Goal: Task Accomplishment & Management: Manage account settings

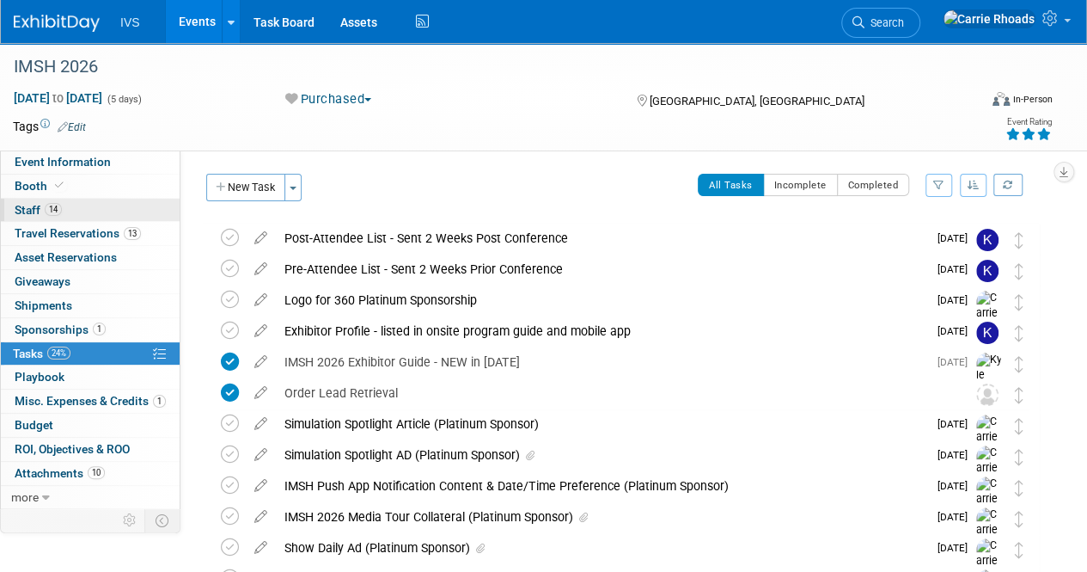
click at [34, 209] on span "Staff 14" at bounding box center [38, 210] width 47 height 14
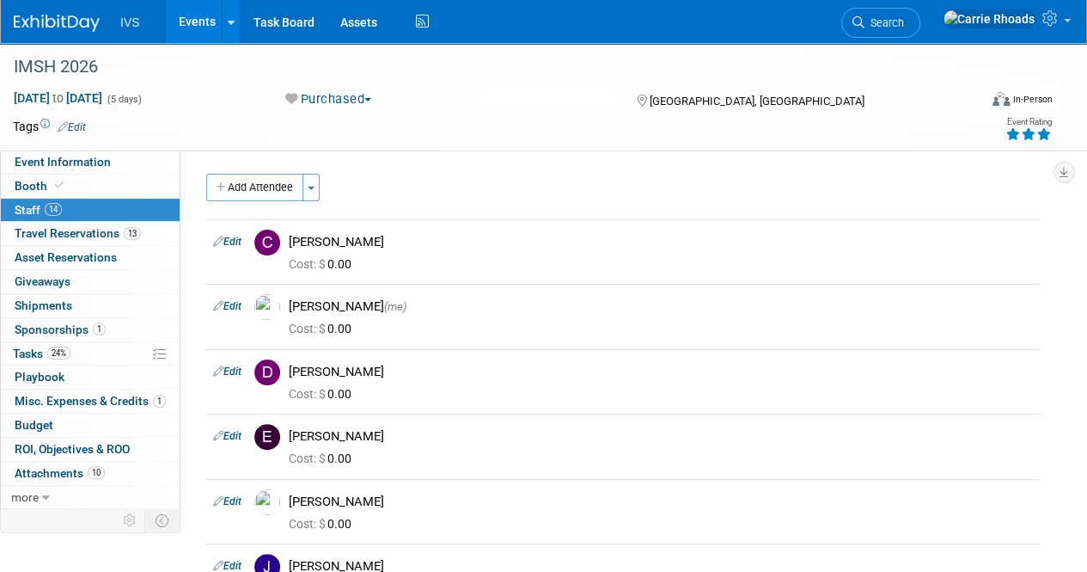
click at [263, 188] on button "Add Attendee" at bounding box center [254, 188] width 97 height 28
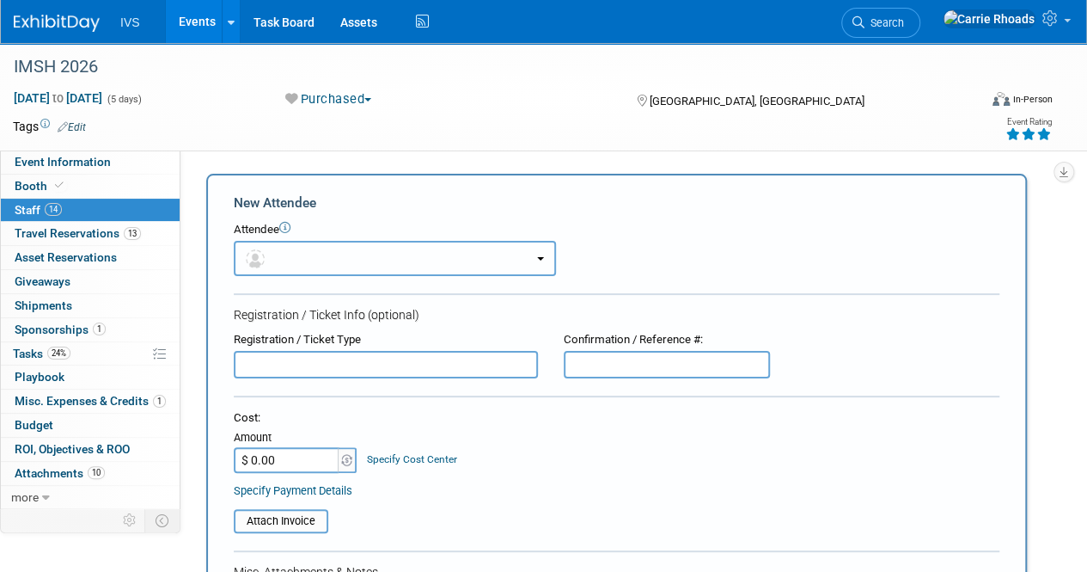
click at [335, 254] on button "button" at bounding box center [395, 258] width 322 height 35
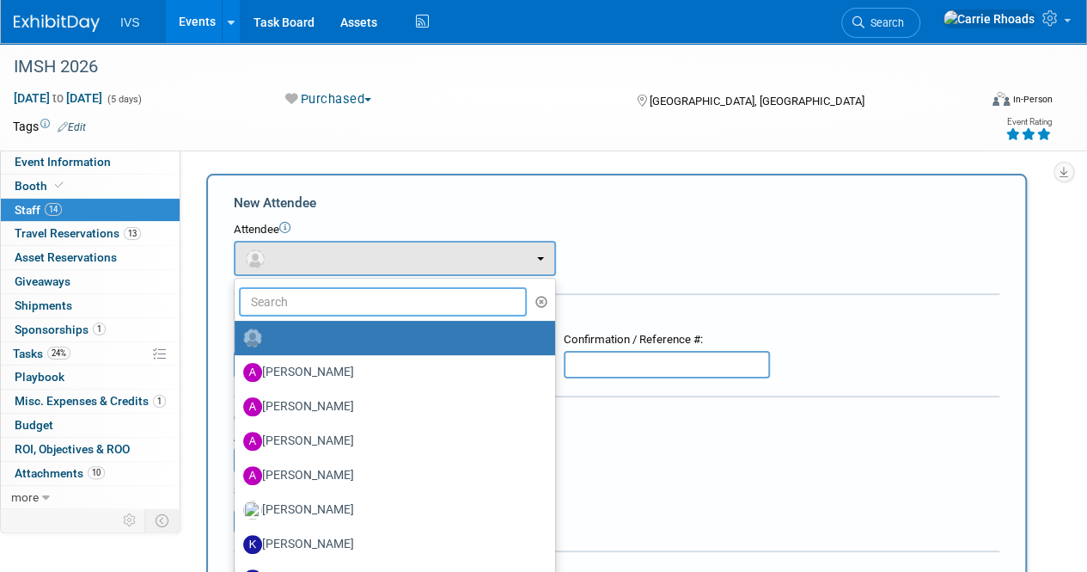
click at [337, 292] on input "text" at bounding box center [383, 301] width 288 height 29
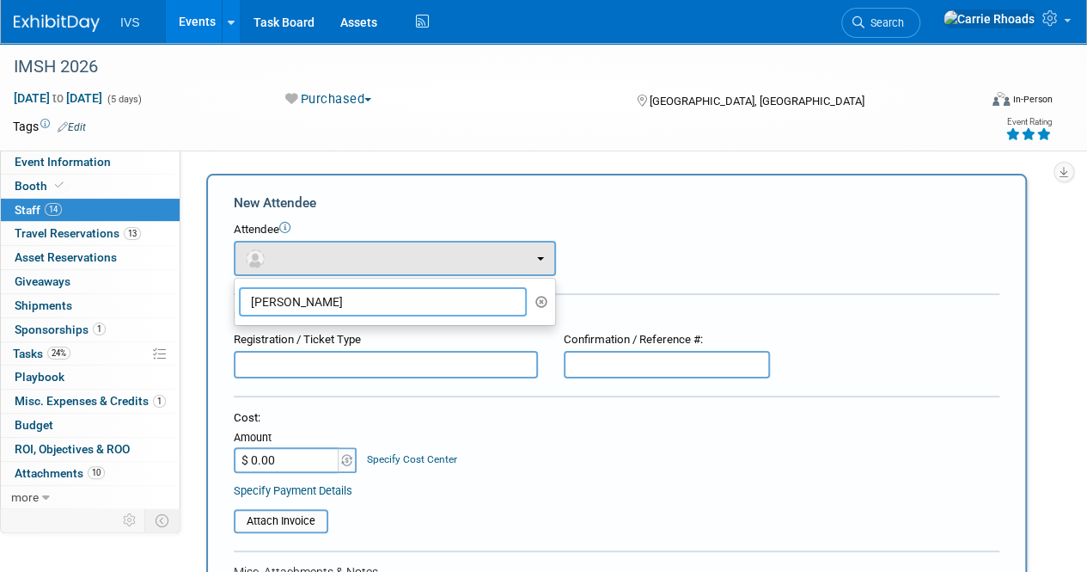
type input "Kevin Mart"
click at [375, 310] on input "Kevin Mart" at bounding box center [383, 301] width 288 height 29
drag, startPoint x: 332, startPoint y: 306, endPoint x: 237, endPoint y: 302, distance: 94.6
click at [237, 302] on li "Kevin Mart" at bounding box center [395, 301] width 321 height 29
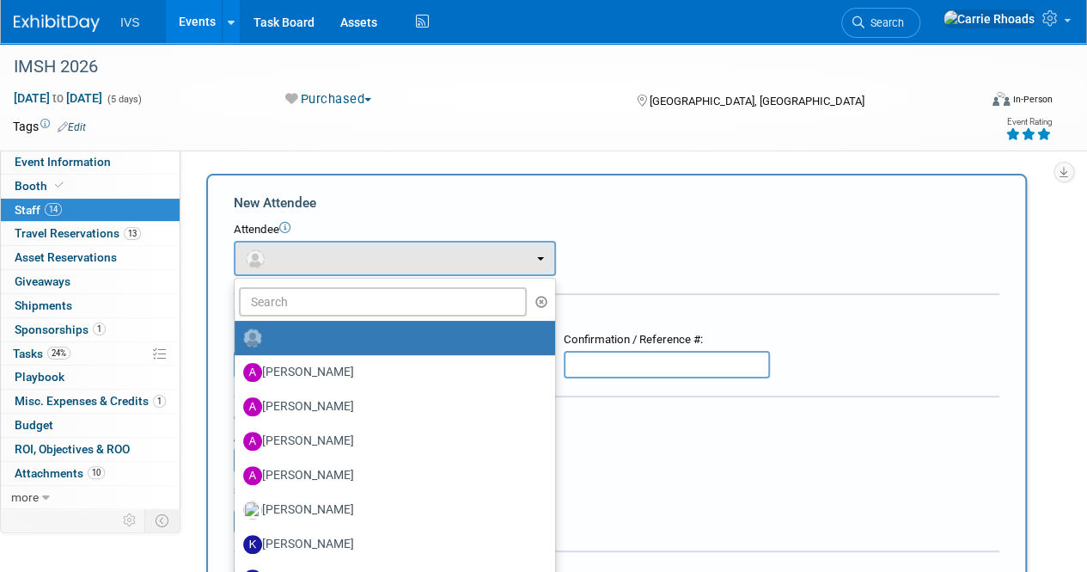
click at [611, 223] on div "Attendee" at bounding box center [617, 230] width 766 height 16
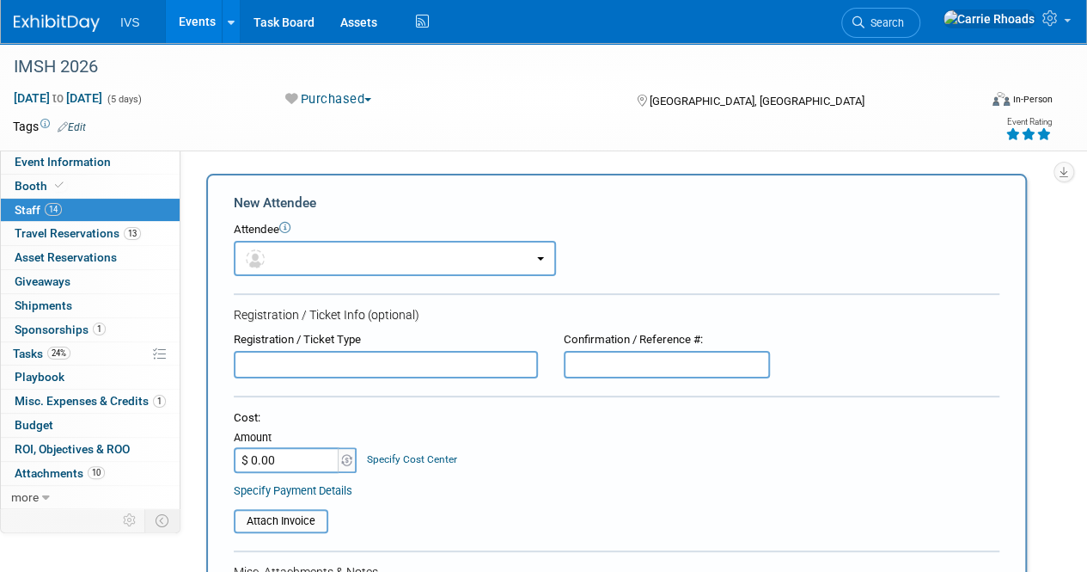
click at [29, 211] on span "Staff 14" at bounding box center [38, 210] width 47 height 14
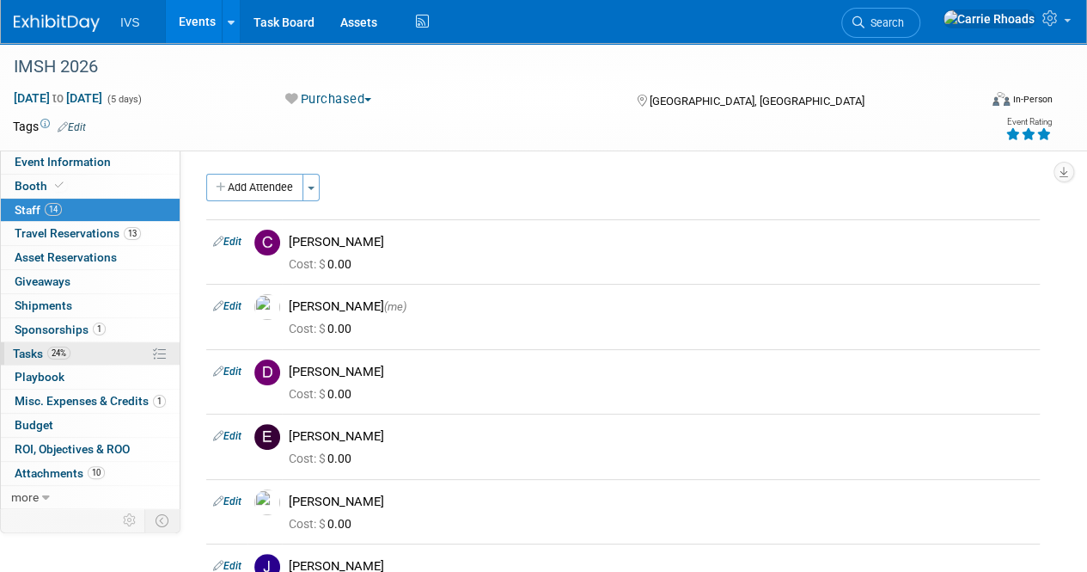
click at [20, 349] on span "Tasks 24%" at bounding box center [42, 353] width 58 height 14
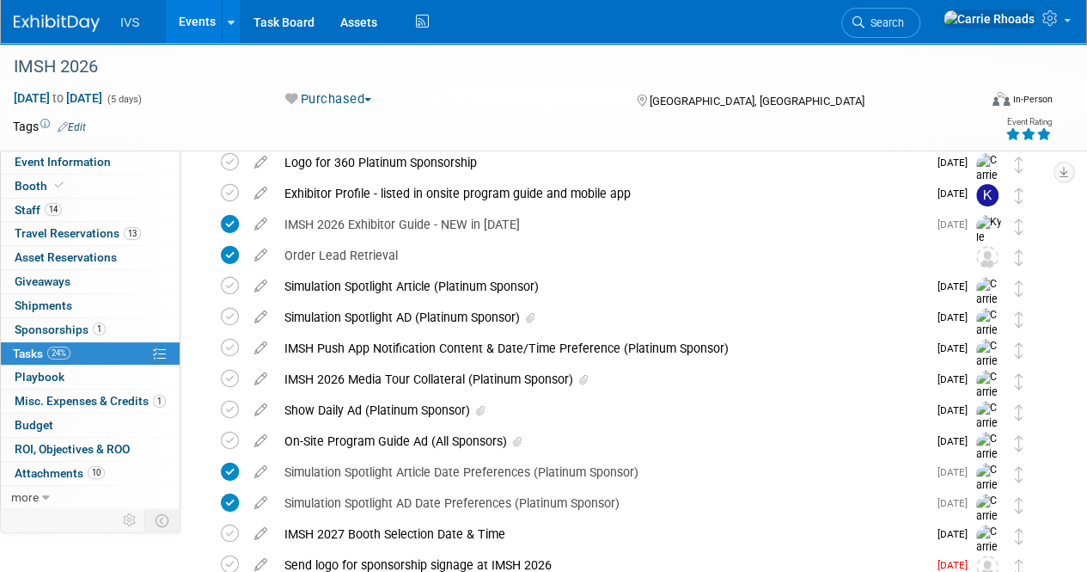
scroll to position [344, 0]
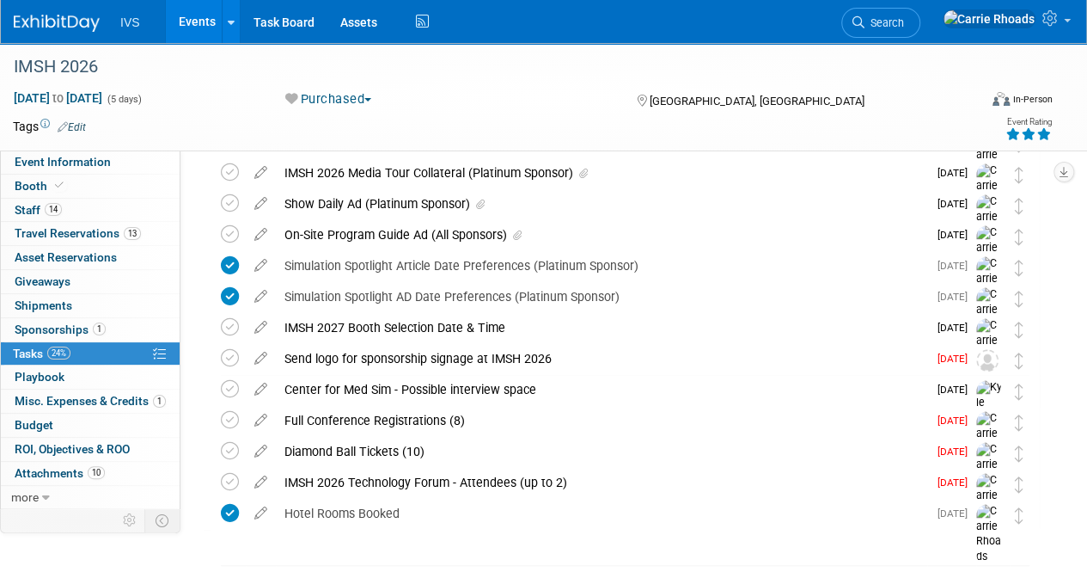
click at [71, 21] on img at bounding box center [57, 23] width 86 height 17
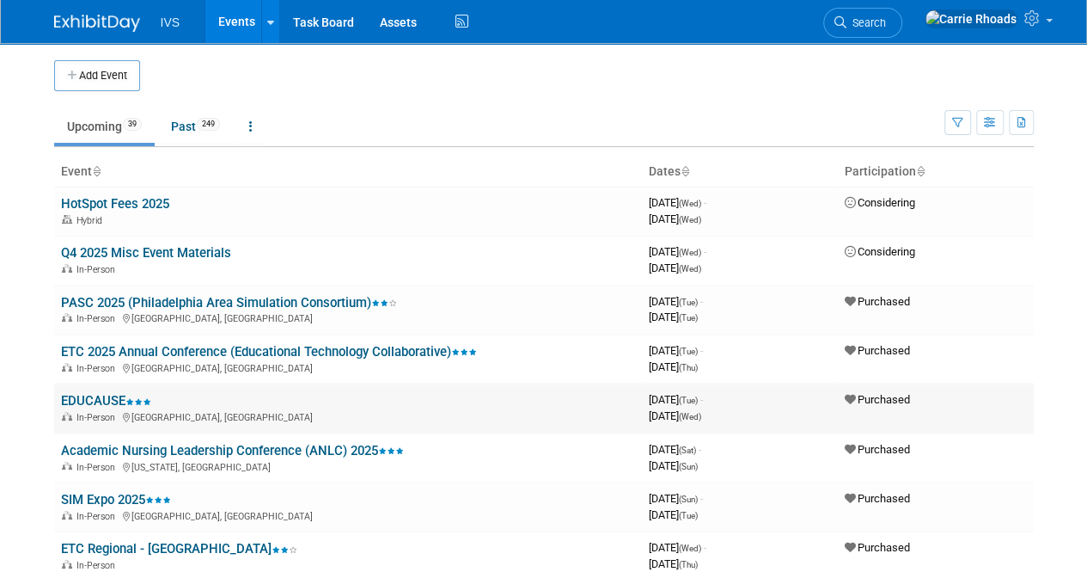
click at [86, 396] on link "EDUCAUSE" at bounding box center [106, 400] width 90 height 15
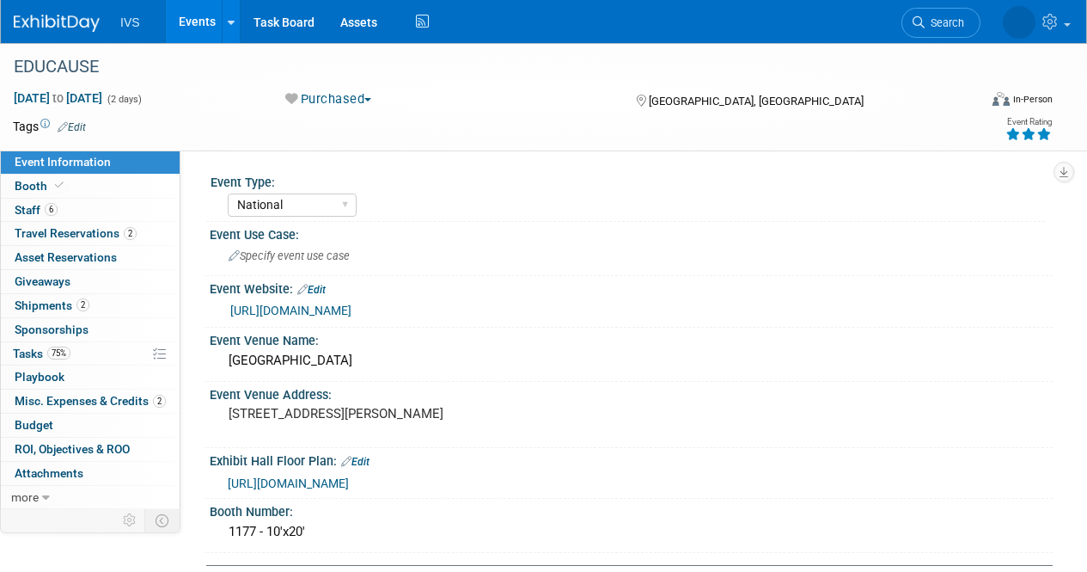
select select "National"
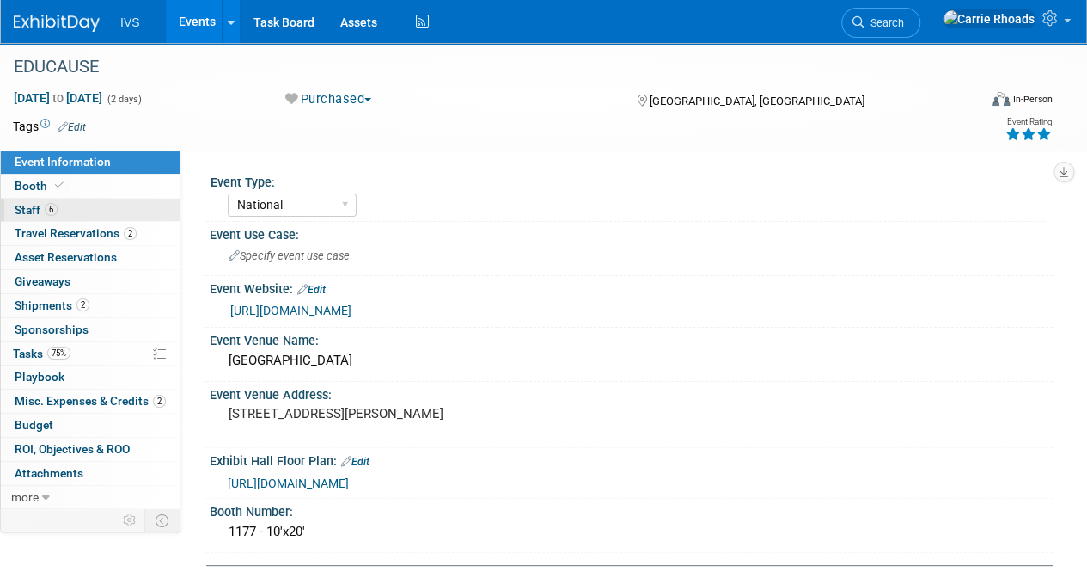
click at [31, 217] on link "6 Staff 6" at bounding box center [90, 210] width 179 height 23
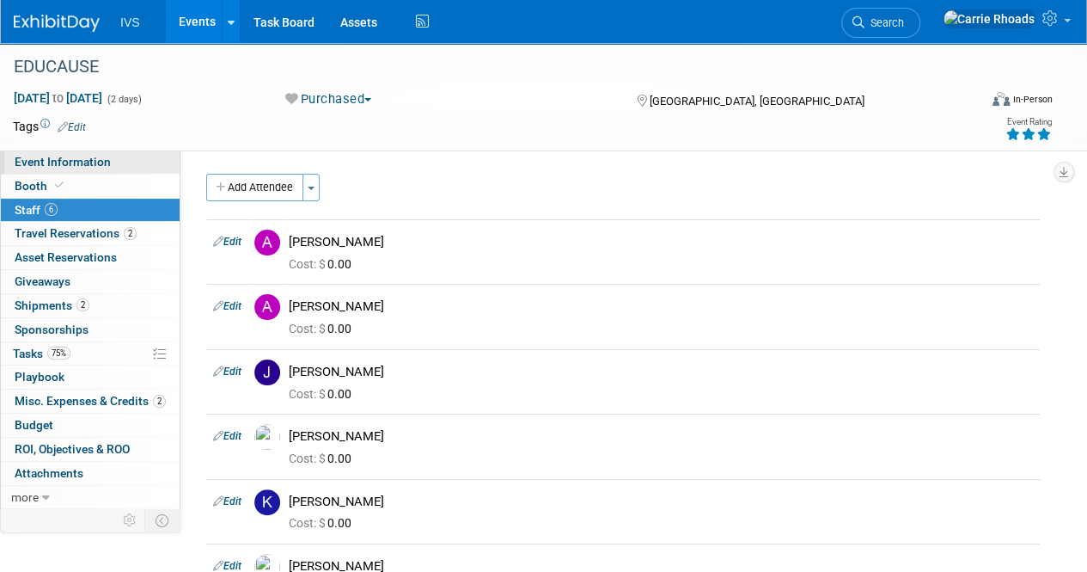
click at [52, 168] on span "Event Information" at bounding box center [63, 162] width 96 height 14
select select "National"
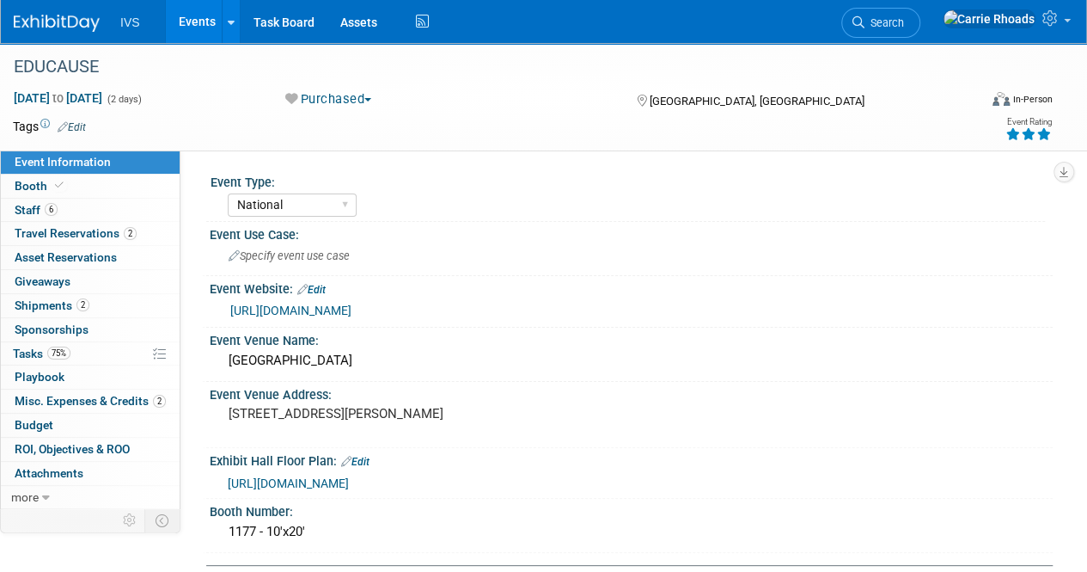
click at [352, 309] on link "https://events.educause.edu/annual-conference/2025" at bounding box center [290, 310] width 121 height 14
click at [46, 158] on span "Event Information" at bounding box center [63, 162] width 96 height 14
select select "National"
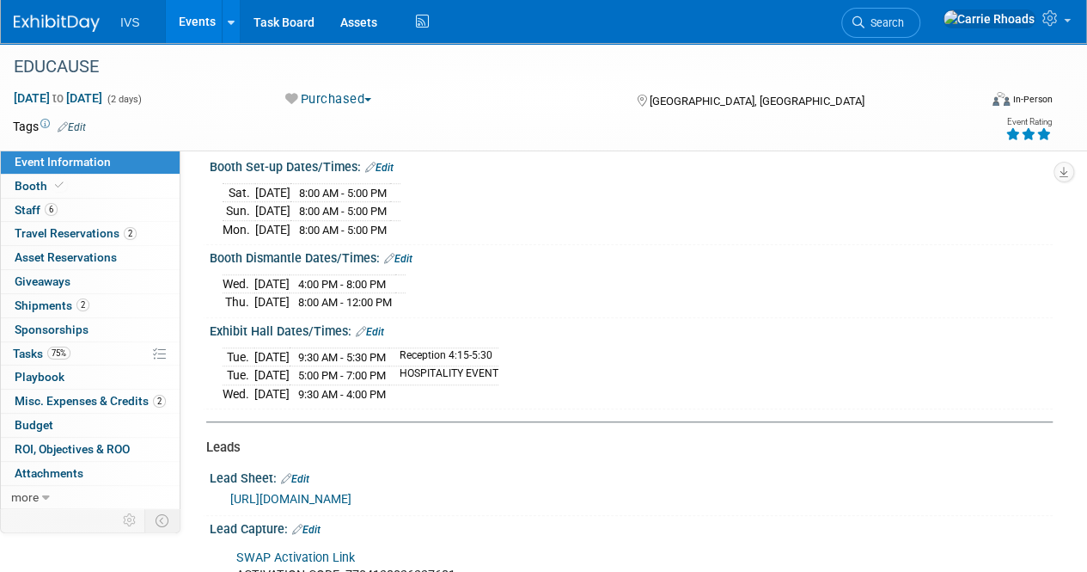
scroll to position [430, 0]
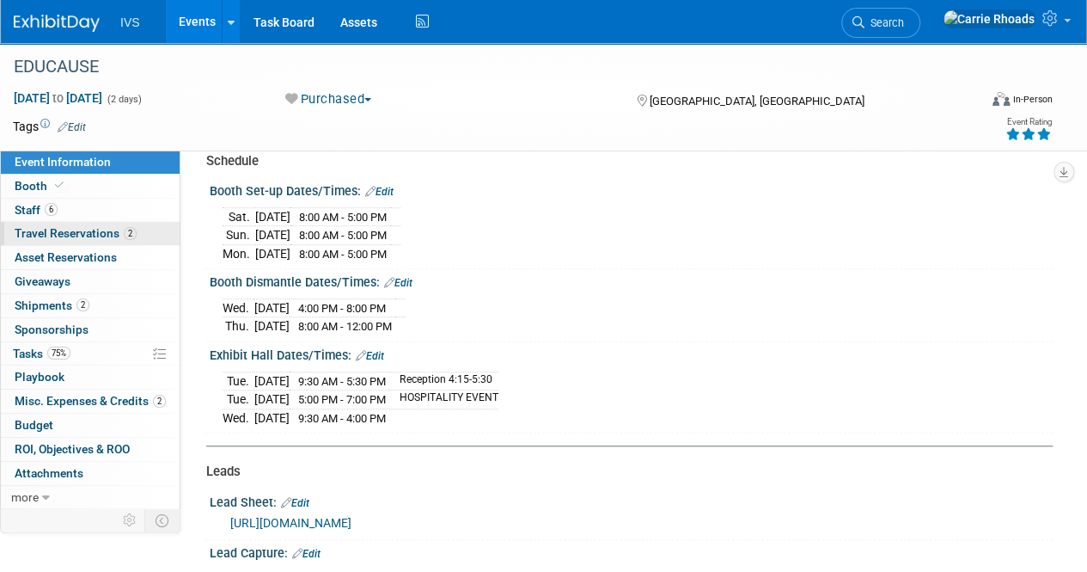
click at [68, 237] on span "Travel Reservations 2" at bounding box center [76, 233] width 122 height 14
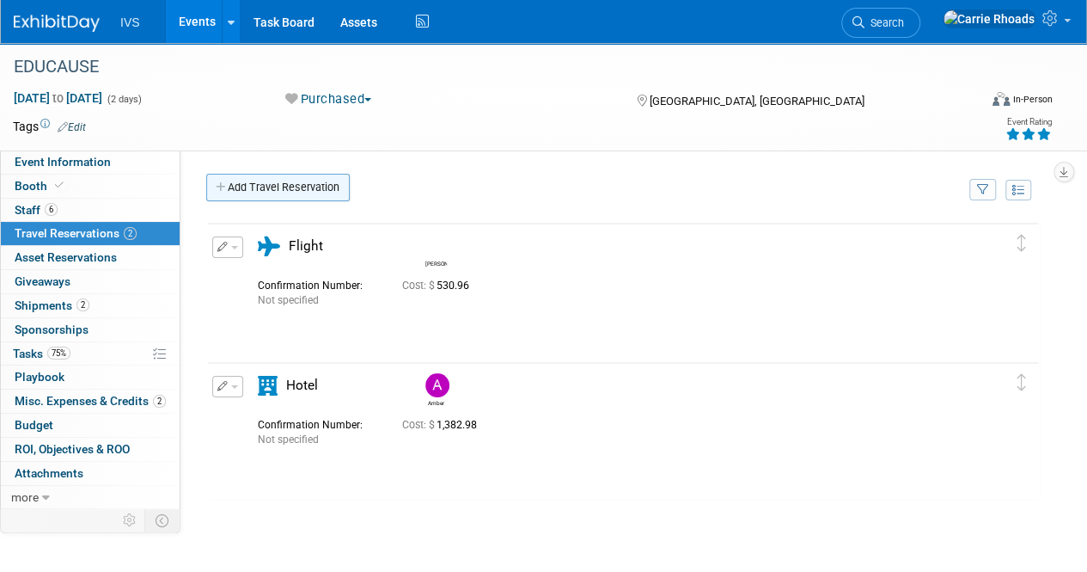
click at [260, 185] on link "Add Travel Reservation" at bounding box center [278, 188] width 144 height 28
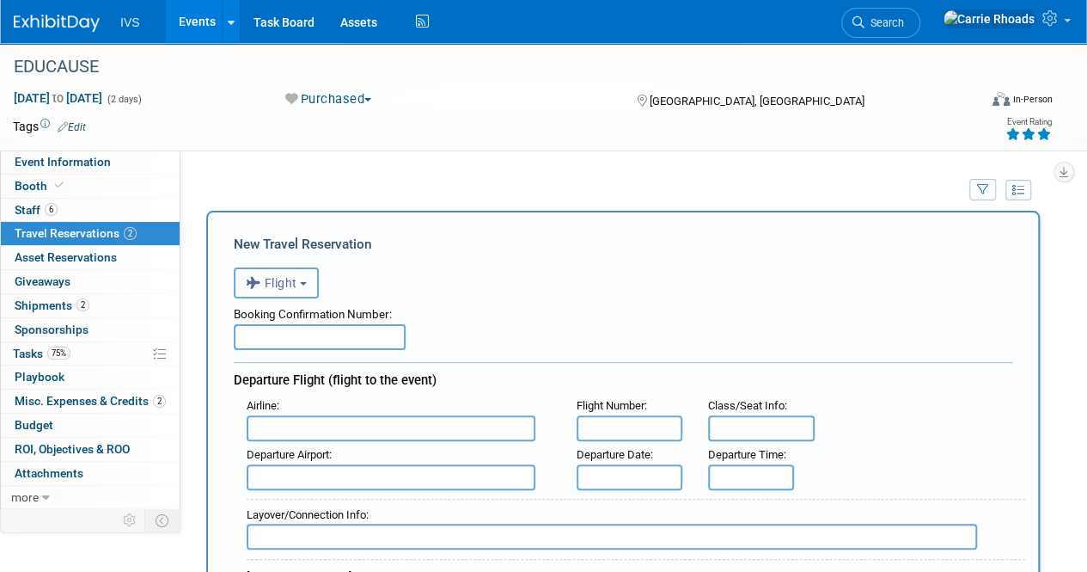
click at [286, 281] on span "Flight" at bounding box center [272, 283] width 52 height 14
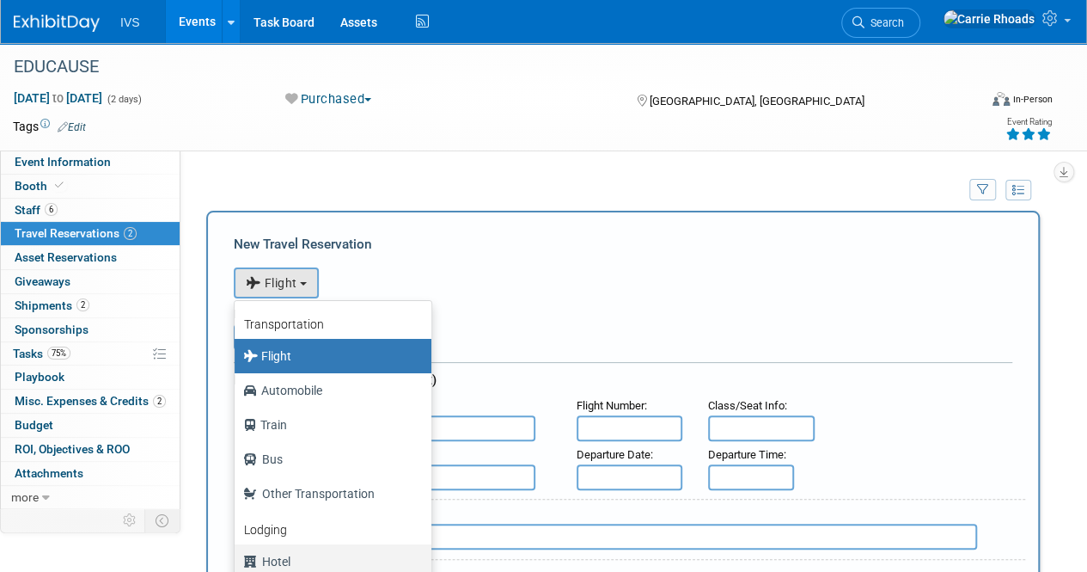
click at [288, 566] on label "Hotel" at bounding box center [328, 561] width 171 height 28
click at [237, 565] on input "Hotel" at bounding box center [231, 559] width 11 height 11
select select "6"
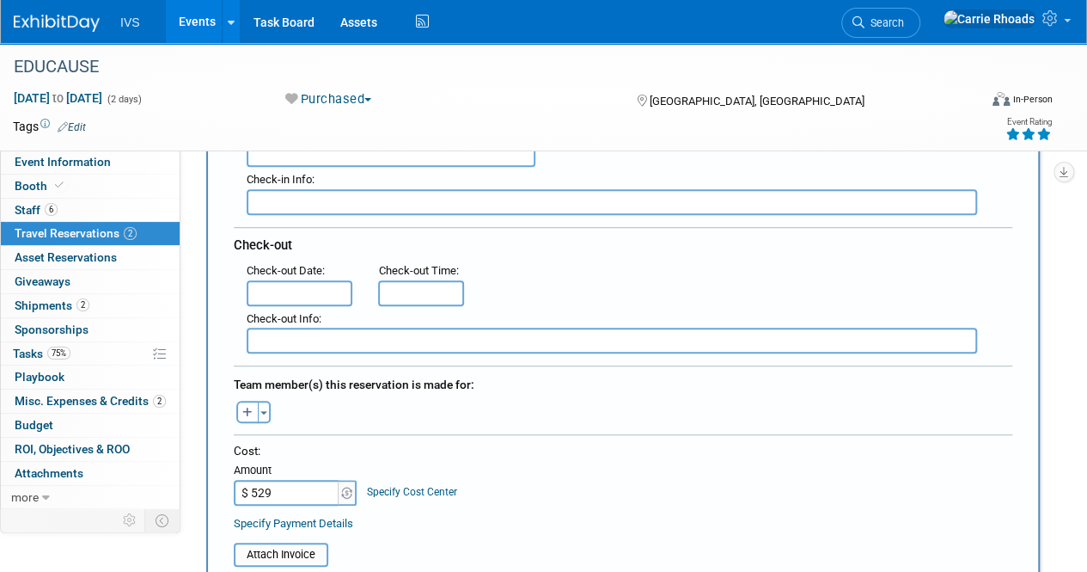
scroll to position [430, 0]
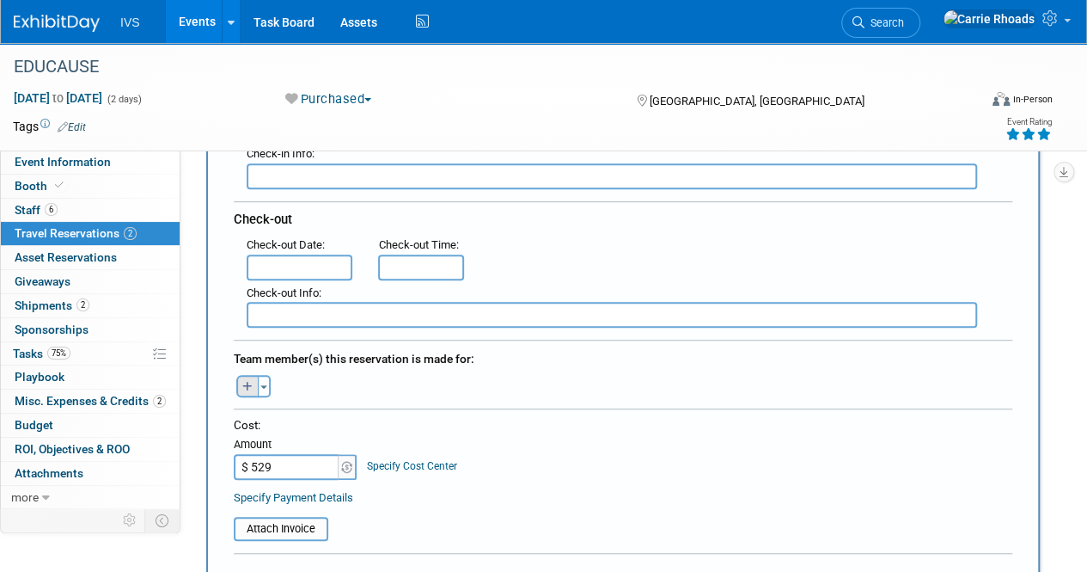
type input "$ 529.00"
click at [239, 382] on button "button" at bounding box center [247, 386] width 22 height 22
select select
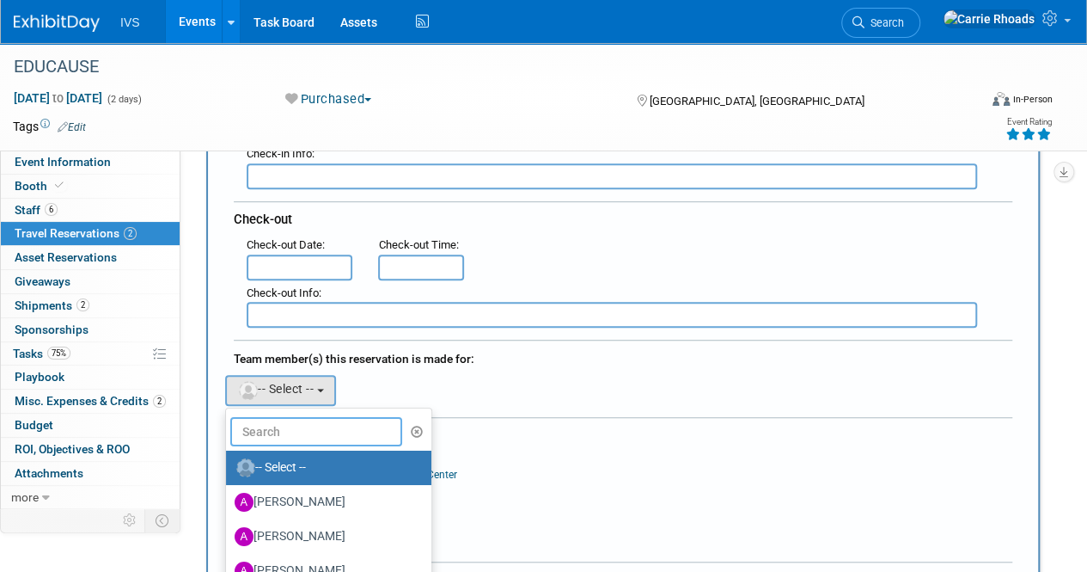
click at [278, 429] on input "text" at bounding box center [316, 431] width 172 height 29
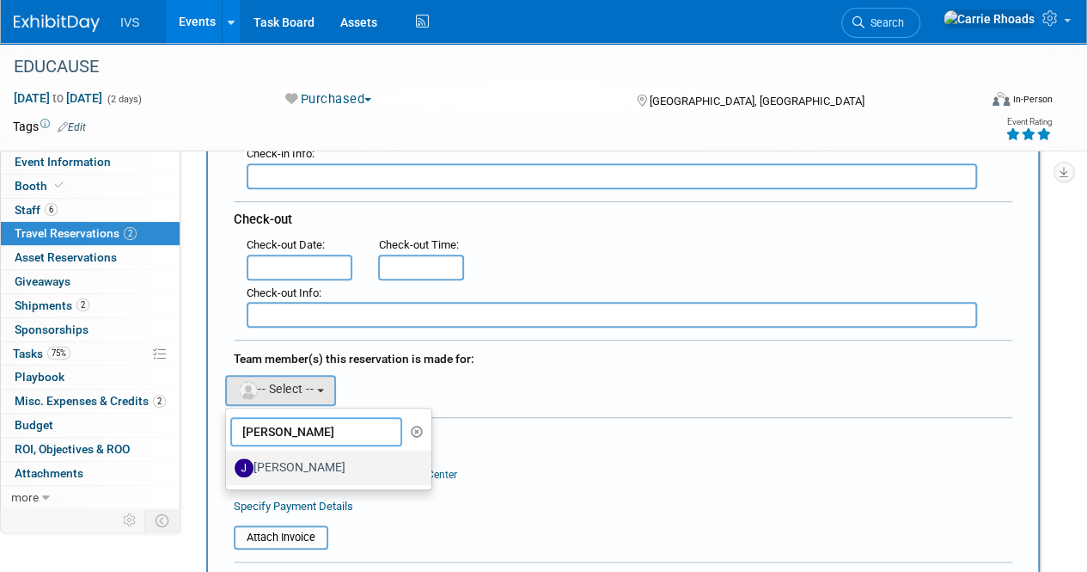
type input "Joe"
click at [297, 467] on label "Joe Gibbs" at bounding box center [325, 468] width 180 height 28
click at [229, 467] on input "Joe Gibbs" at bounding box center [222, 465] width 11 height 11
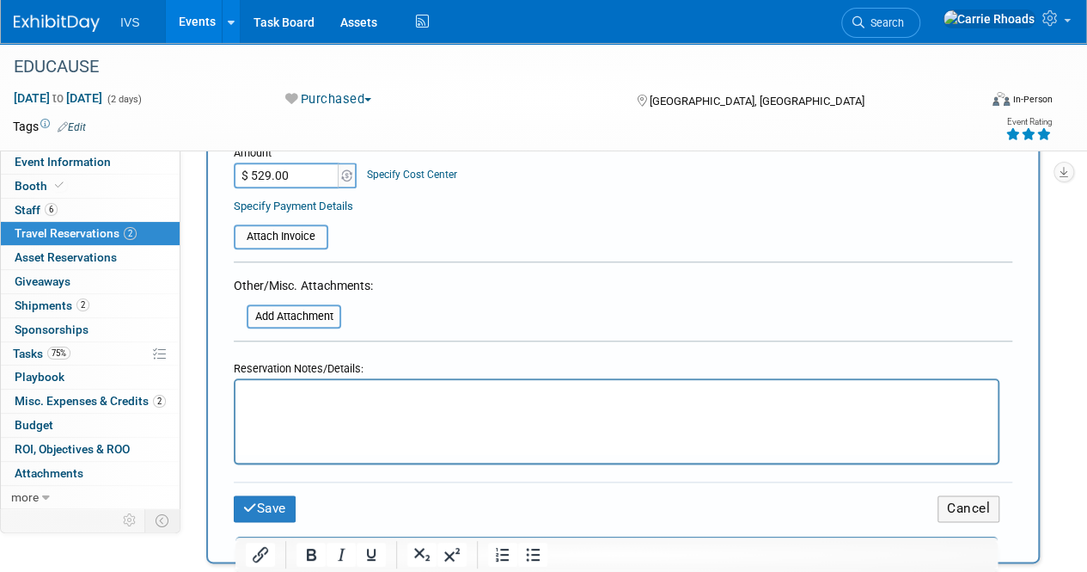
scroll to position [859, 0]
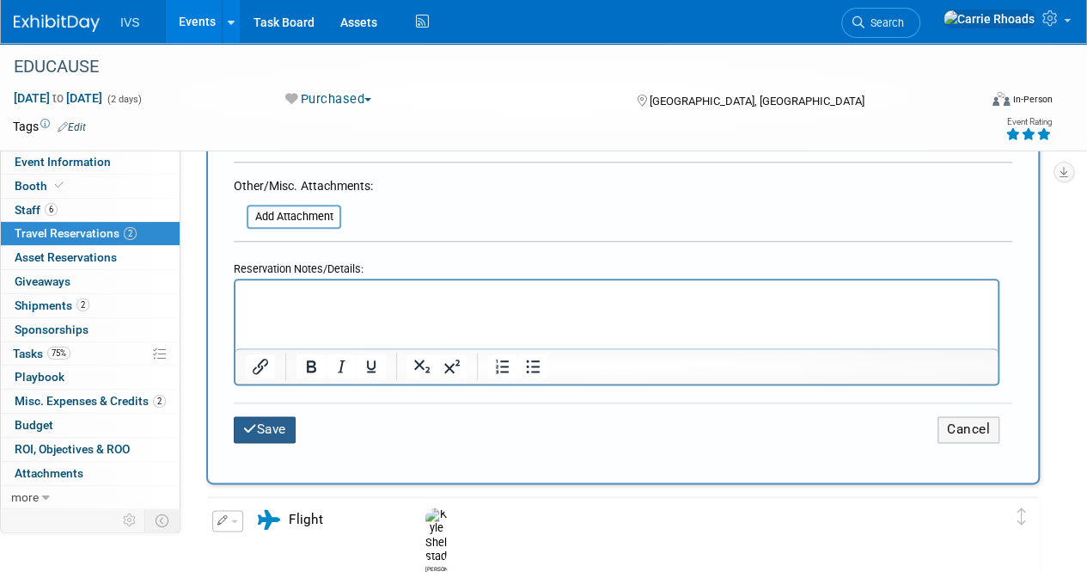
click at [269, 416] on button "Save" at bounding box center [265, 429] width 62 height 27
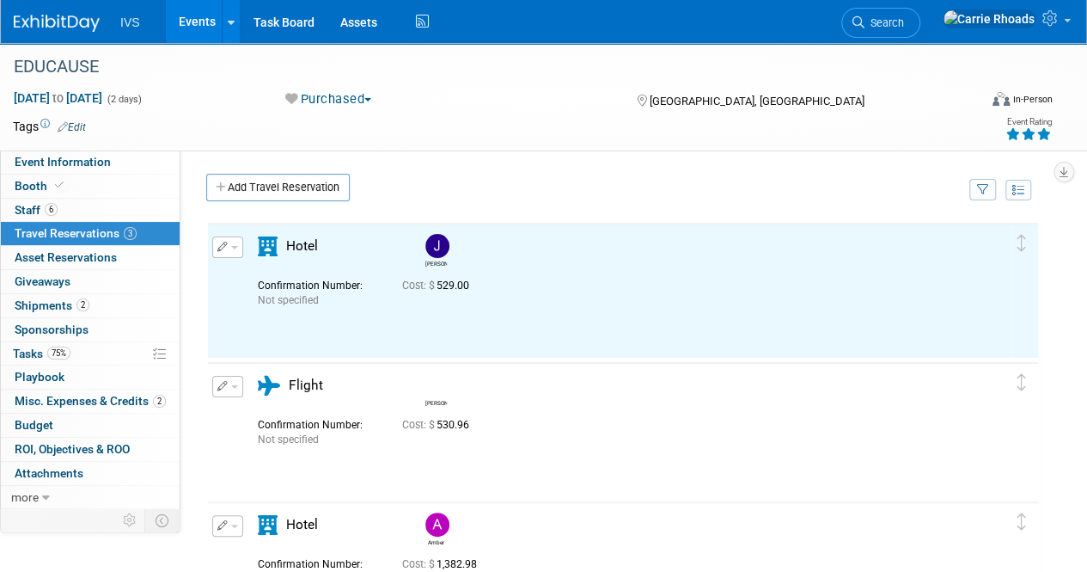
scroll to position [0, 0]
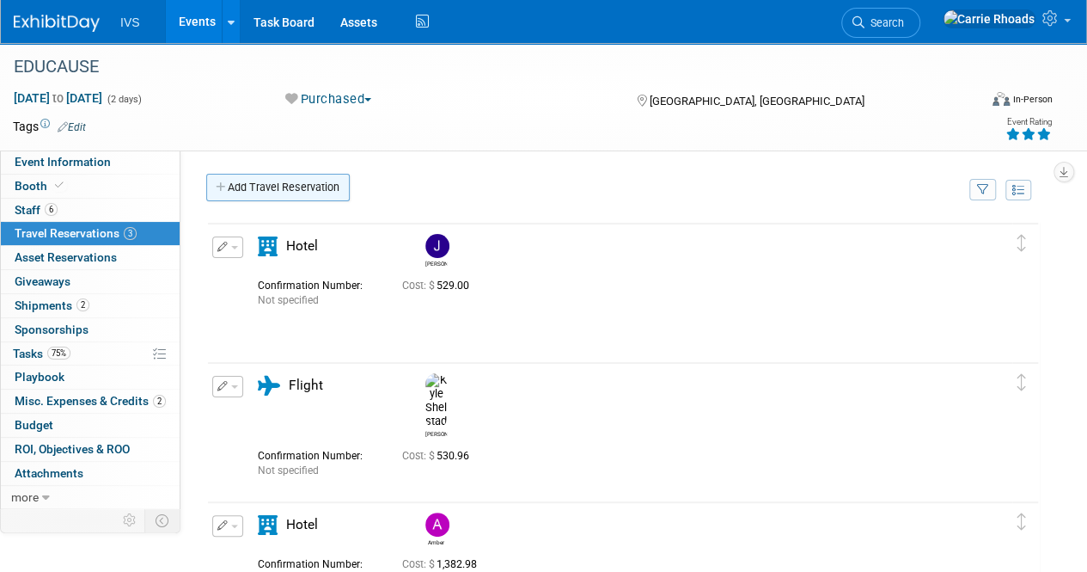
click at [285, 184] on link "Add Travel Reservation" at bounding box center [278, 188] width 144 height 28
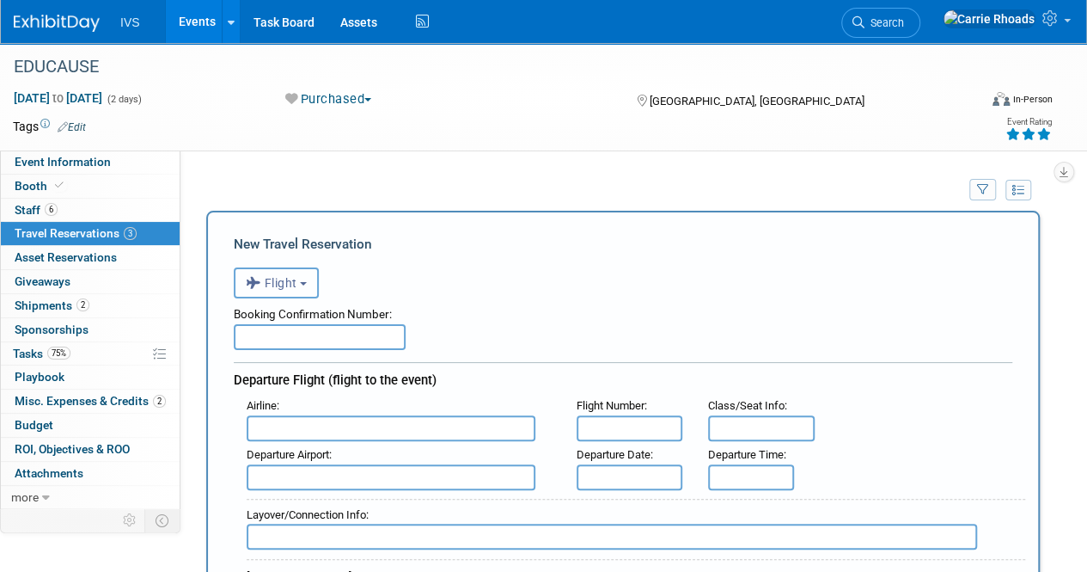
click at [306, 282] on b "button" at bounding box center [303, 283] width 7 height 3
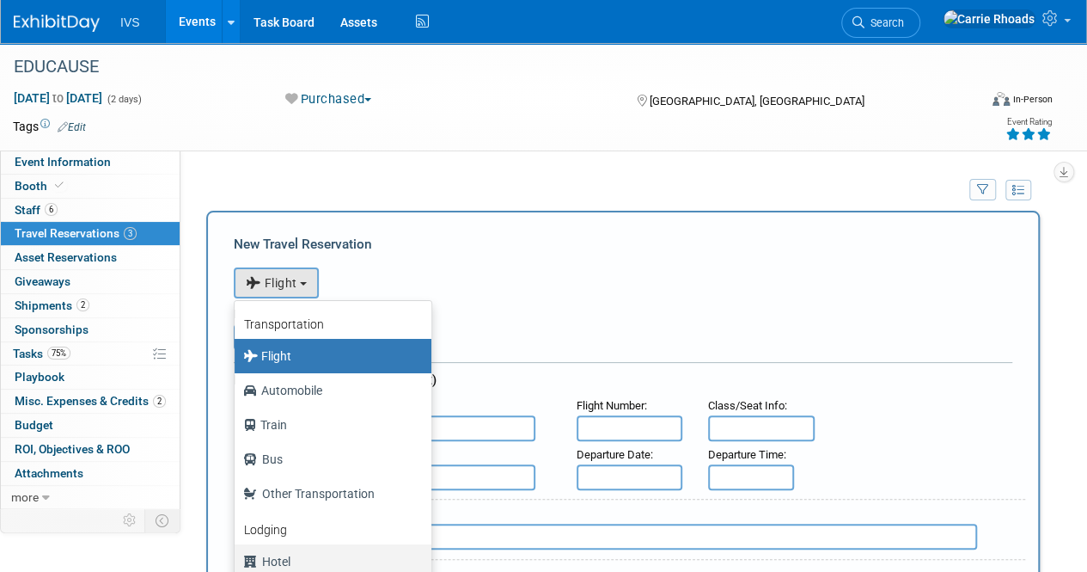
click at [278, 560] on label "Hotel" at bounding box center [328, 561] width 171 height 28
click at [237, 560] on input "Hotel" at bounding box center [231, 559] width 11 height 11
select select "6"
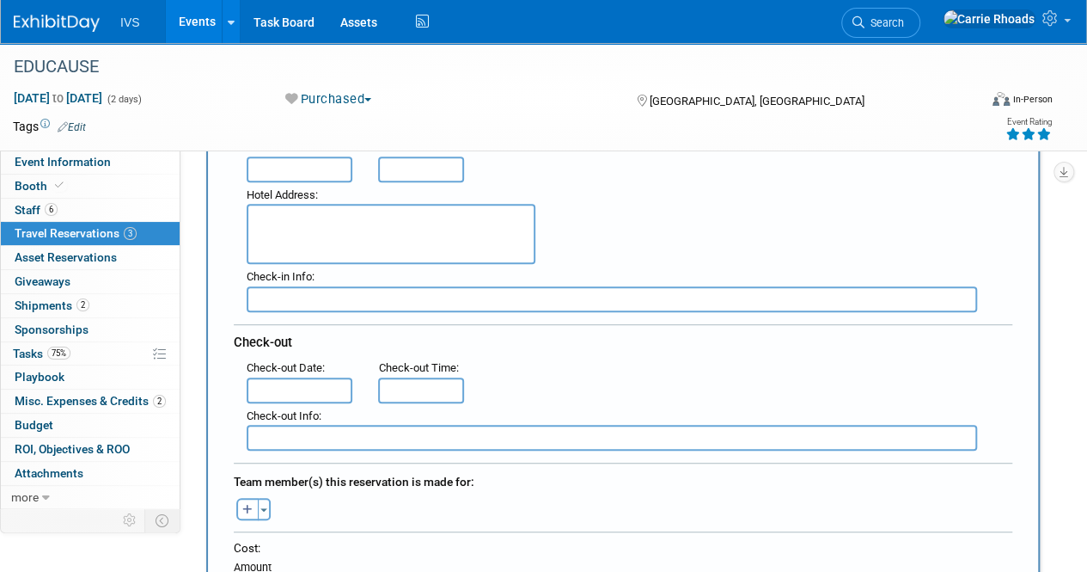
scroll to position [430, 0]
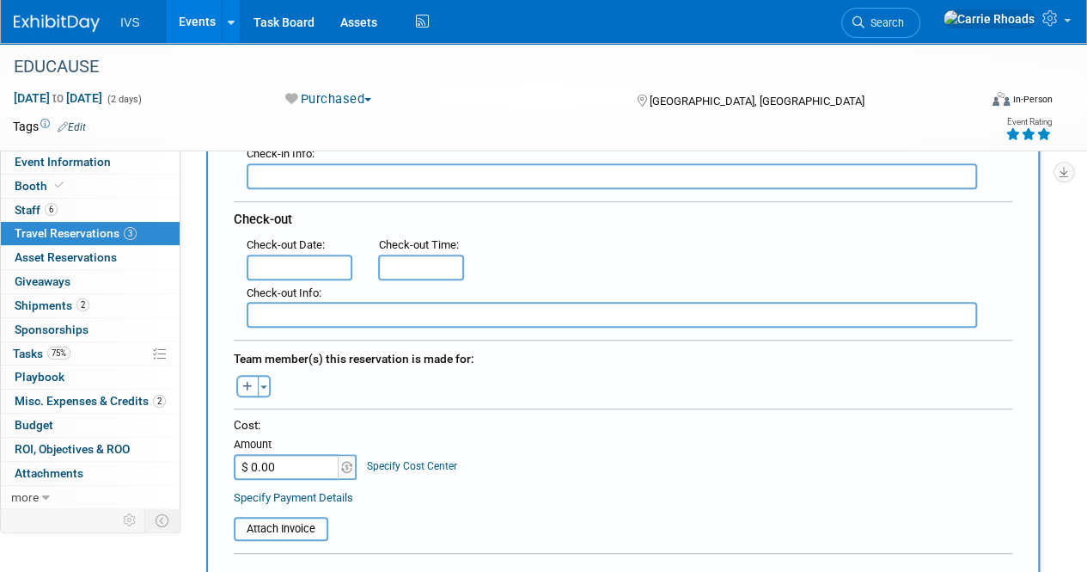
click at [251, 384] on icon "button" at bounding box center [247, 387] width 10 height 11
select select
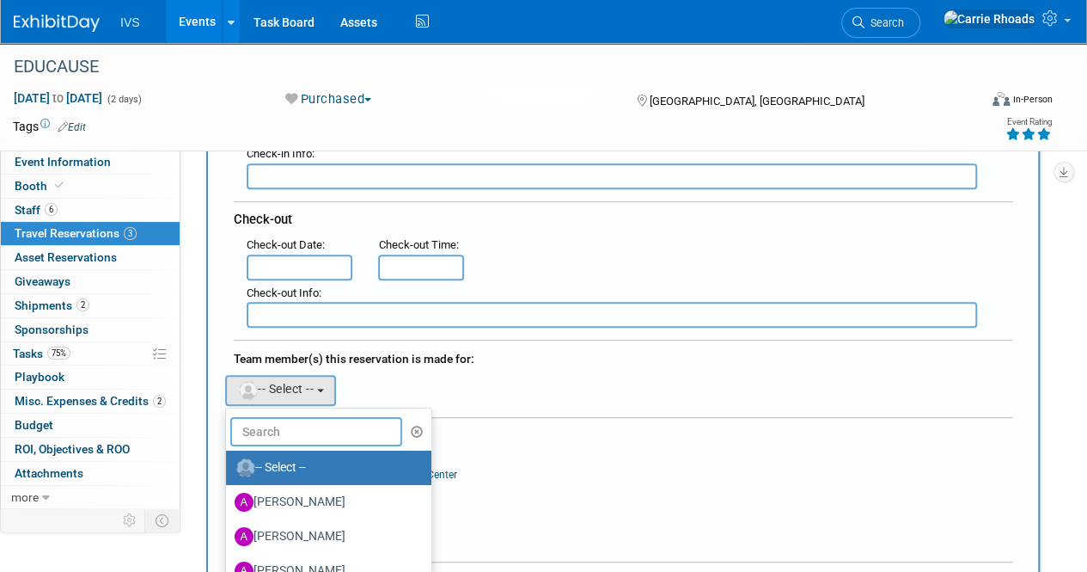
click at [285, 427] on input "text" at bounding box center [316, 431] width 172 height 29
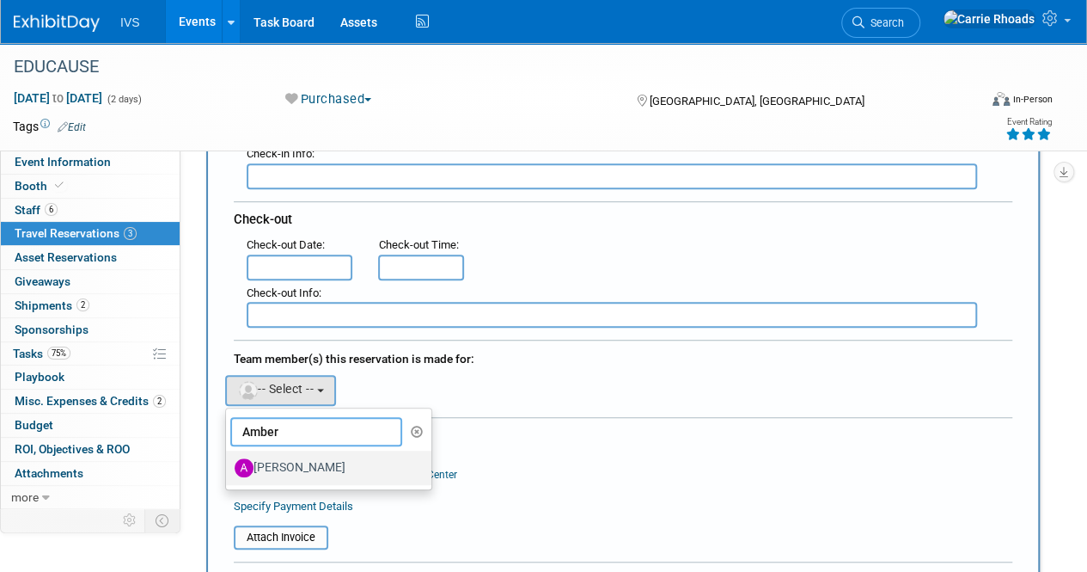
type input "Amber"
click at [315, 465] on label "Amber Rowoldt" at bounding box center [325, 468] width 180 height 28
click at [229, 465] on input "Amber Rowoldt" at bounding box center [222, 465] width 11 height 11
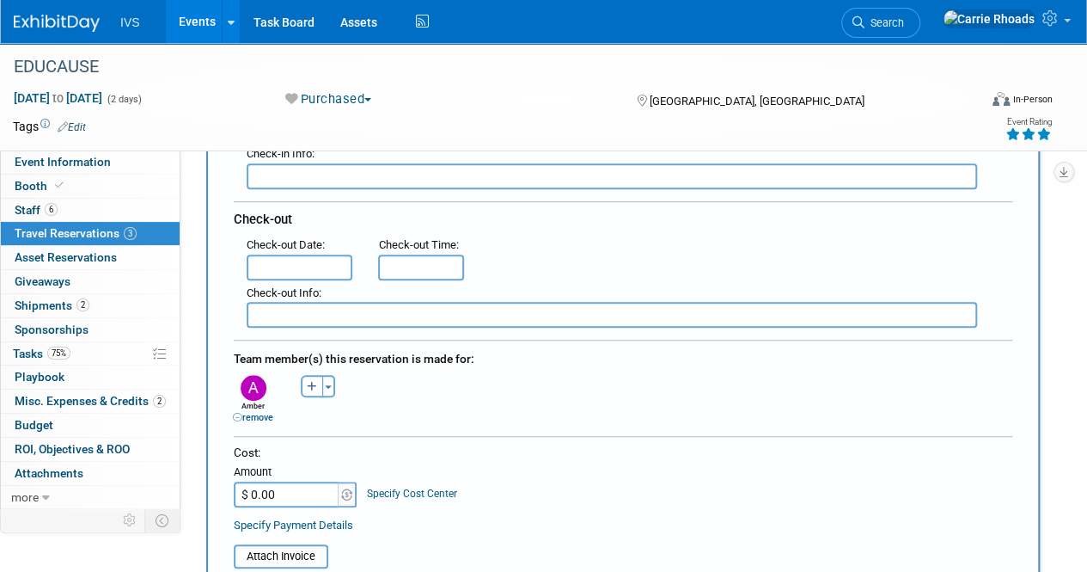
click at [1067, 304] on div "Event Information Event Info Booth Booth 6 Staff 6 Staff 3 Travel Reservations …" at bounding box center [543, 511] width 1087 height 1797
click at [294, 488] on input "$ 0.00" at bounding box center [287, 494] width 107 height 26
type input "$ 691.46"
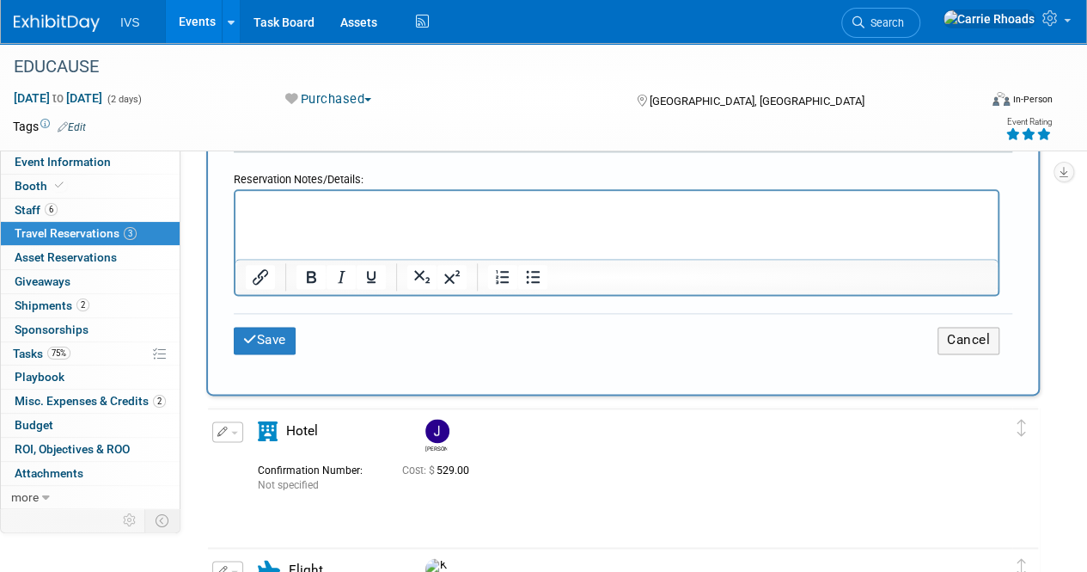
scroll to position [945, 0]
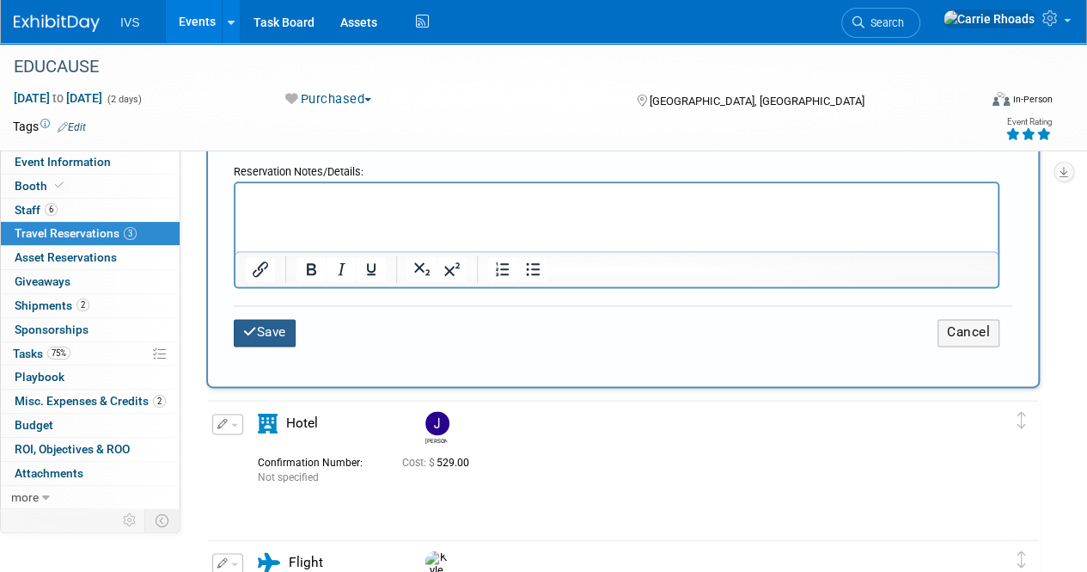
click at [274, 326] on button "Save" at bounding box center [265, 332] width 62 height 27
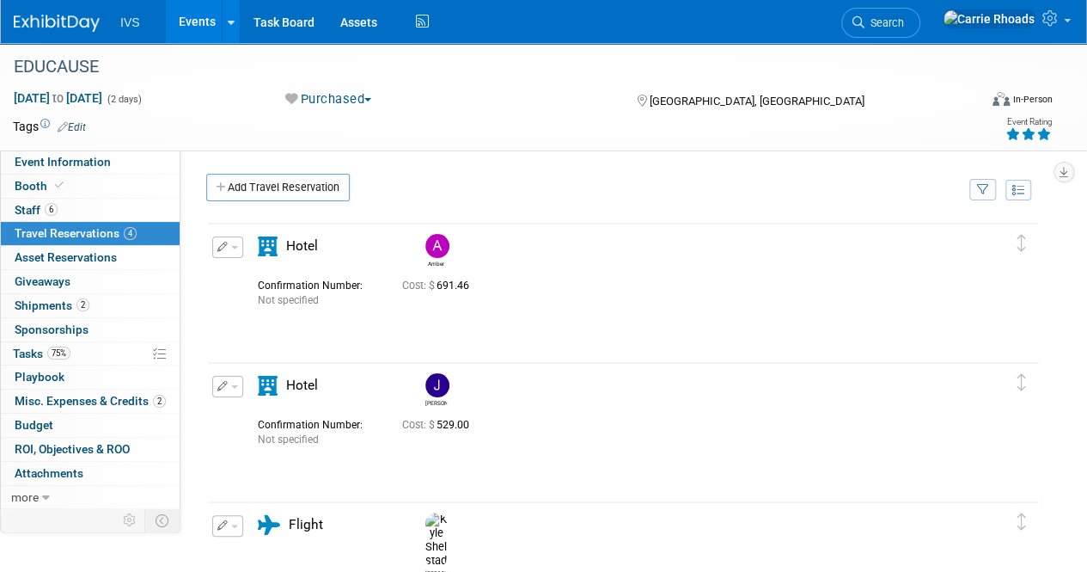
scroll to position [344, 0]
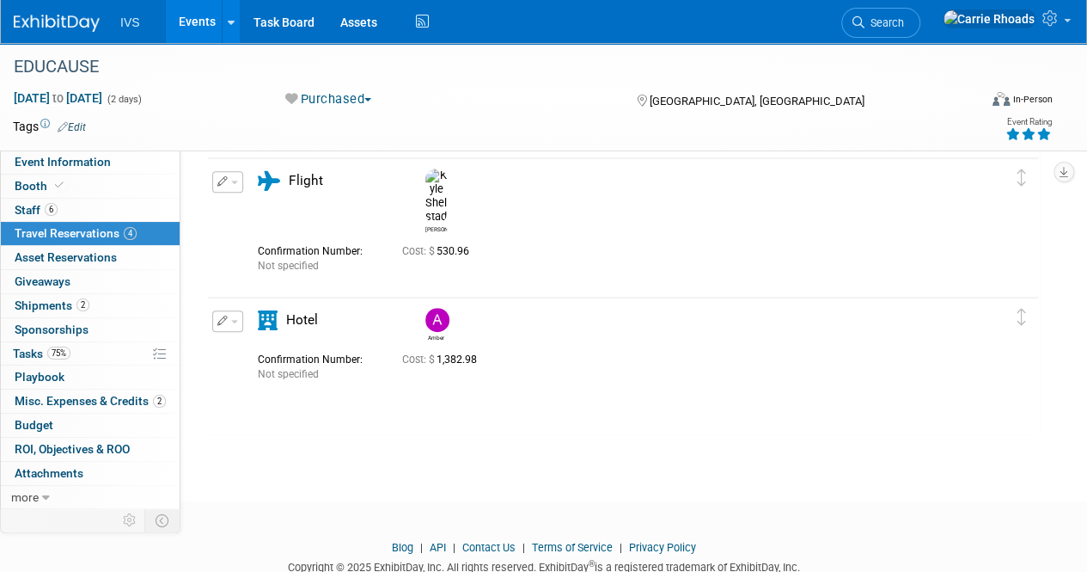
click at [258, 551] on div "Blog | API | Contact Us | Terms of Service | Privacy Policy Copyright © 2025 Ex…" at bounding box center [543, 557] width 1087 height 35
click at [237, 320] on span "button" at bounding box center [234, 321] width 7 height 3
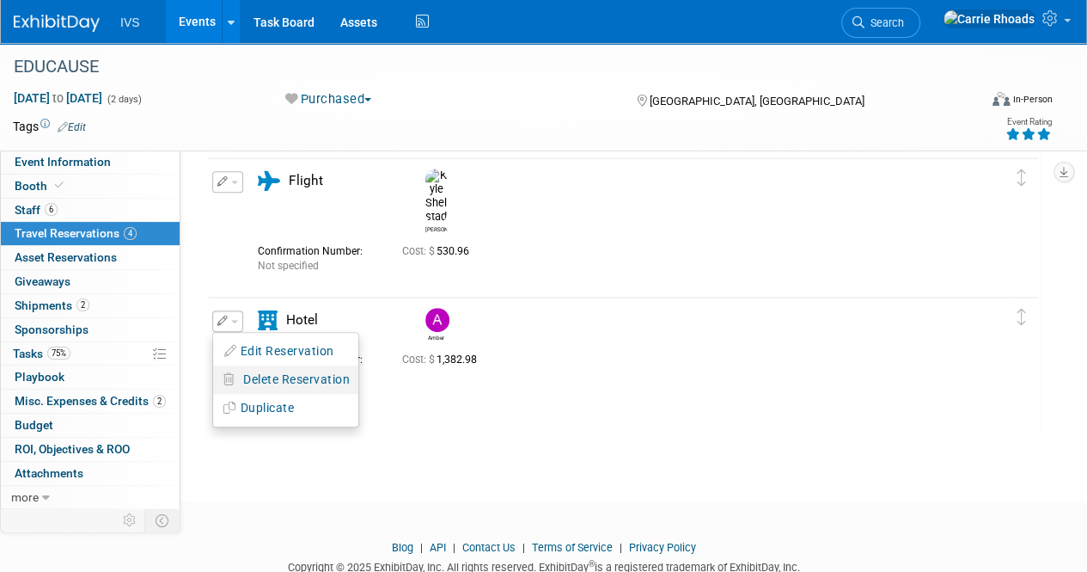
click at [284, 379] on span "Delete Reservation" at bounding box center [296, 379] width 107 height 14
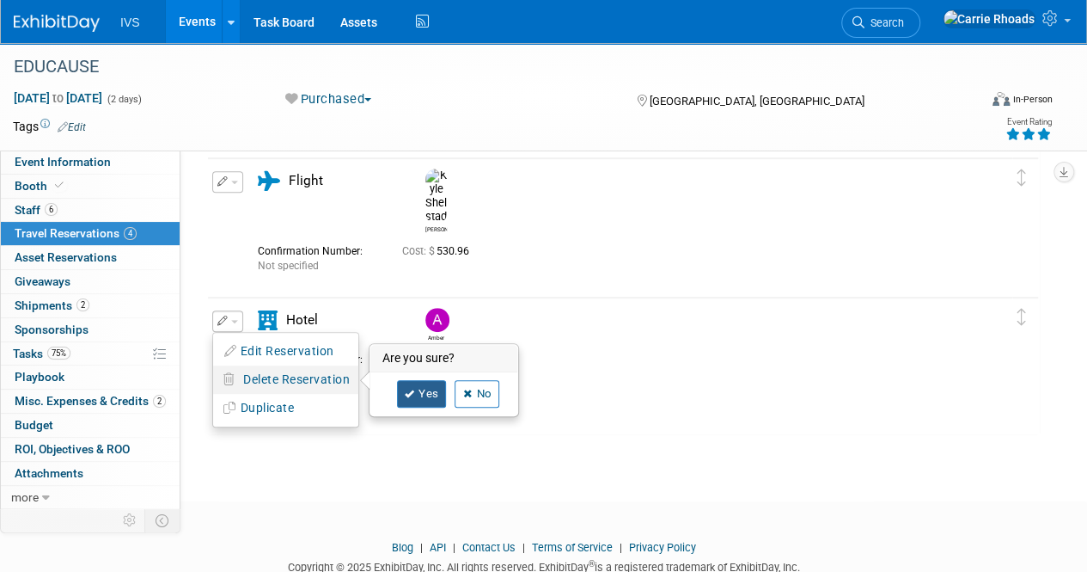
click at [435, 386] on link "Yes" at bounding box center [422, 394] width 50 height 28
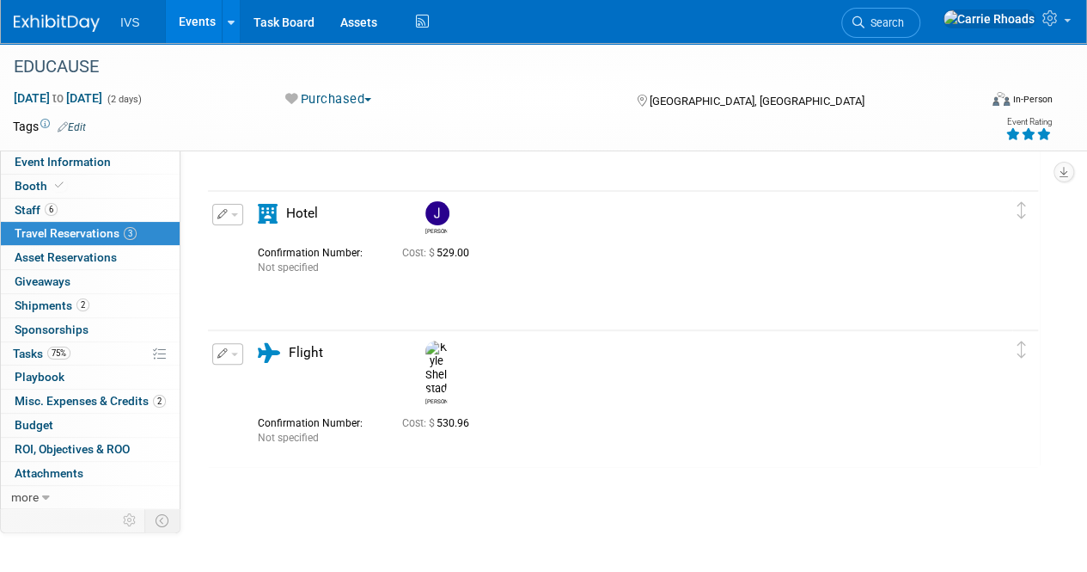
scroll to position [0, 0]
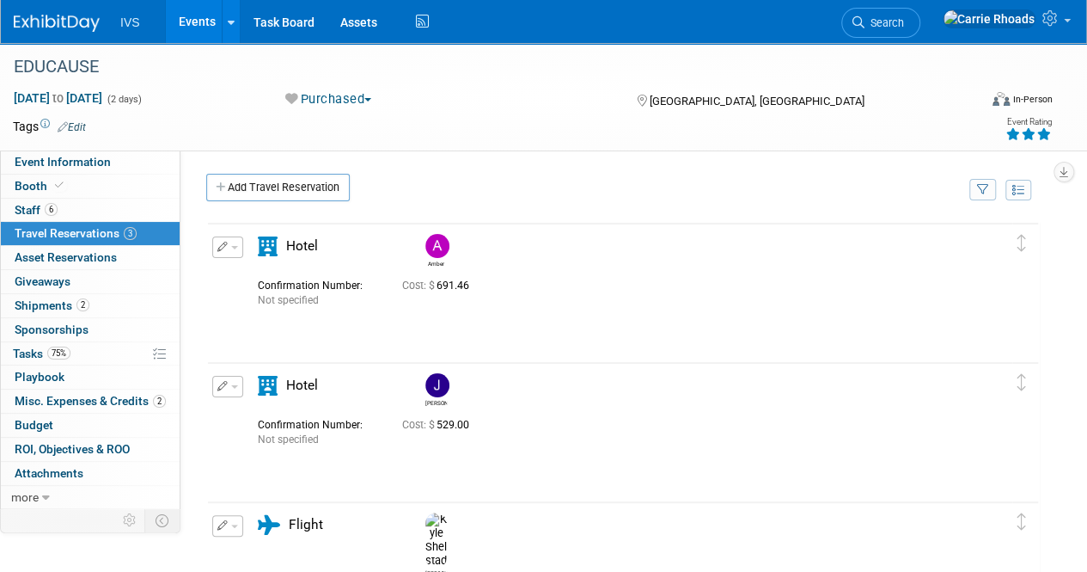
click at [186, 551] on div "Event Information Event Info Booth Booth 6 Staff 6 Staff 3 Travel Reservations …" at bounding box center [543, 405] width 1087 height 725
click at [58, 554] on div "Event Information Event Info Booth Booth 6 Staff 6 Staff 3 Travel Reservations …" at bounding box center [543, 405] width 1087 height 725
click at [315, 180] on link "Add Travel Reservation" at bounding box center [278, 188] width 144 height 28
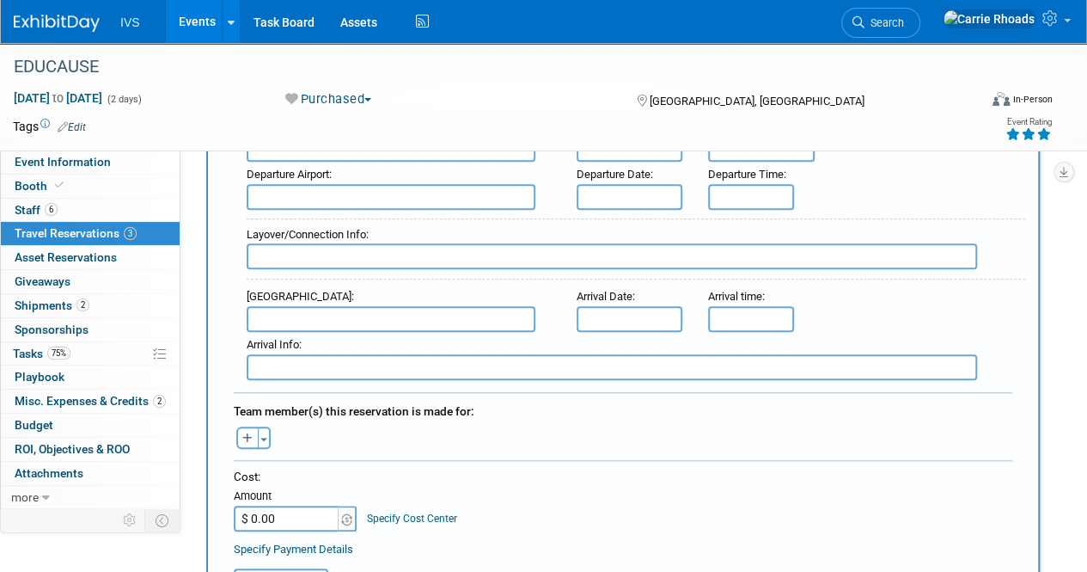
scroll to position [688, 0]
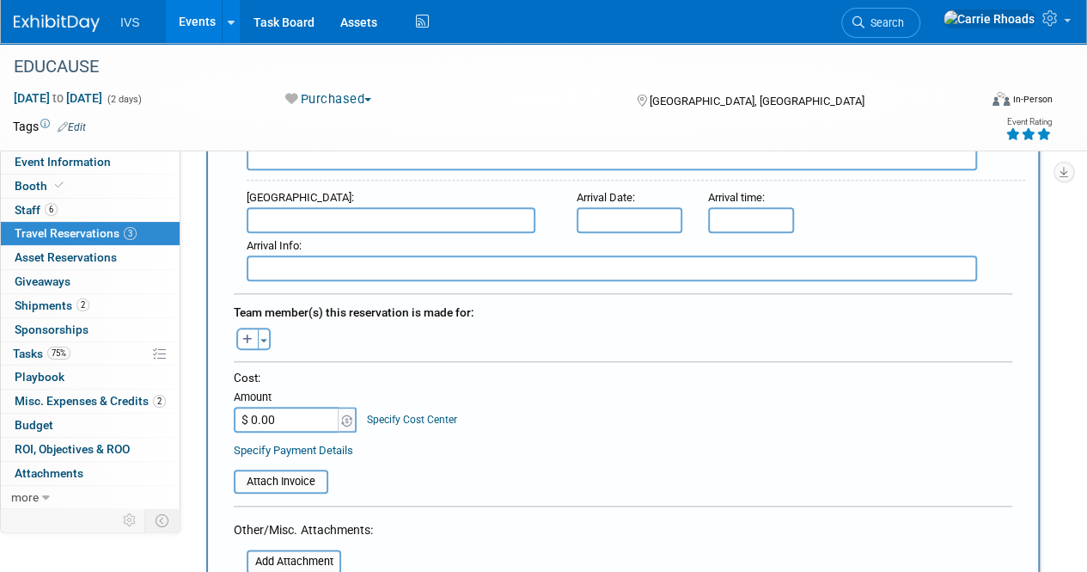
paste input "362.96"
type input "$ 362.96"
click at [244, 334] on icon "button" at bounding box center [247, 339] width 10 height 11
select select
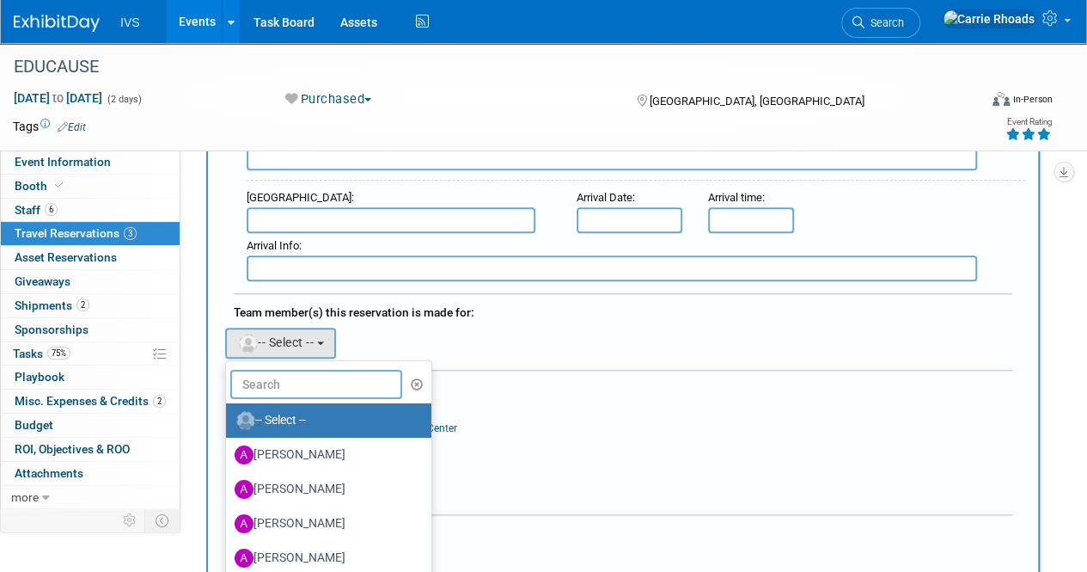
click at [310, 379] on input "text" at bounding box center [316, 384] width 172 height 29
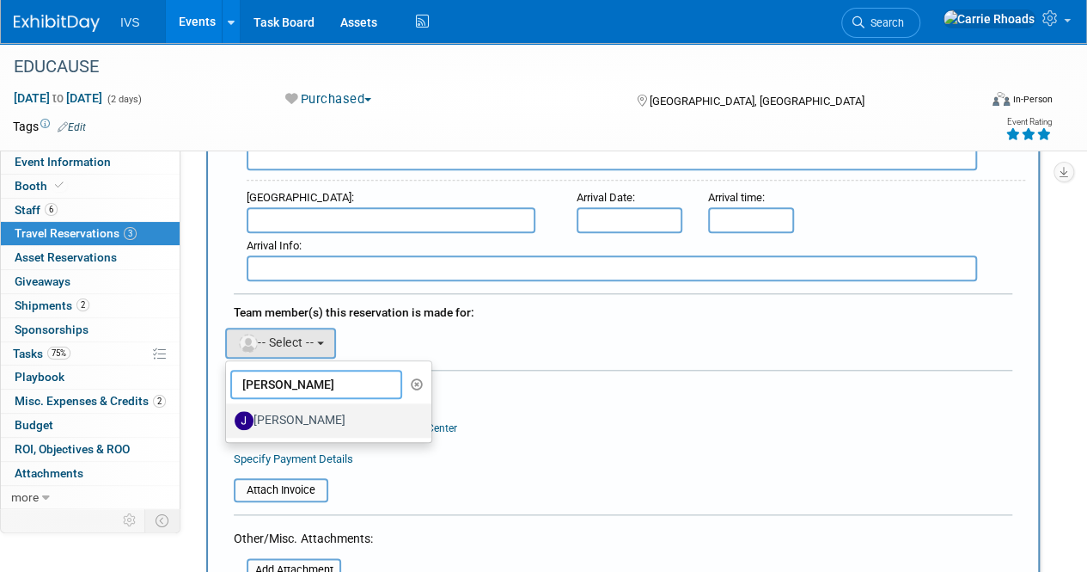
type input "Joe"
click at [287, 411] on label "Joe Gibbs" at bounding box center [325, 421] width 180 height 28
click at [296, 410] on label "Joe Gibbs" at bounding box center [325, 421] width 180 height 28
click at [229, 413] on input "Joe Gibbs" at bounding box center [222, 418] width 11 height 11
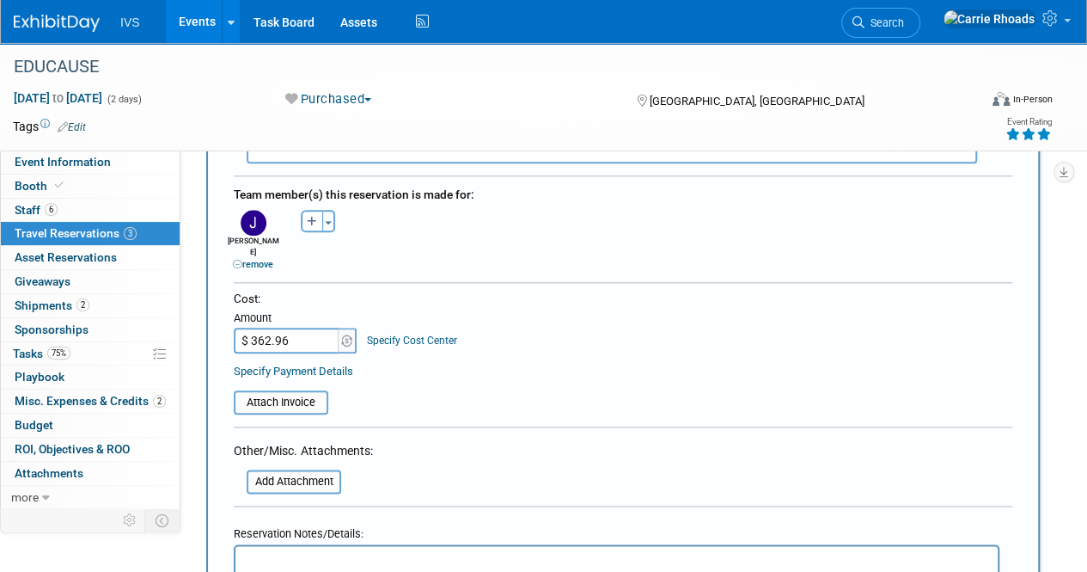
scroll to position [1031, 0]
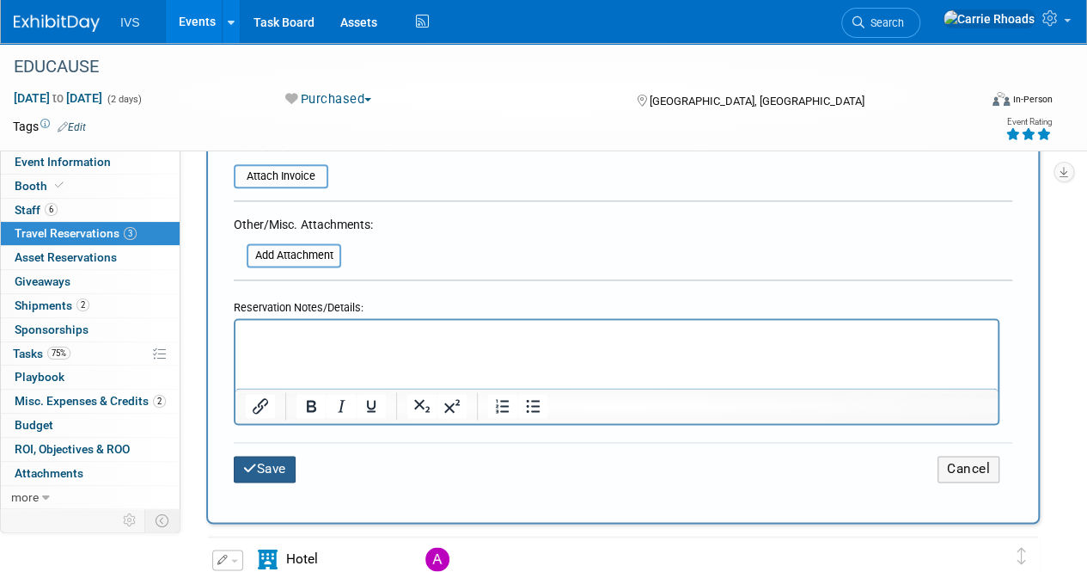
click at [278, 456] on button "Save" at bounding box center [265, 469] width 62 height 27
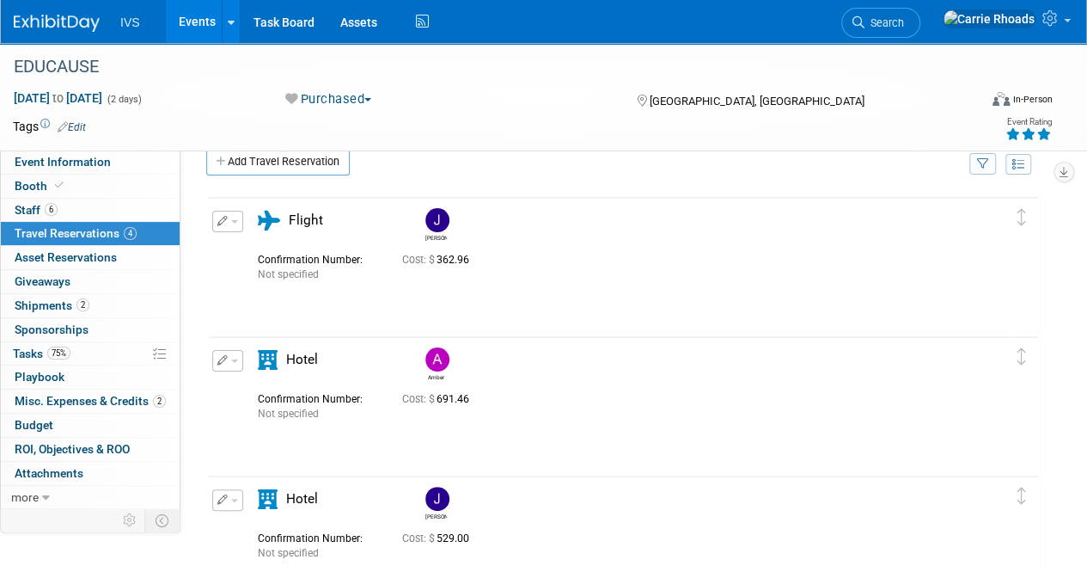
scroll to position [0, 0]
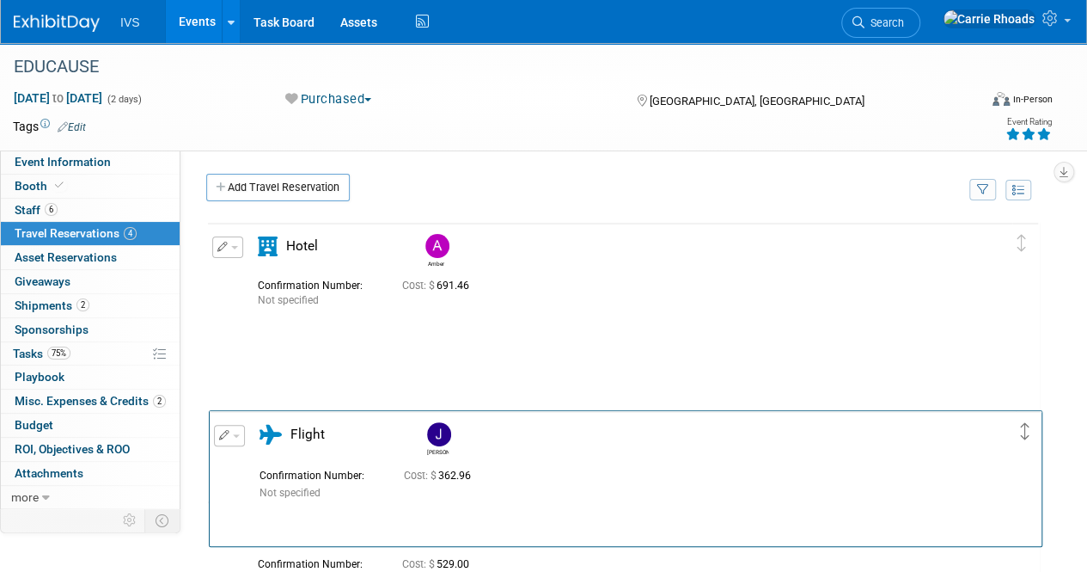
drag, startPoint x: 1022, startPoint y: 242, endPoint x: 1025, endPoint y: 432, distance: 190.0
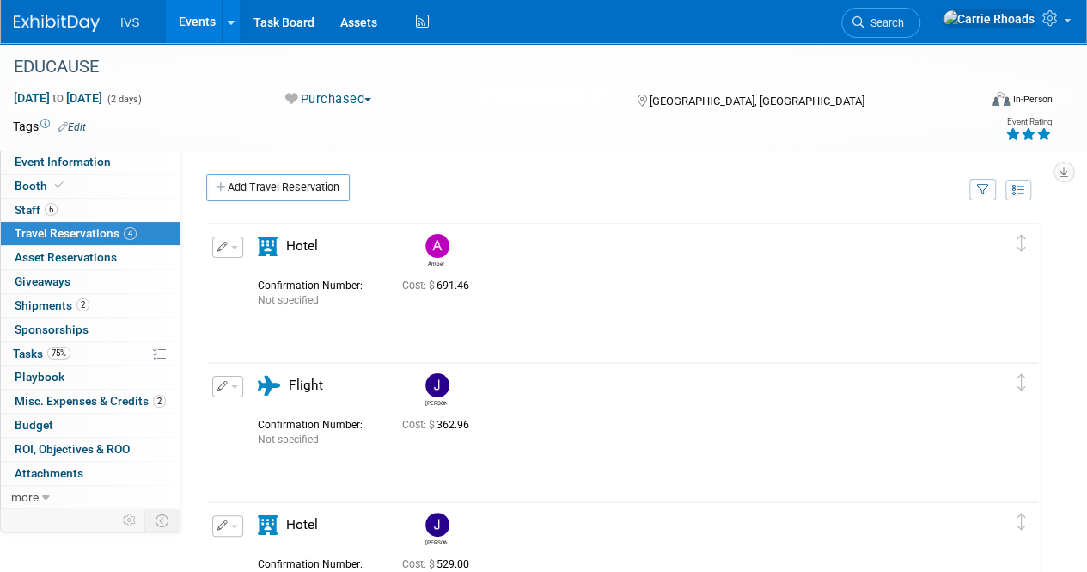
click at [179, 554] on div "Event Information Event Info Booth Booth 6 Staff 6 Staff 4 Travel Reservations …" at bounding box center [543, 411] width 1087 height 737
click at [184, 551] on div "Event Information Event Info Booth Booth 6 Staff 6 Staff 4 Travel Reservations …" at bounding box center [543, 411] width 1087 height 737
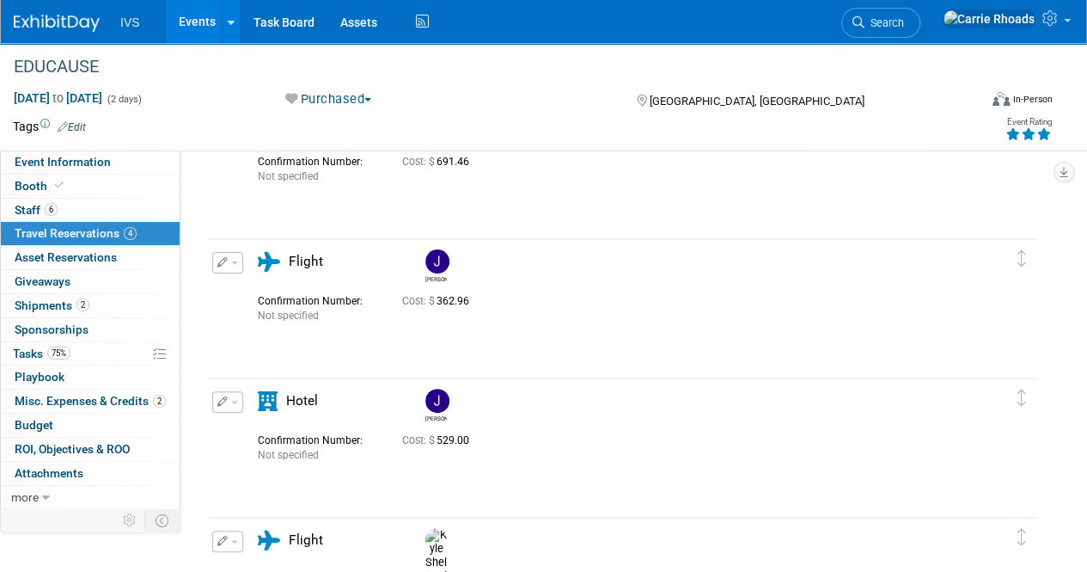
scroll to position [172, 0]
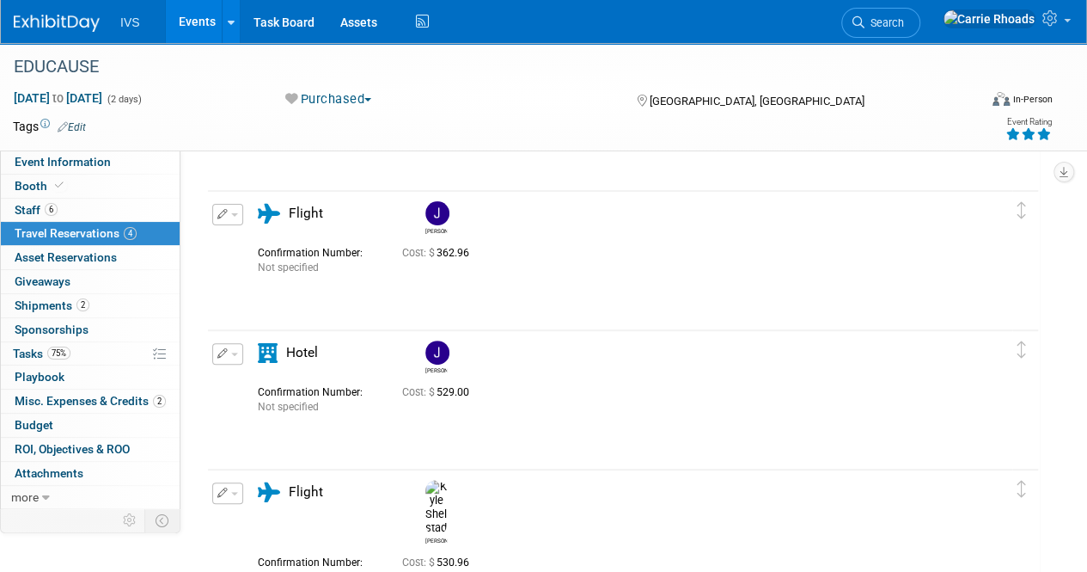
click at [74, 14] on link at bounding box center [67, 15] width 107 height 14
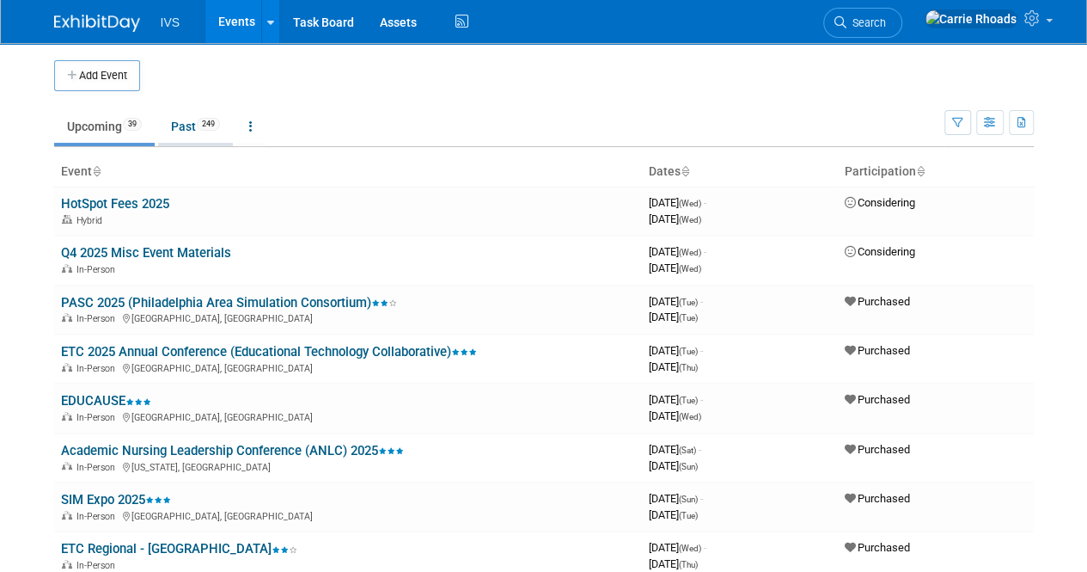
click at [199, 135] on link "Past 249" at bounding box center [195, 126] width 75 height 33
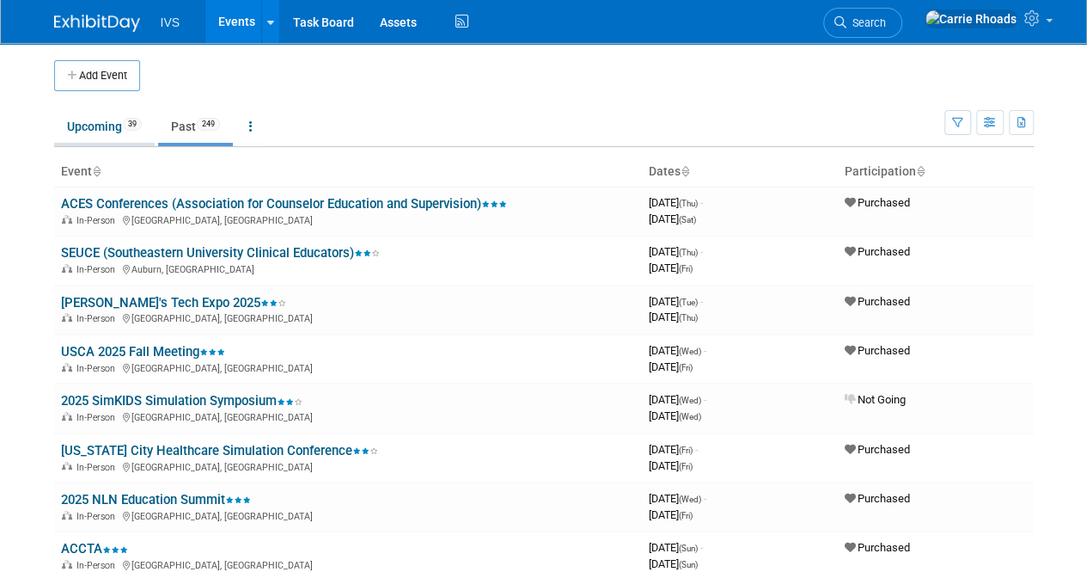
click at [88, 134] on link "Upcoming 39" at bounding box center [104, 126] width 101 height 33
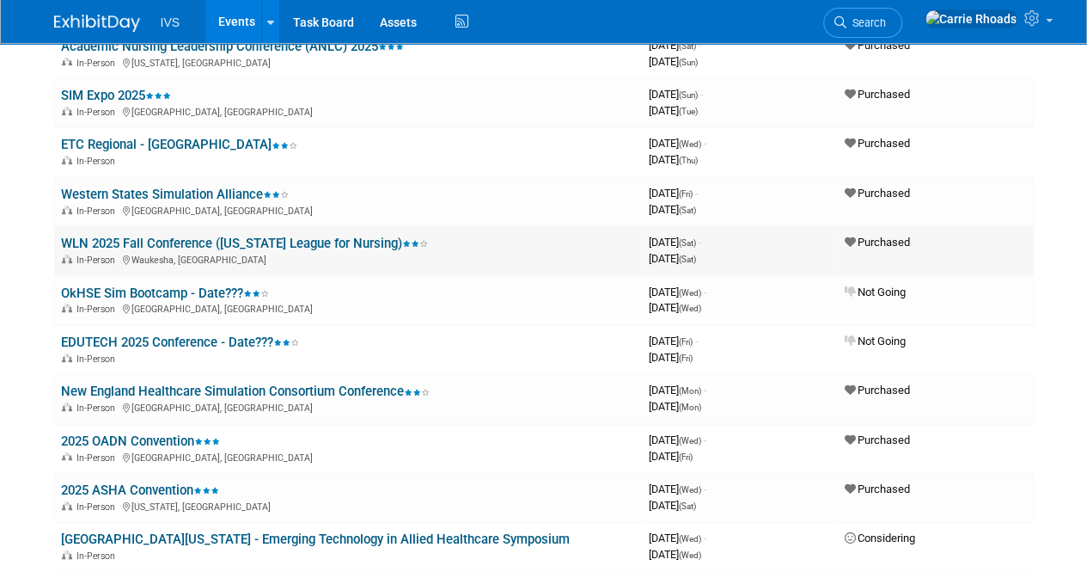
scroll to position [430, 0]
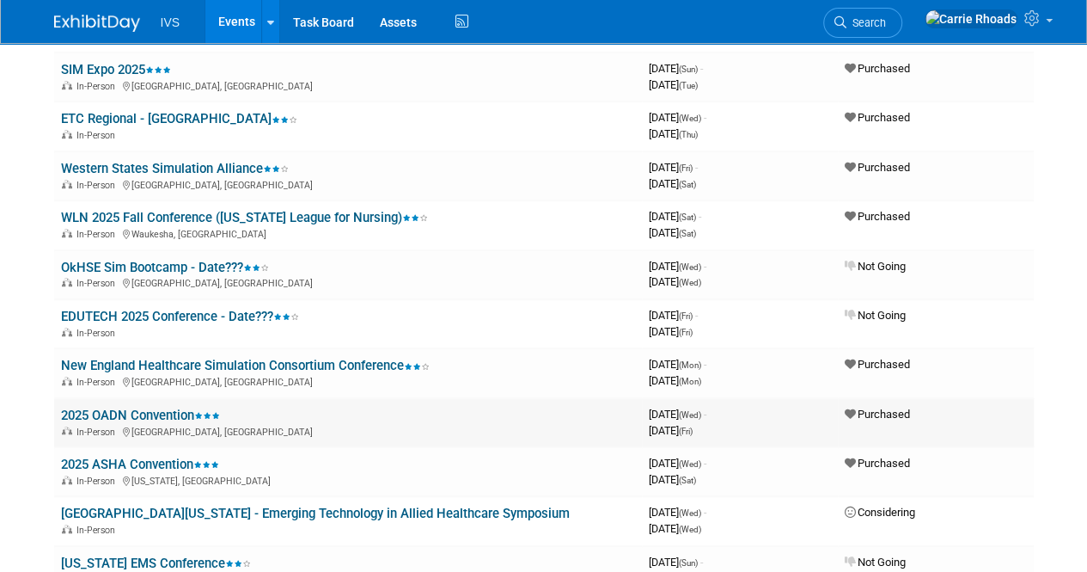
click at [123, 405] on td "2025 OADN Convention In-Person Nashville, TN" at bounding box center [348, 422] width 588 height 49
click at [124, 415] on link "2025 OADN Convention" at bounding box center [140, 414] width 159 height 15
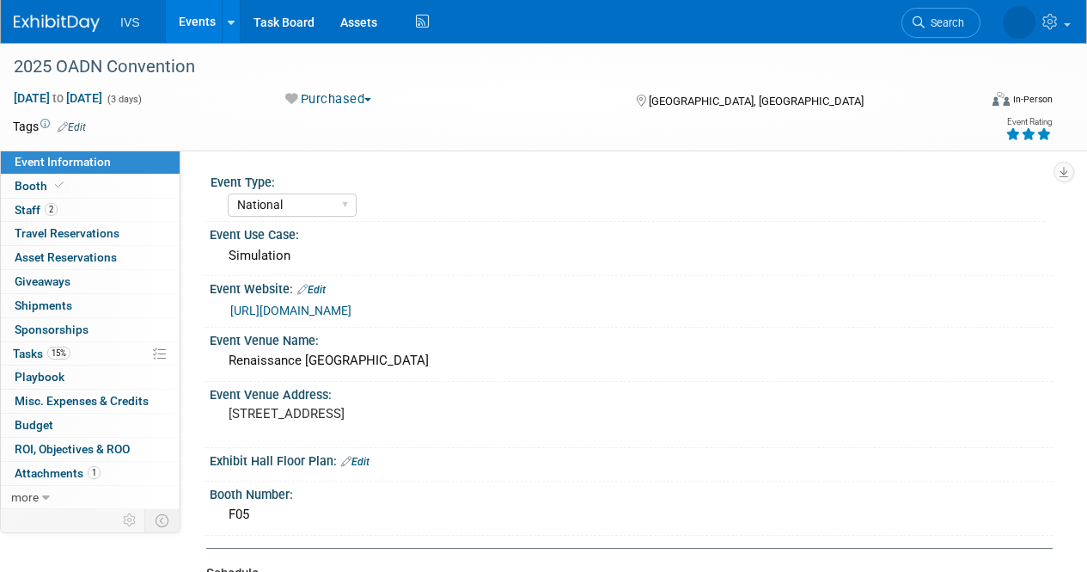
select select "National"
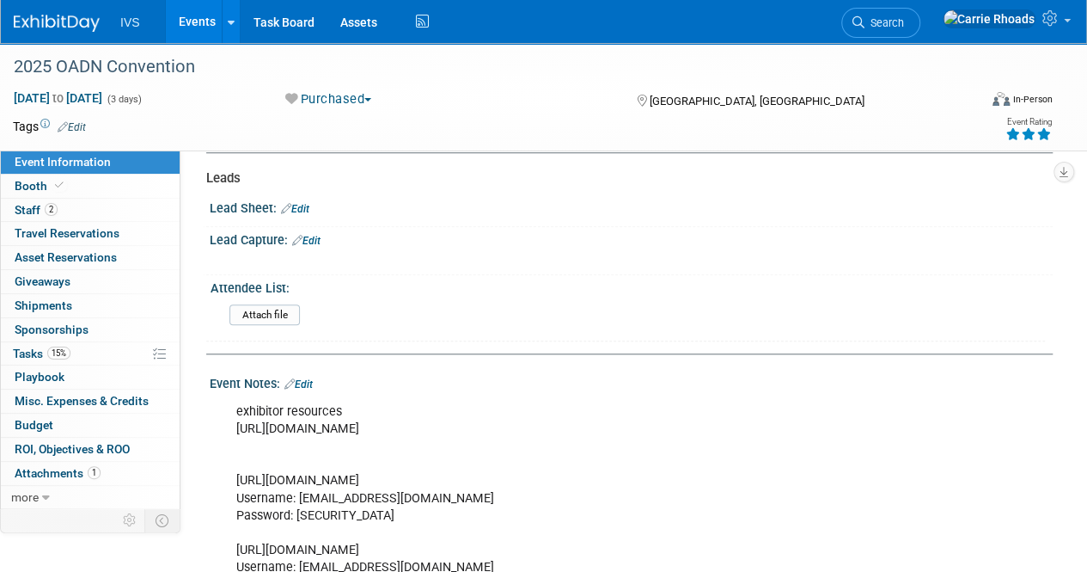
scroll to position [774, 0]
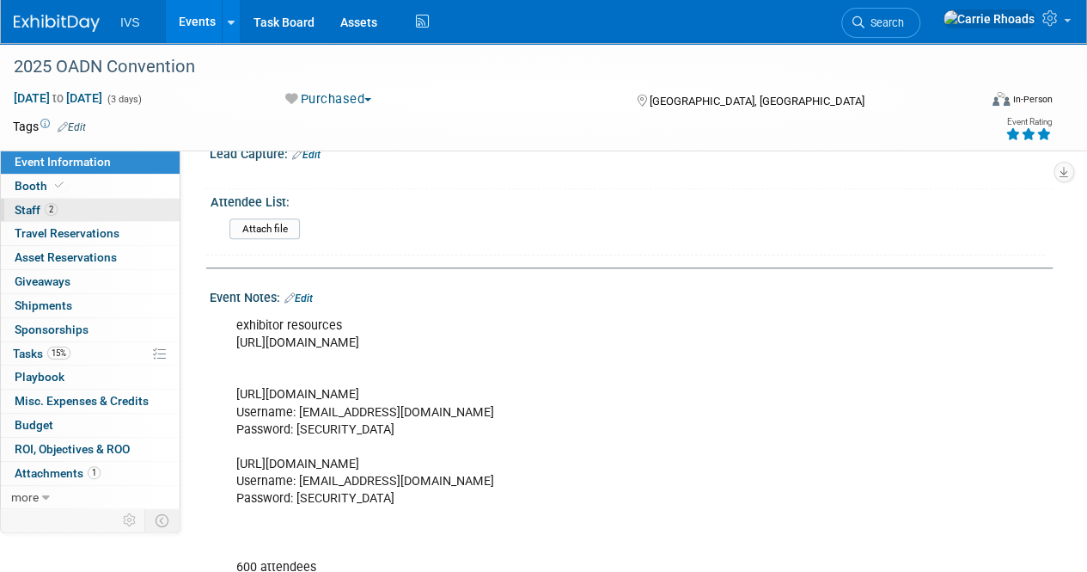
click at [30, 211] on span "Staff 2" at bounding box center [36, 210] width 43 height 14
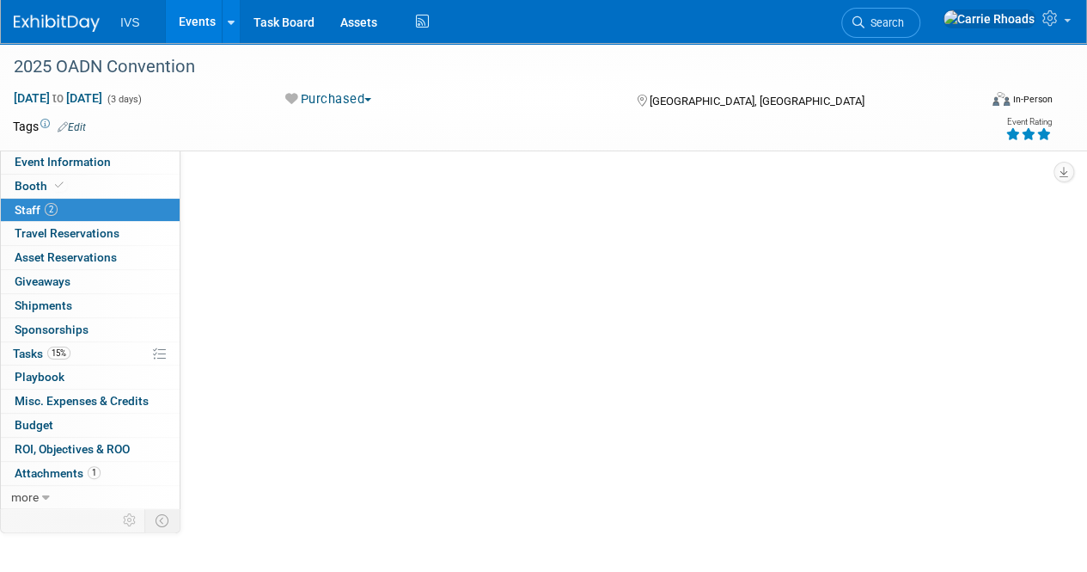
scroll to position [0, 0]
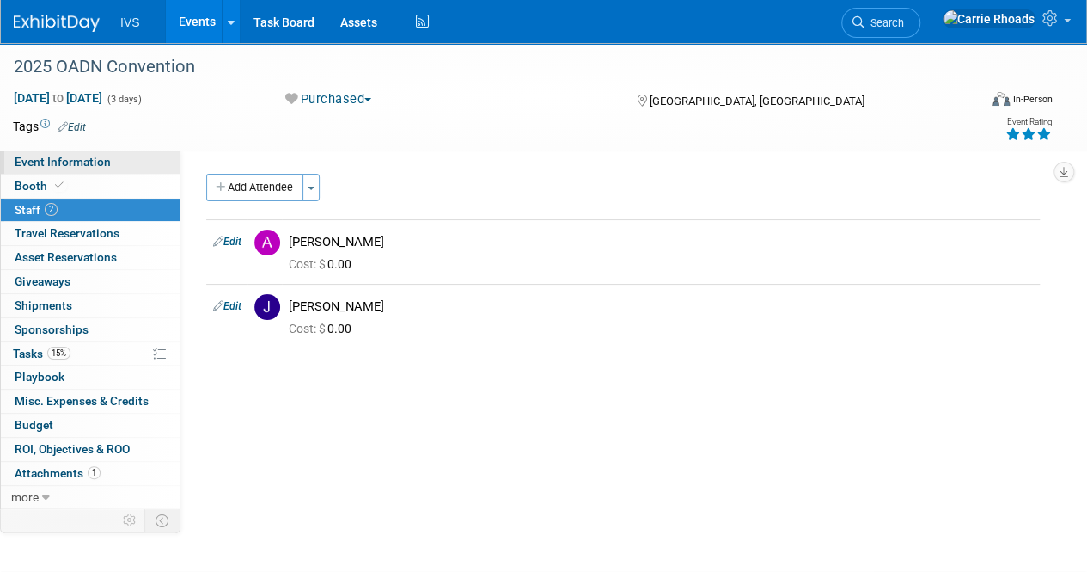
click at [47, 168] on span "Event Information" at bounding box center [63, 162] width 96 height 14
select select "National"
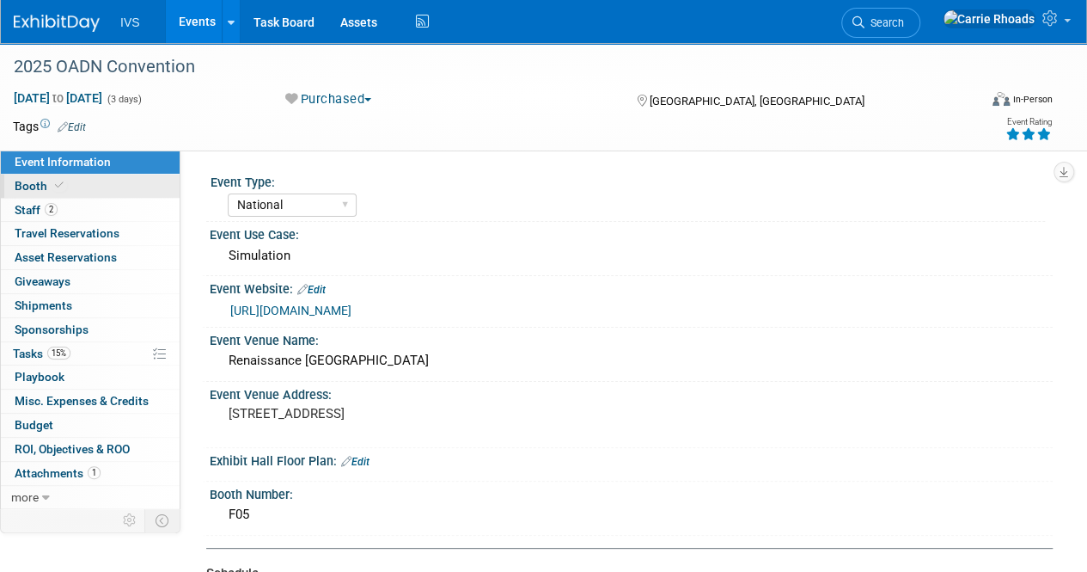
click at [33, 187] on span "Booth" at bounding box center [41, 186] width 52 height 14
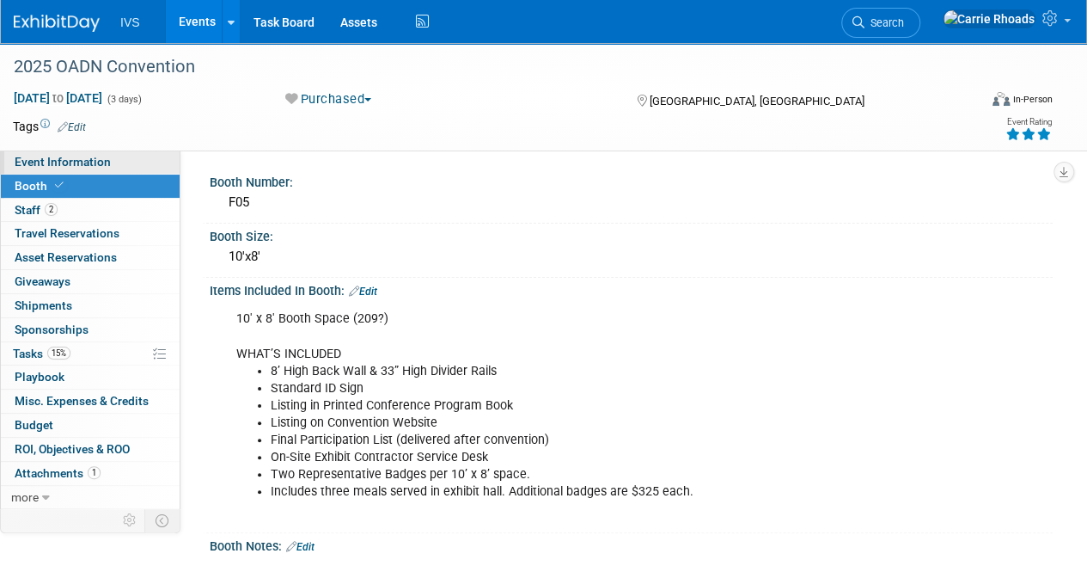
click at [86, 161] on span "Event Information" at bounding box center [63, 162] width 96 height 14
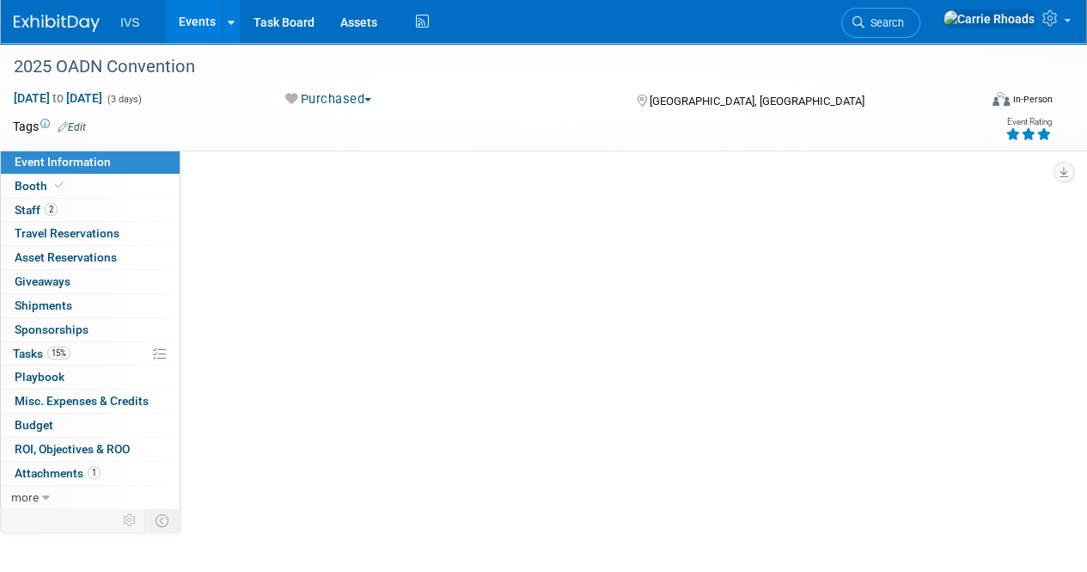
select select "National"
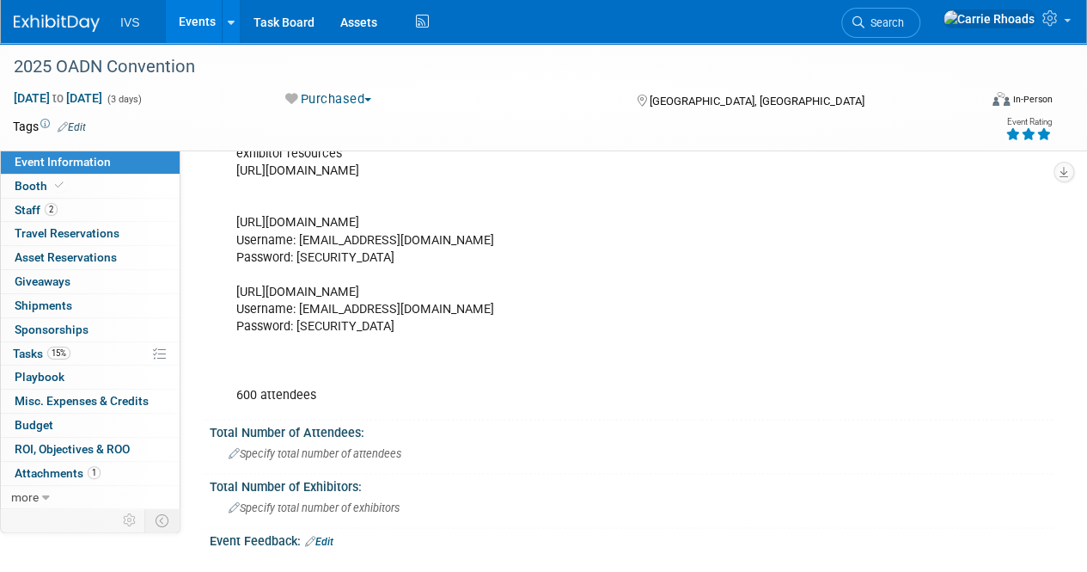
scroll to position [430, 0]
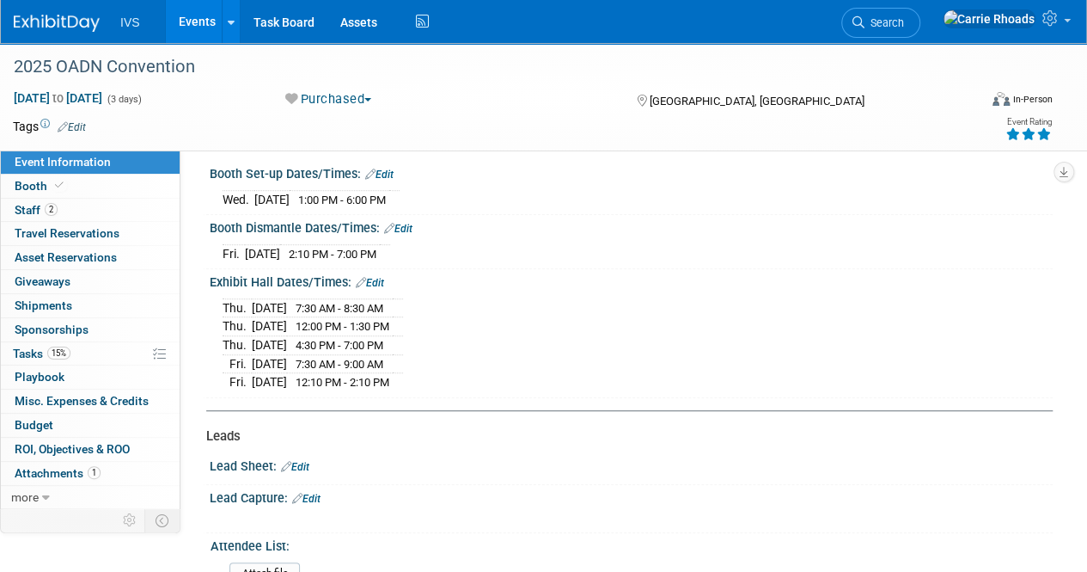
click at [58, 20] on img at bounding box center [57, 23] width 86 height 17
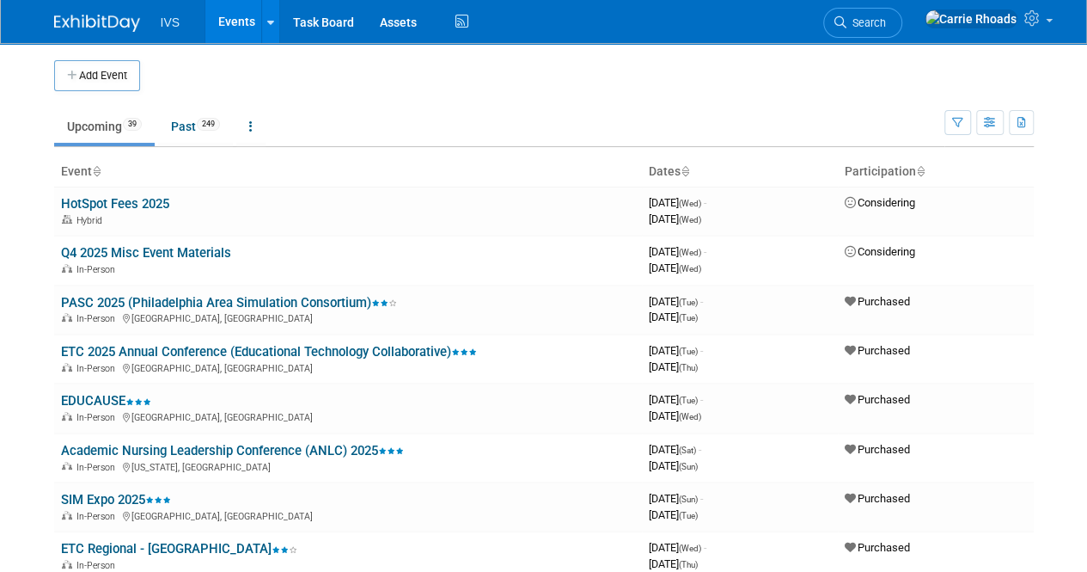
click at [96, 19] on img at bounding box center [97, 23] width 86 height 17
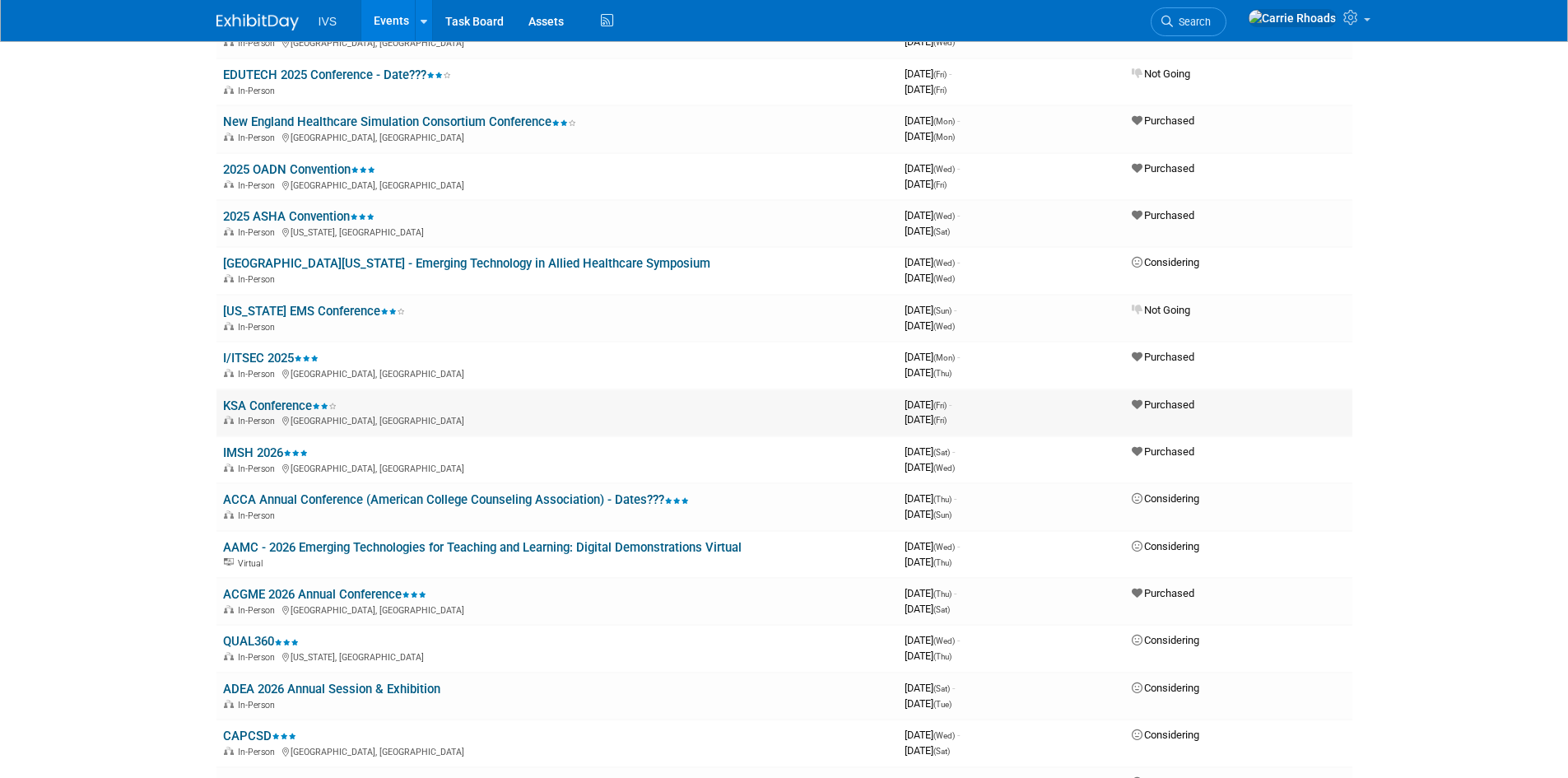
scroll to position [742, 0]
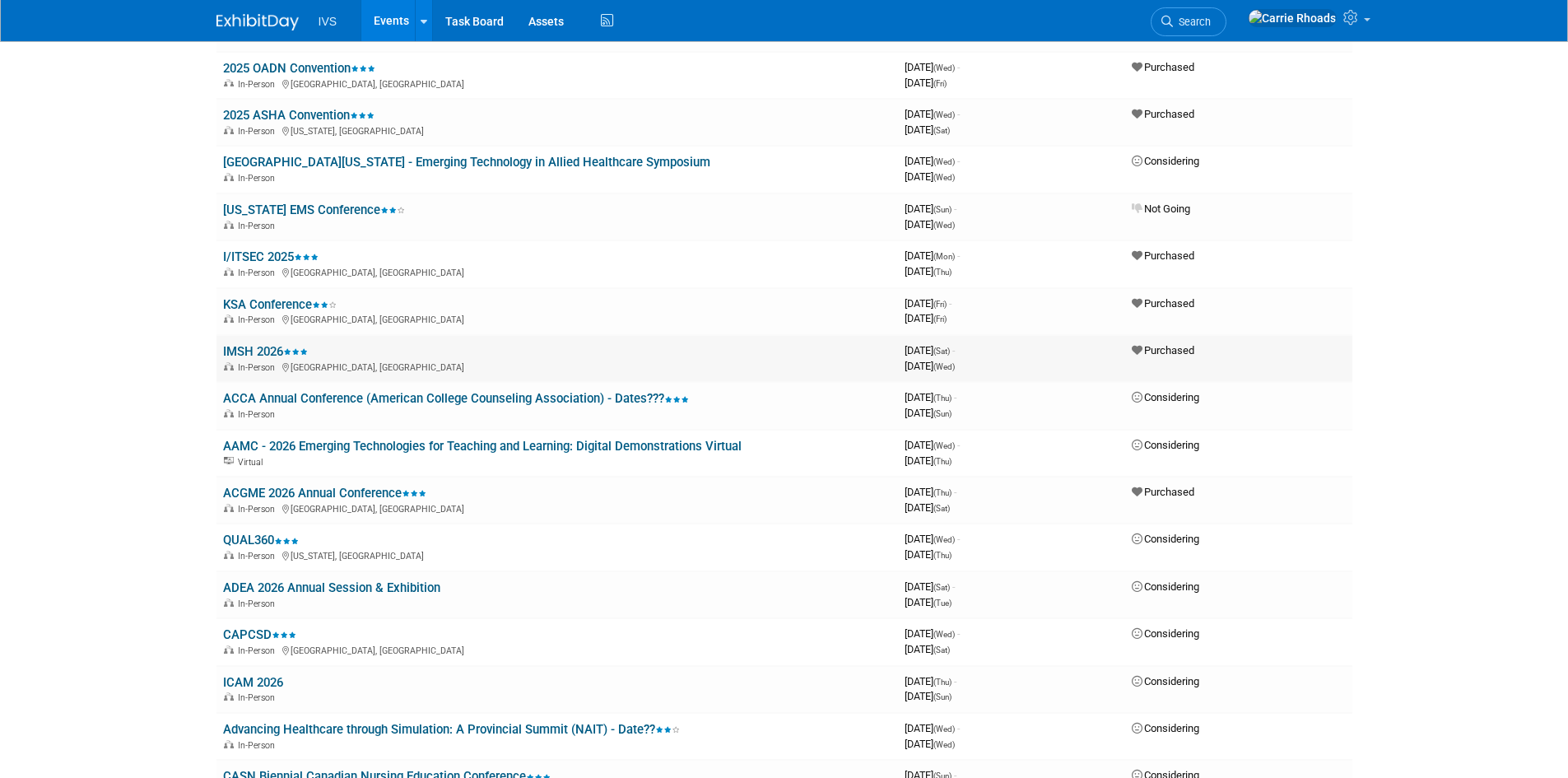
click at [258, 348] on link "IMSH 2026" at bounding box center [265, 351] width 85 height 14
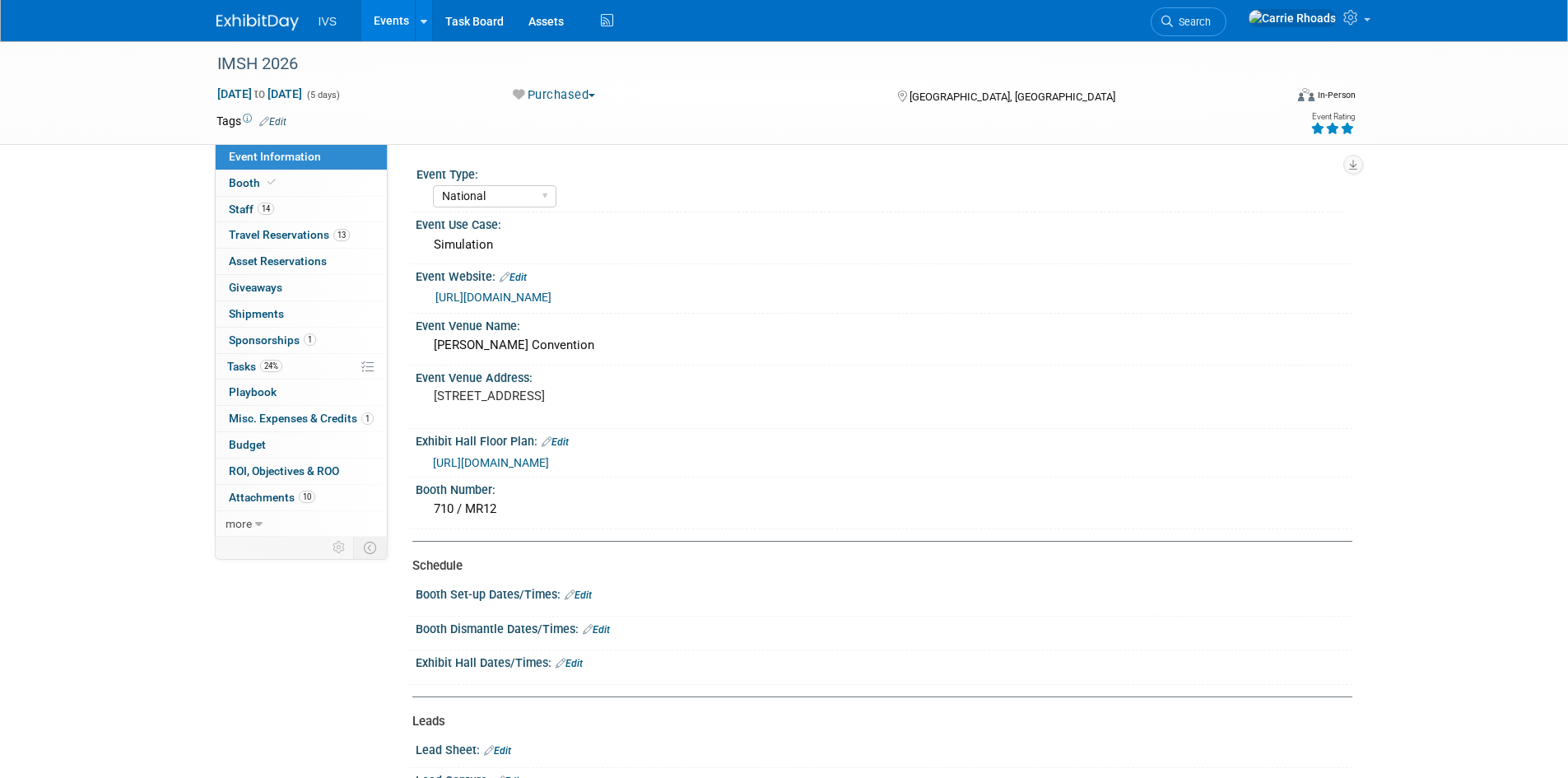
select select "National"
click at [246, 367] on span "Tasks 24%" at bounding box center [255, 367] width 56 height 13
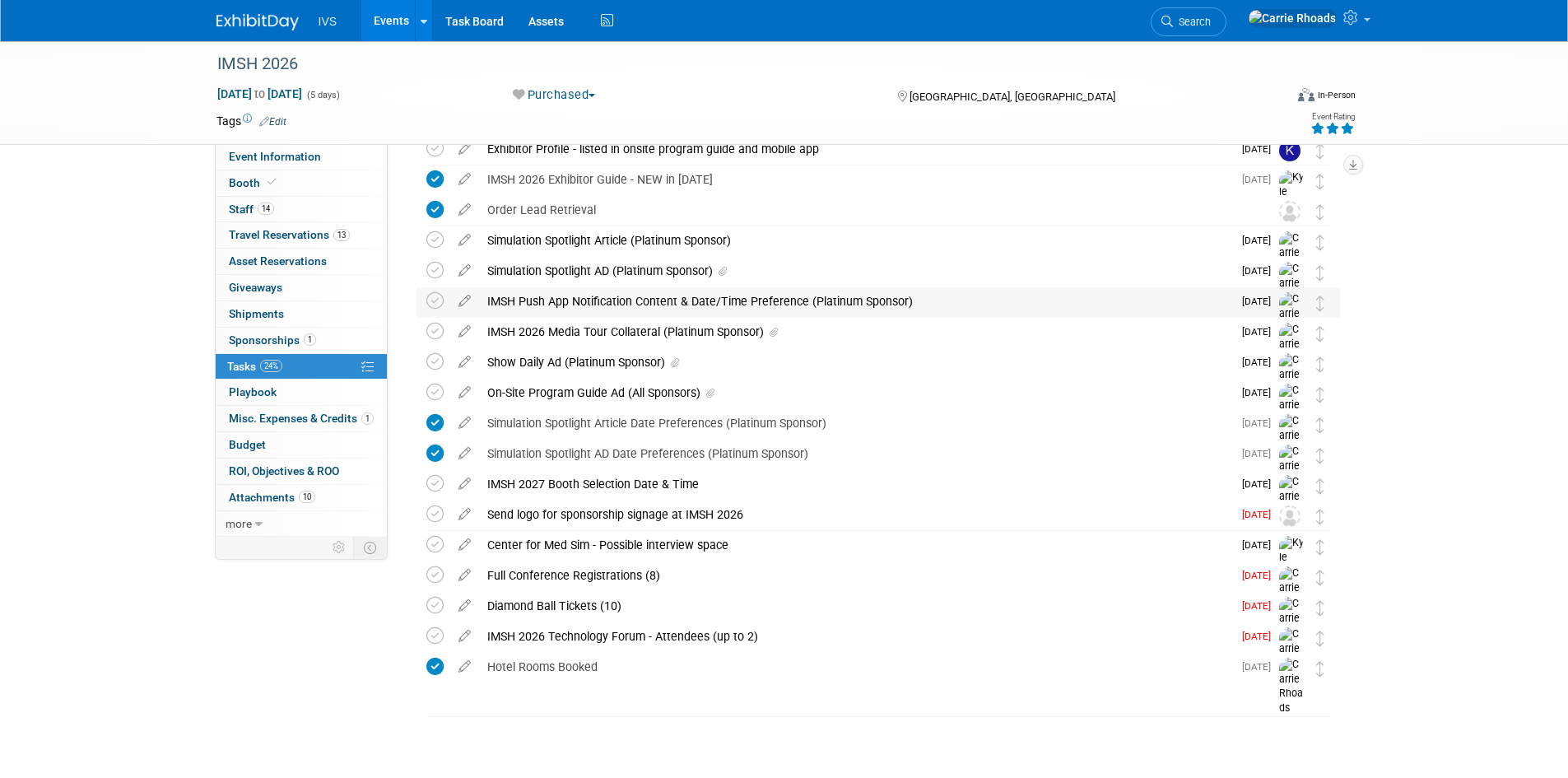
scroll to position [176, 0]
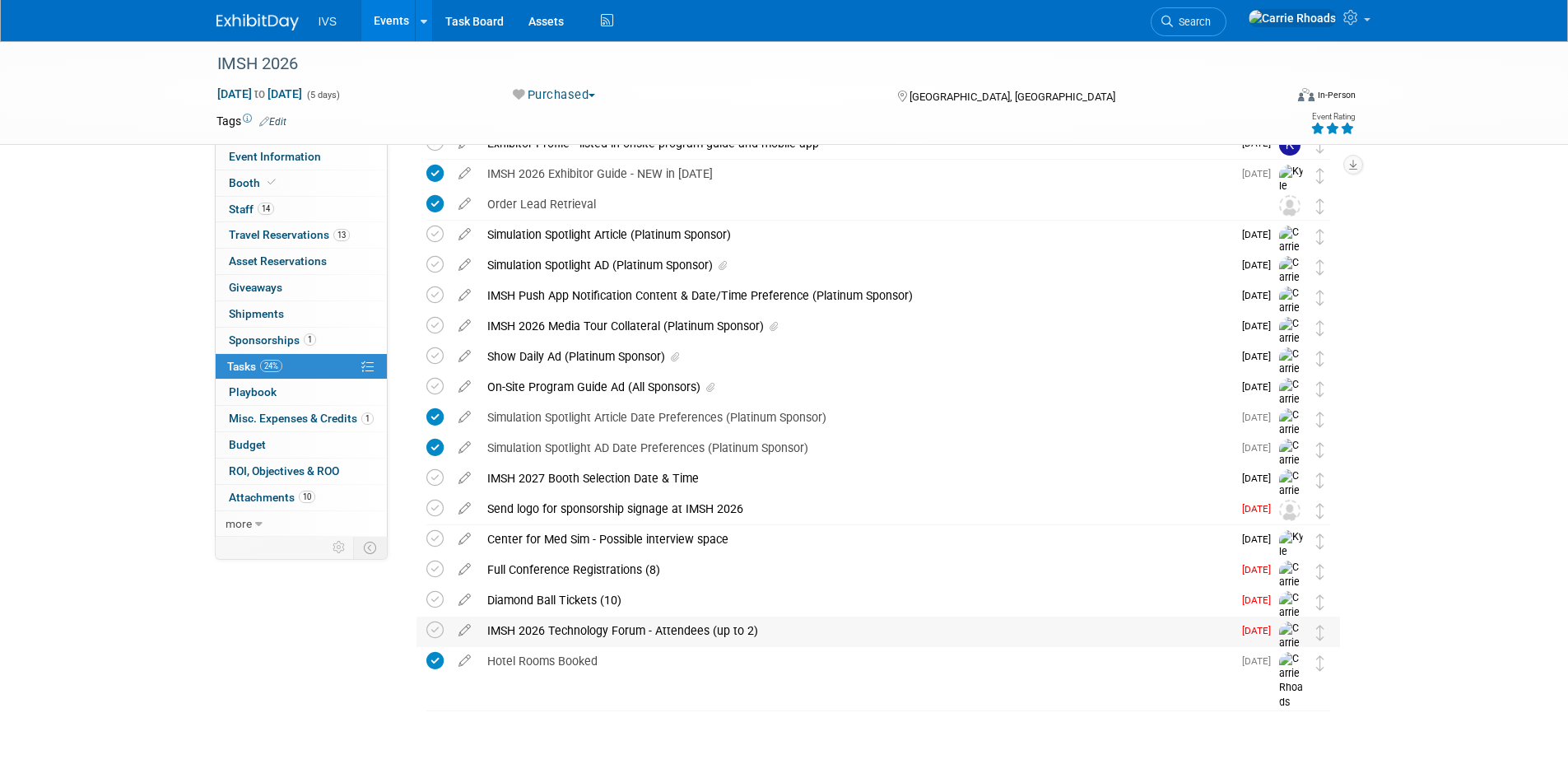
click at [564, 632] on div "IMSH 2026 Technology Forum - Attendees (up to 2)" at bounding box center [855, 630] width 753 height 28
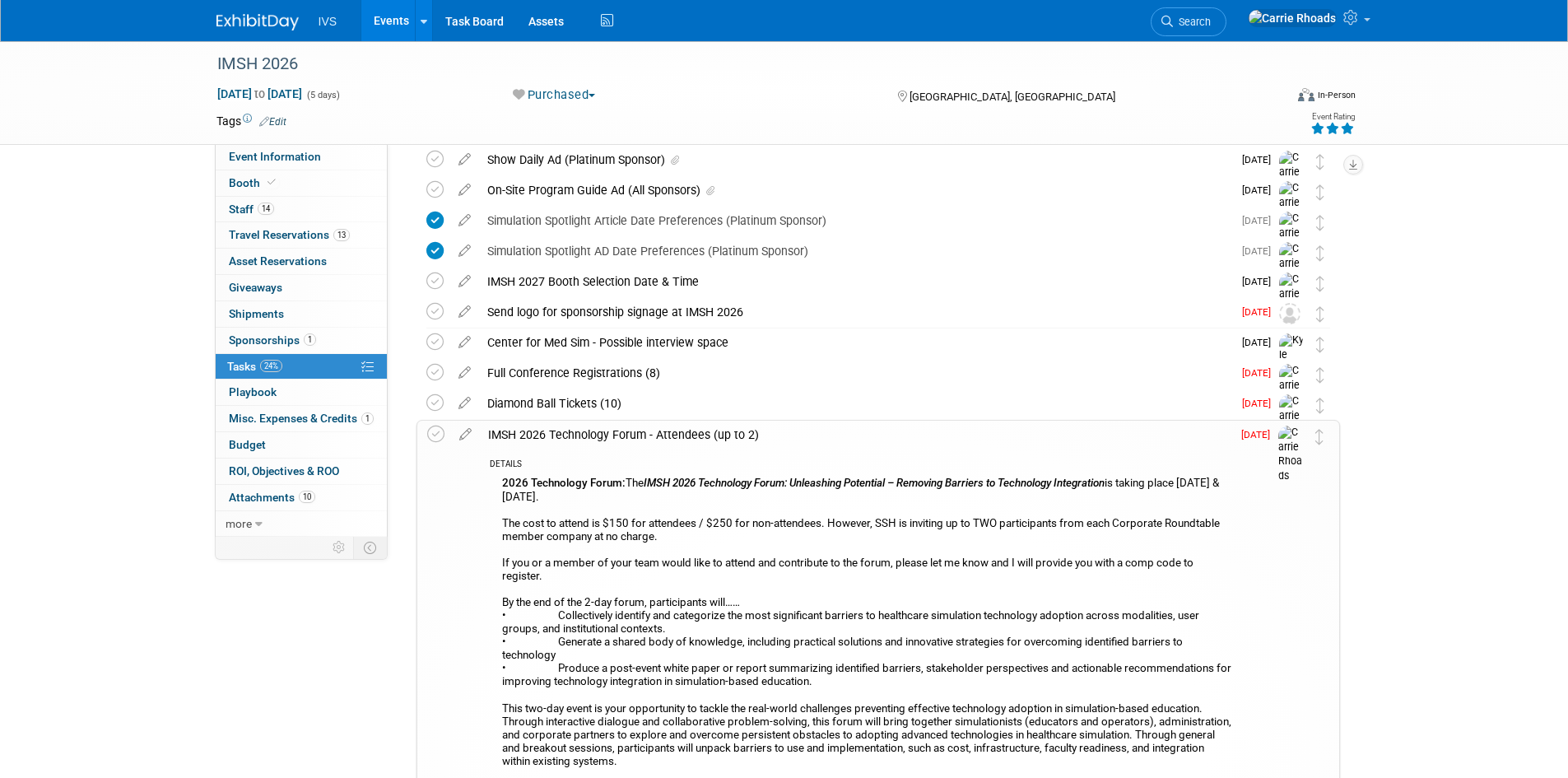
scroll to position [341, 0]
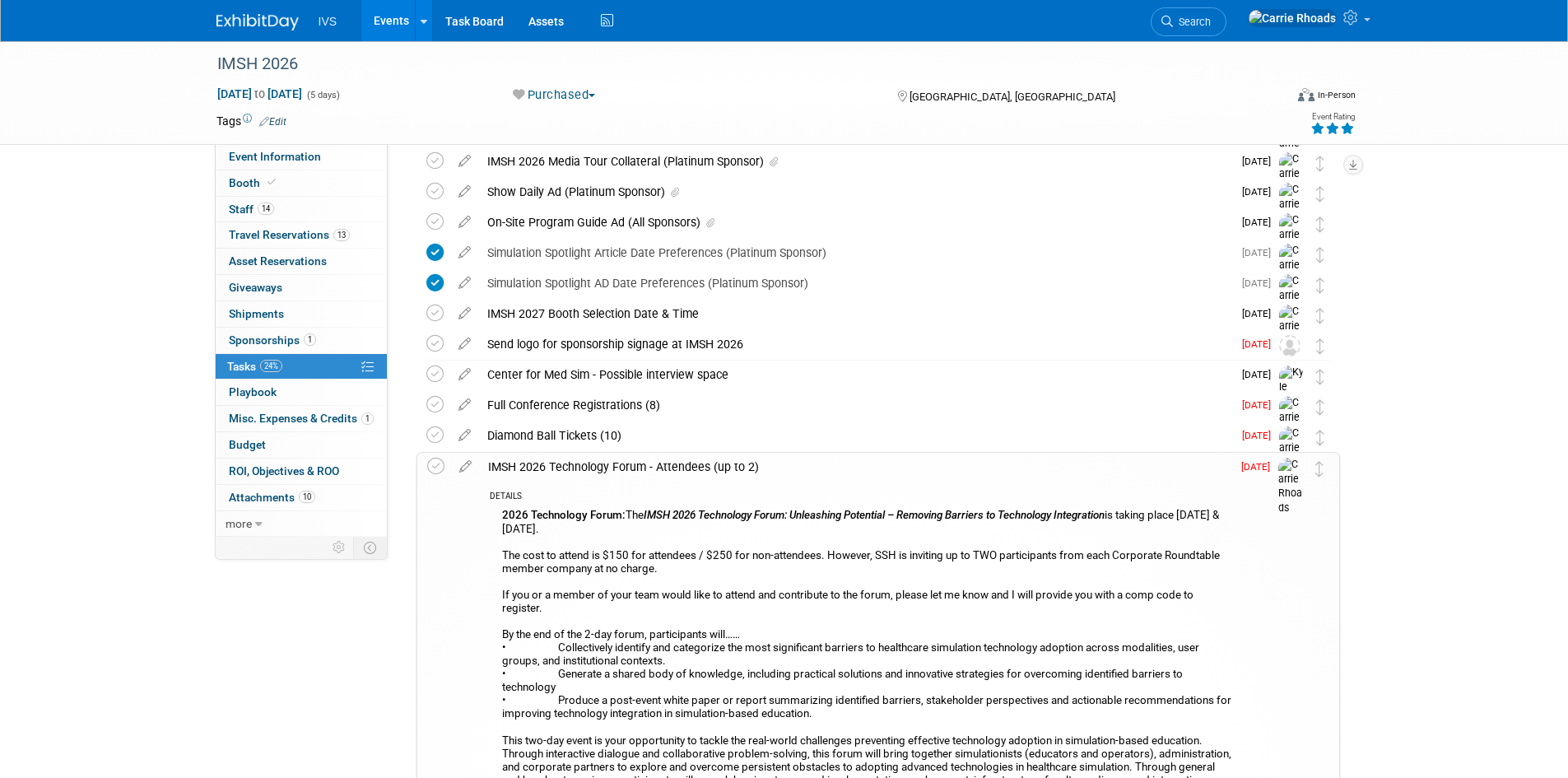
click at [546, 464] on div "IMSH 2026 Technology Forum - Attendees (up to 2)" at bounding box center [855, 467] width 752 height 28
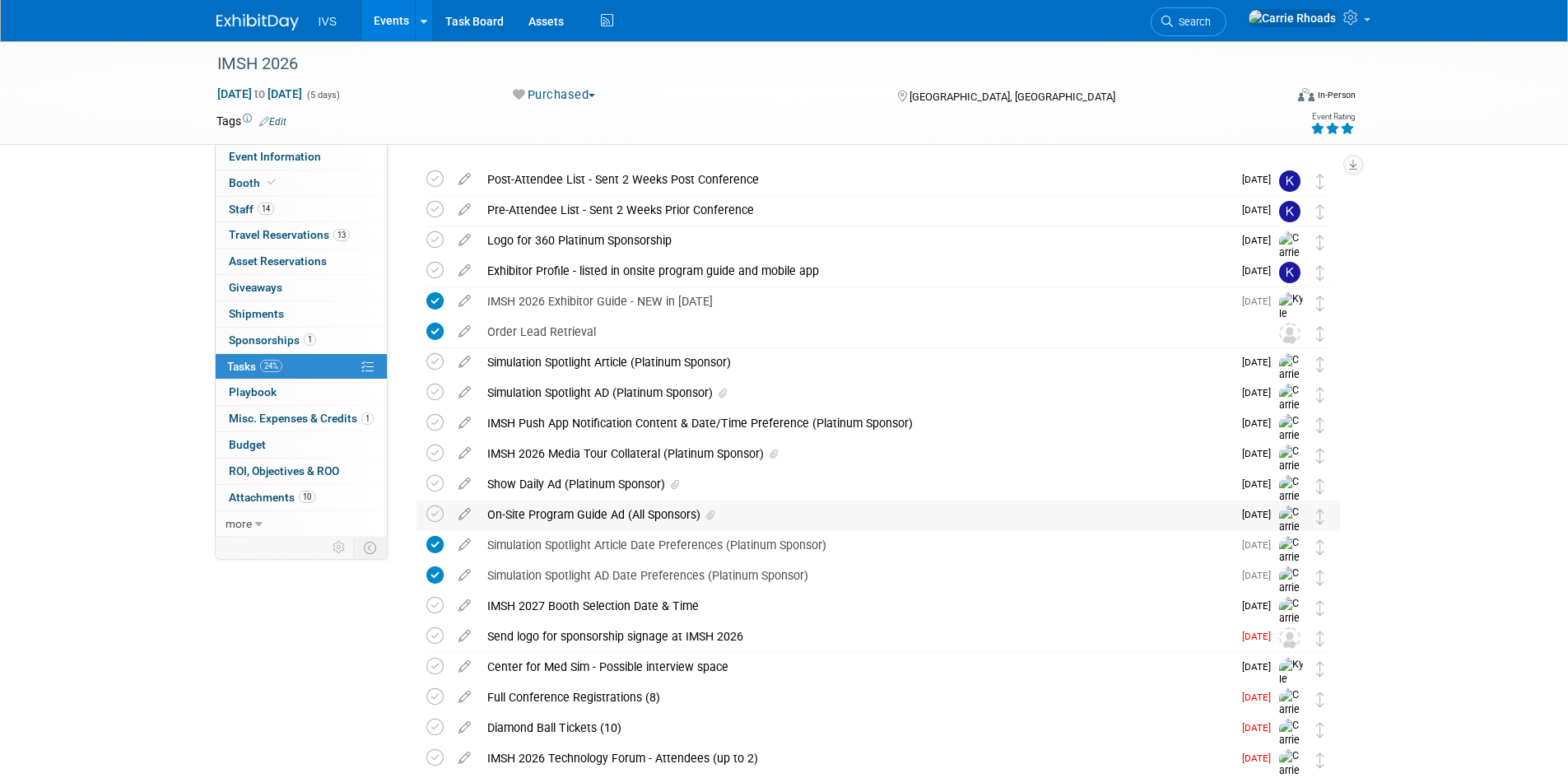
scroll to position [0, 0]
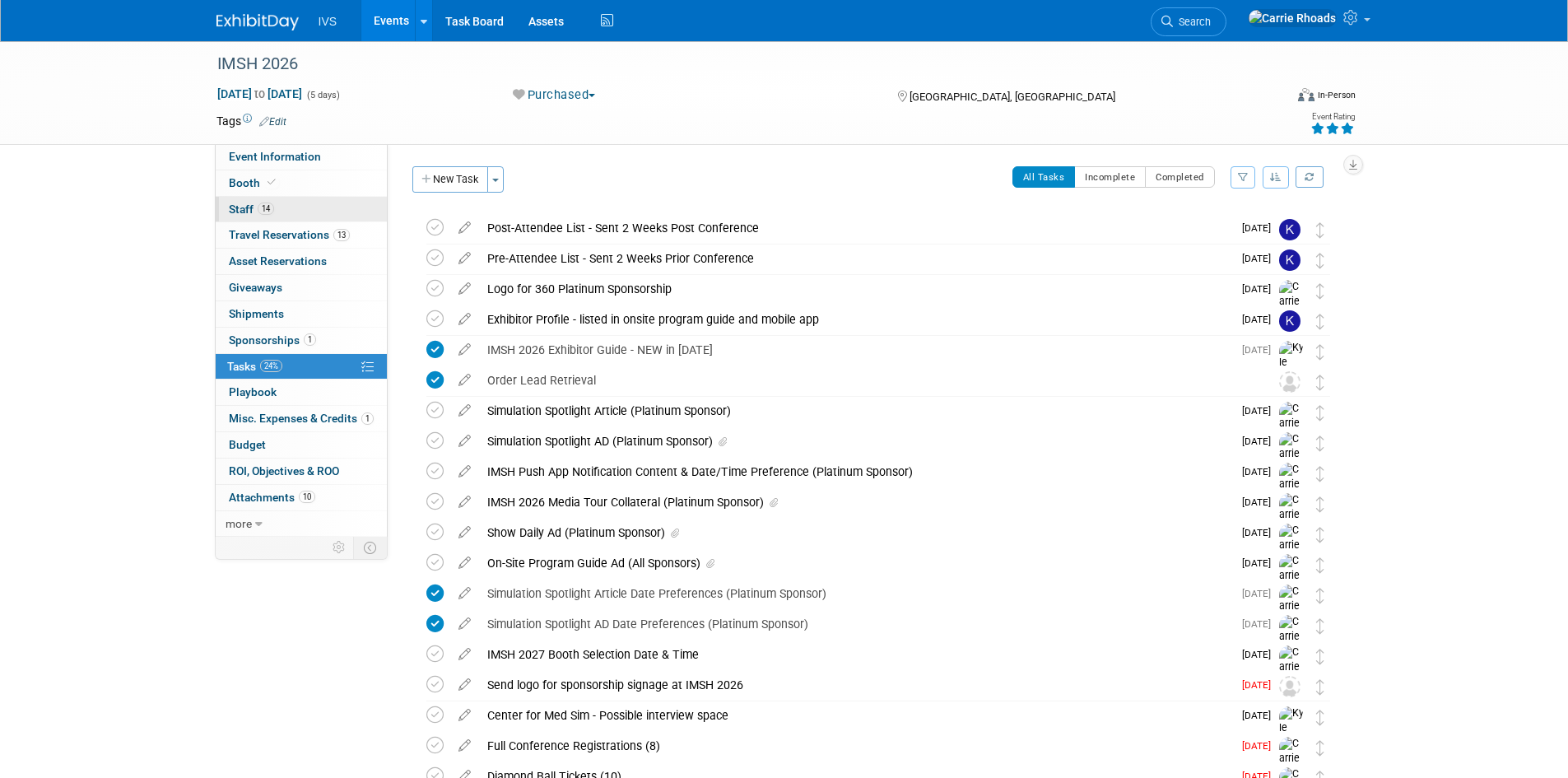
click at [247, 208] on span "Staff 14" at bounding box center [251, 209] width 45 height 13
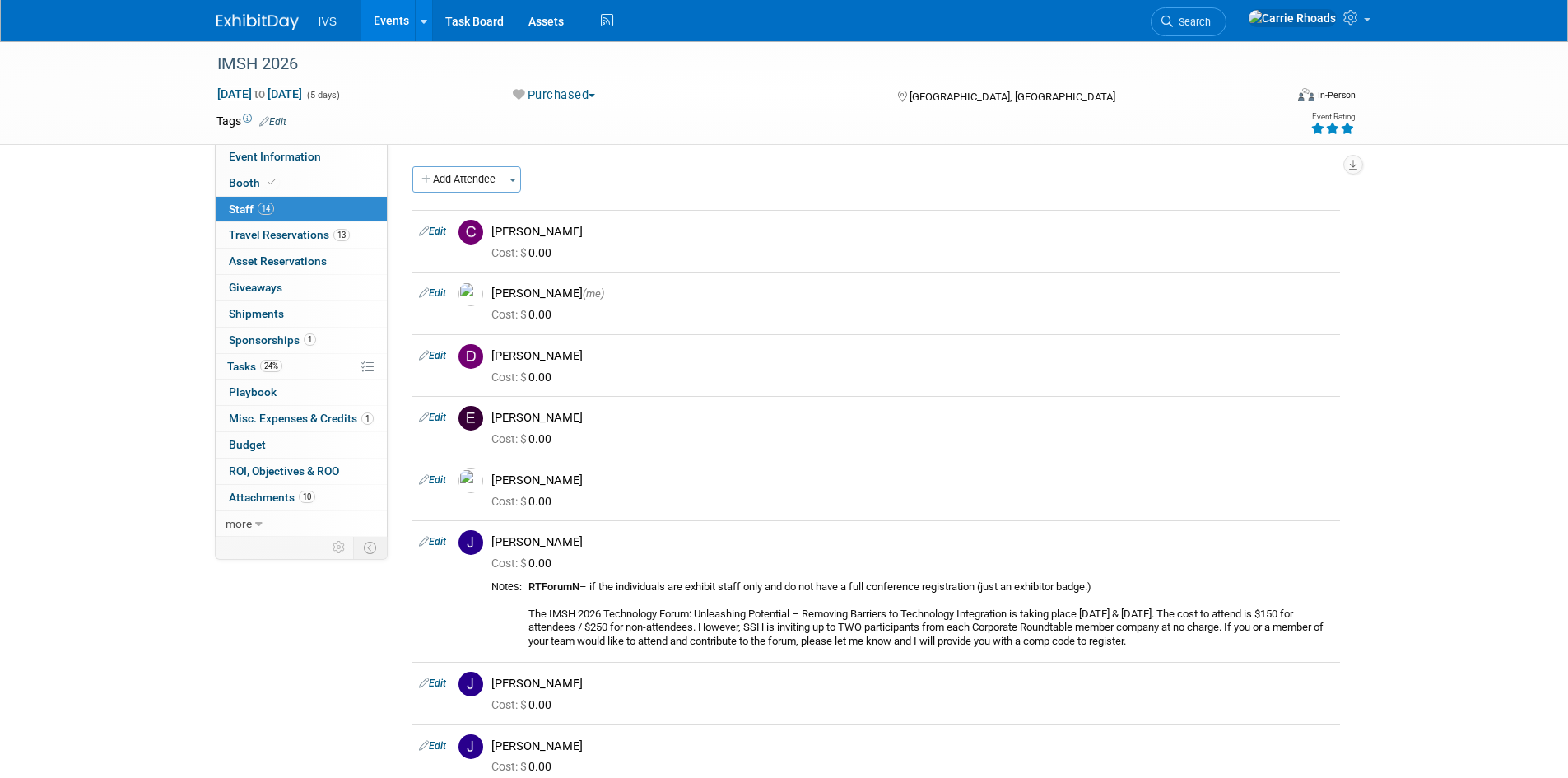
click at [248, 208] on span "Staff 14" at bounding box center [251, 209] width 45 height 13
click at [261, 165] on link "Event Information" at bounding box center [301, 156] width 171 height 26
select select "National"
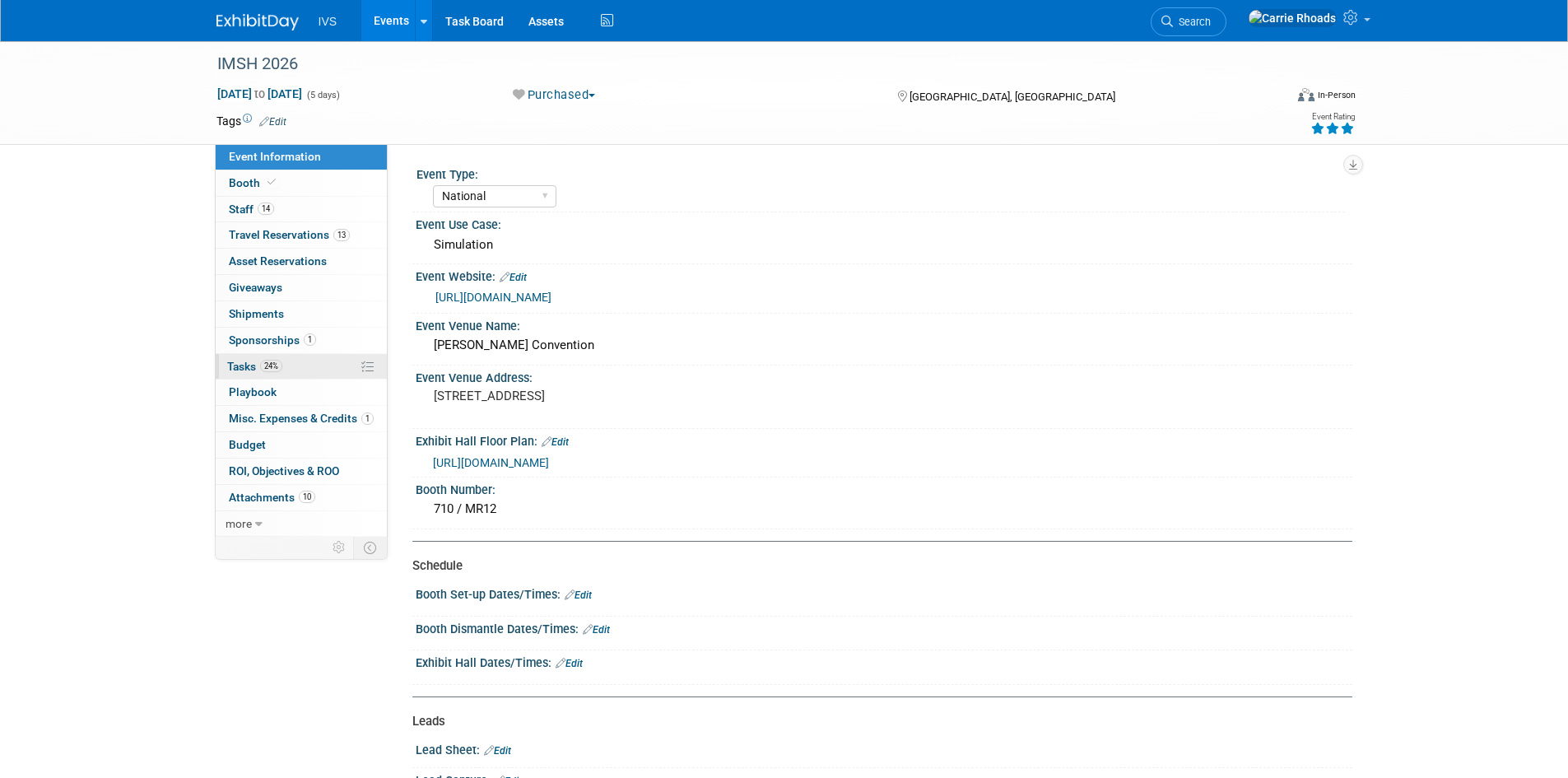
click at [243, 367] on span "Tasks 24%" at bounding box center [255, 367] width 56 height 13
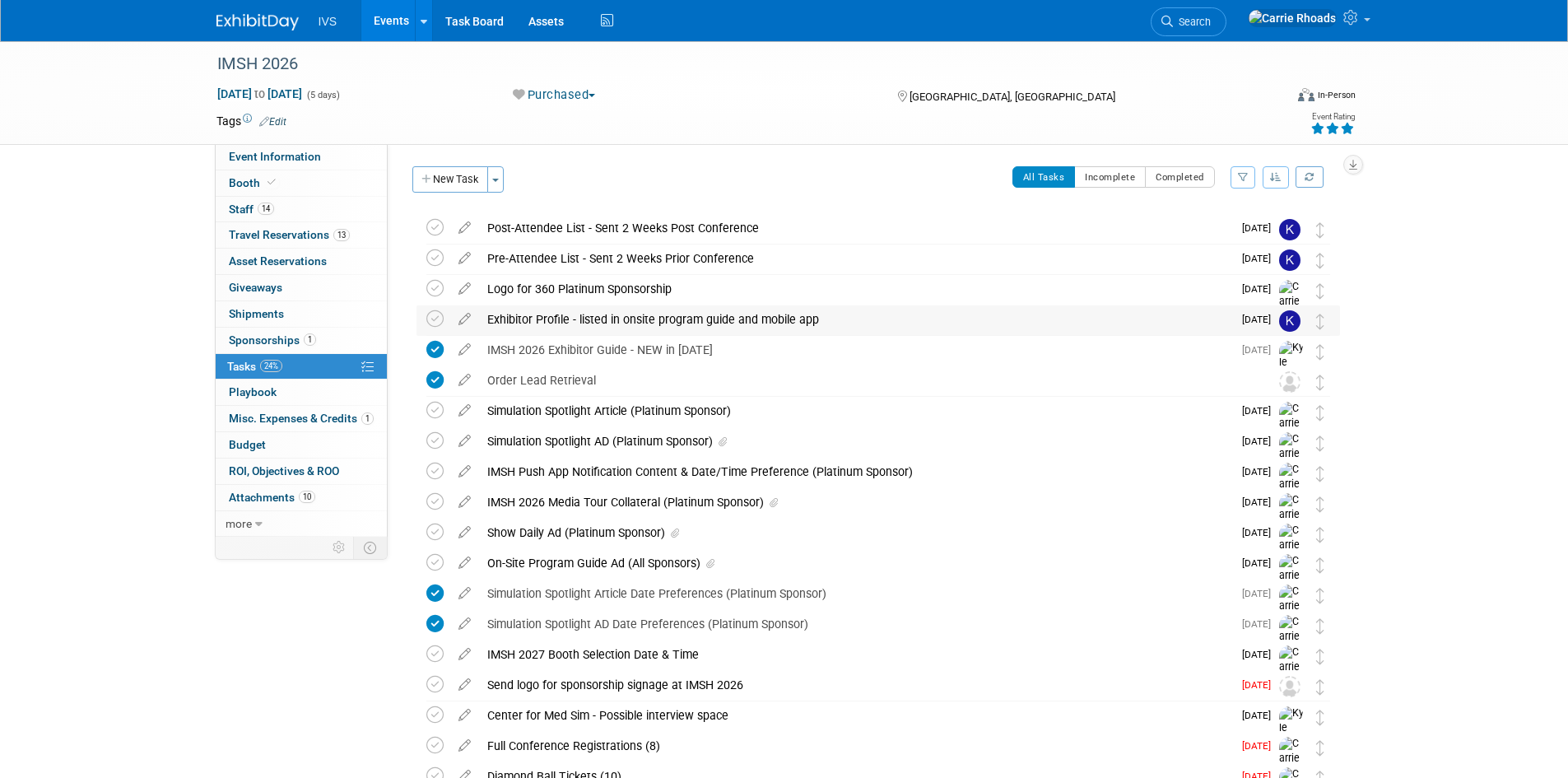
click at [556, 322] on div "Exhibitor Profile - listed in onsite program guide and mobile app" at bounding box center [855, 319] width 753 height 28
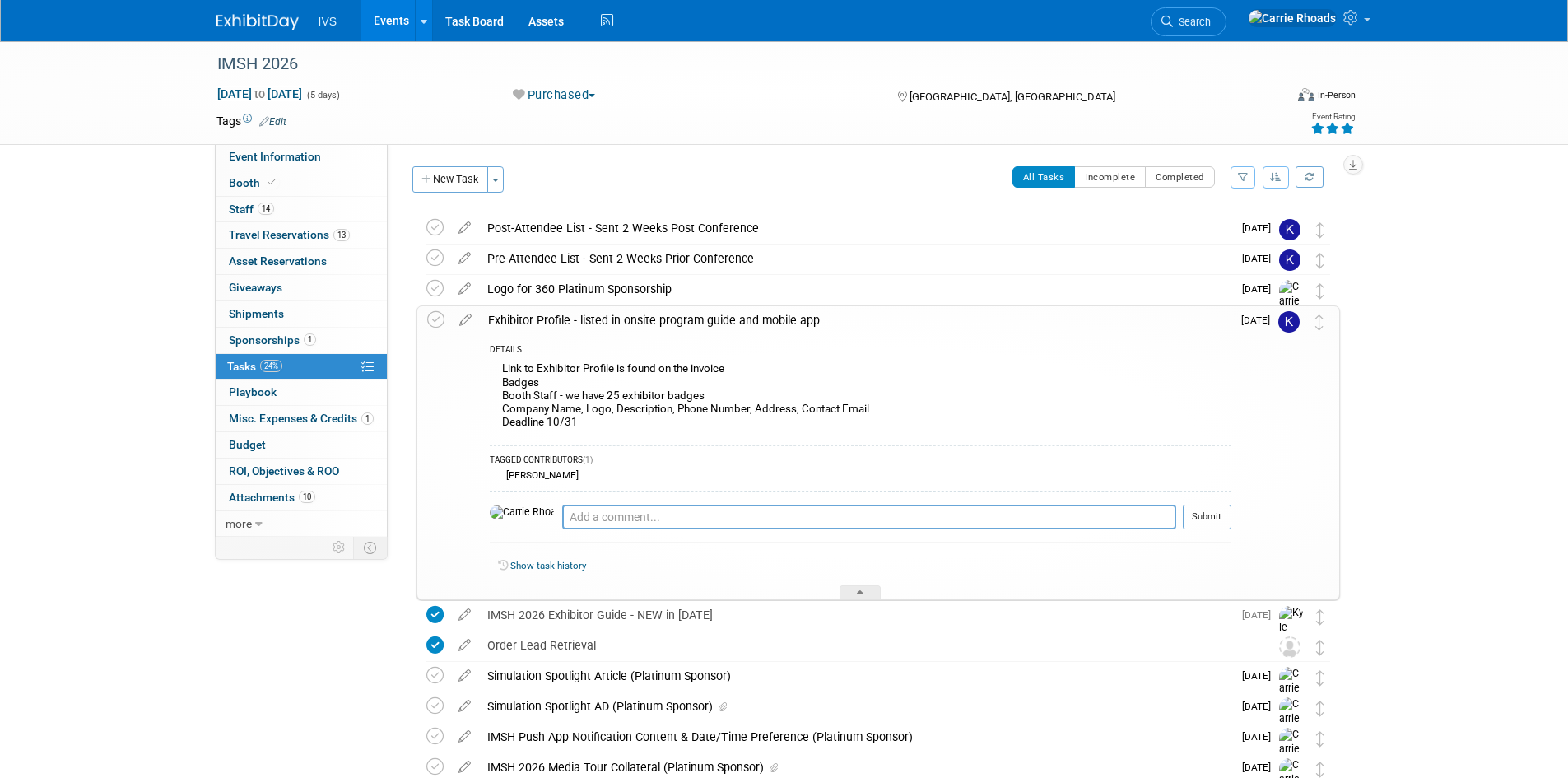
click at [557, 322] on div "Exhibitor Profile - listed in onsite program guide and mobile app" at bounding box center [855, 320] width 752 height 28
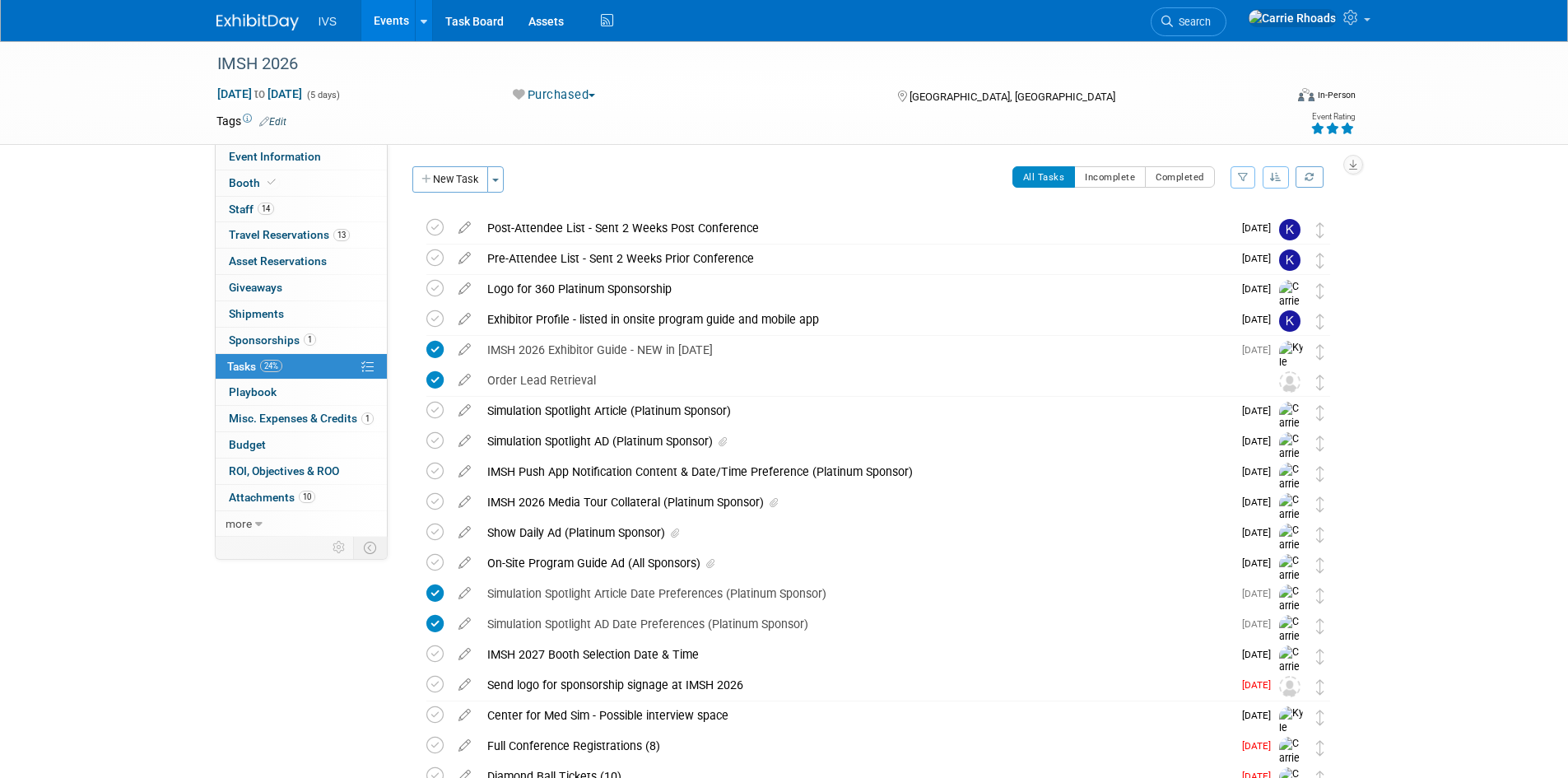
click at [238, 31] on img at bounding box center [258, 22] width 82 height 16
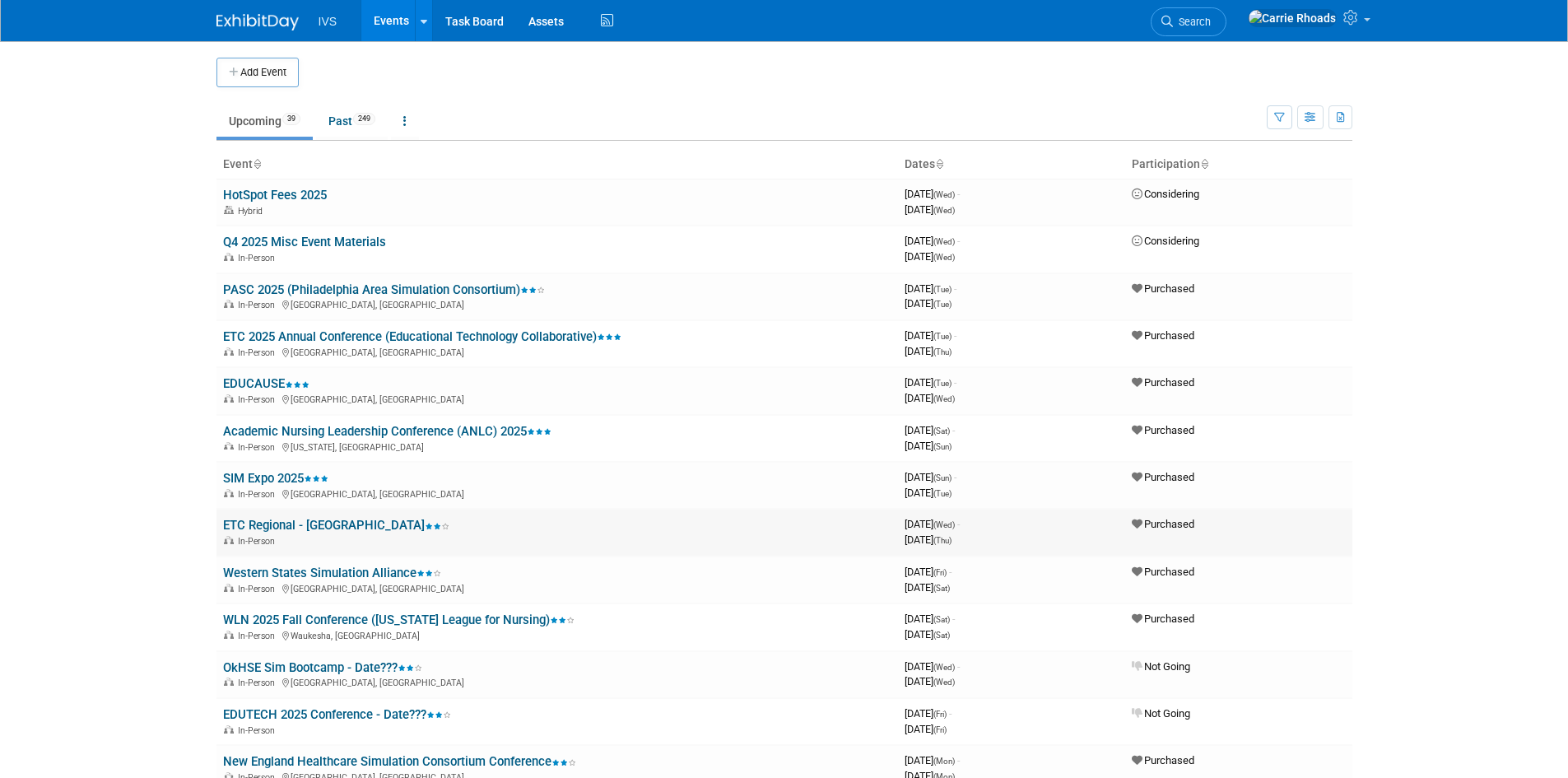
click at [243, 528] on link "ETC Regional - [GEOGRAPHIC_DATA]" at bounding box center [336, 525] width 226 height 14
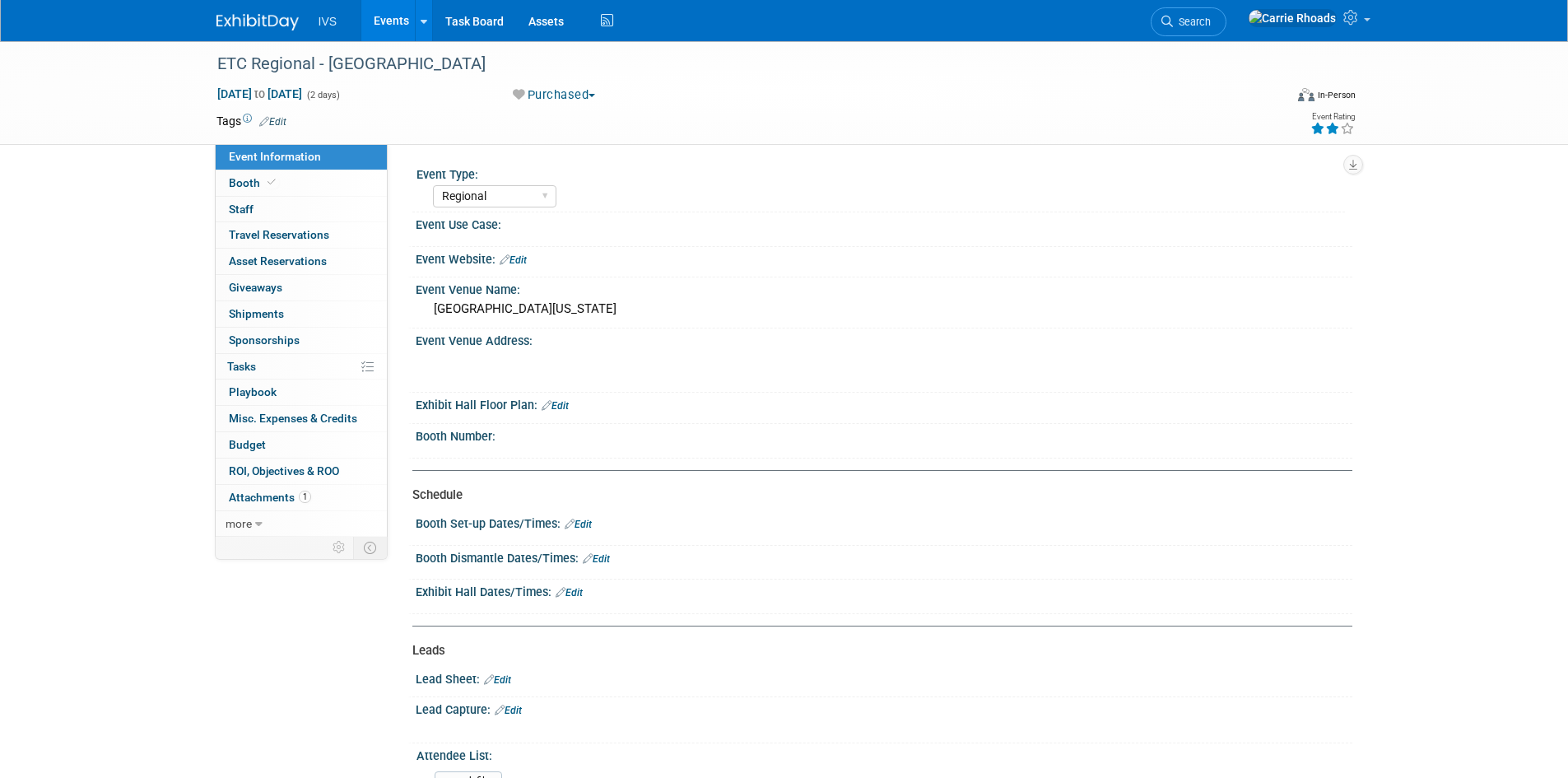
select select "Regional"
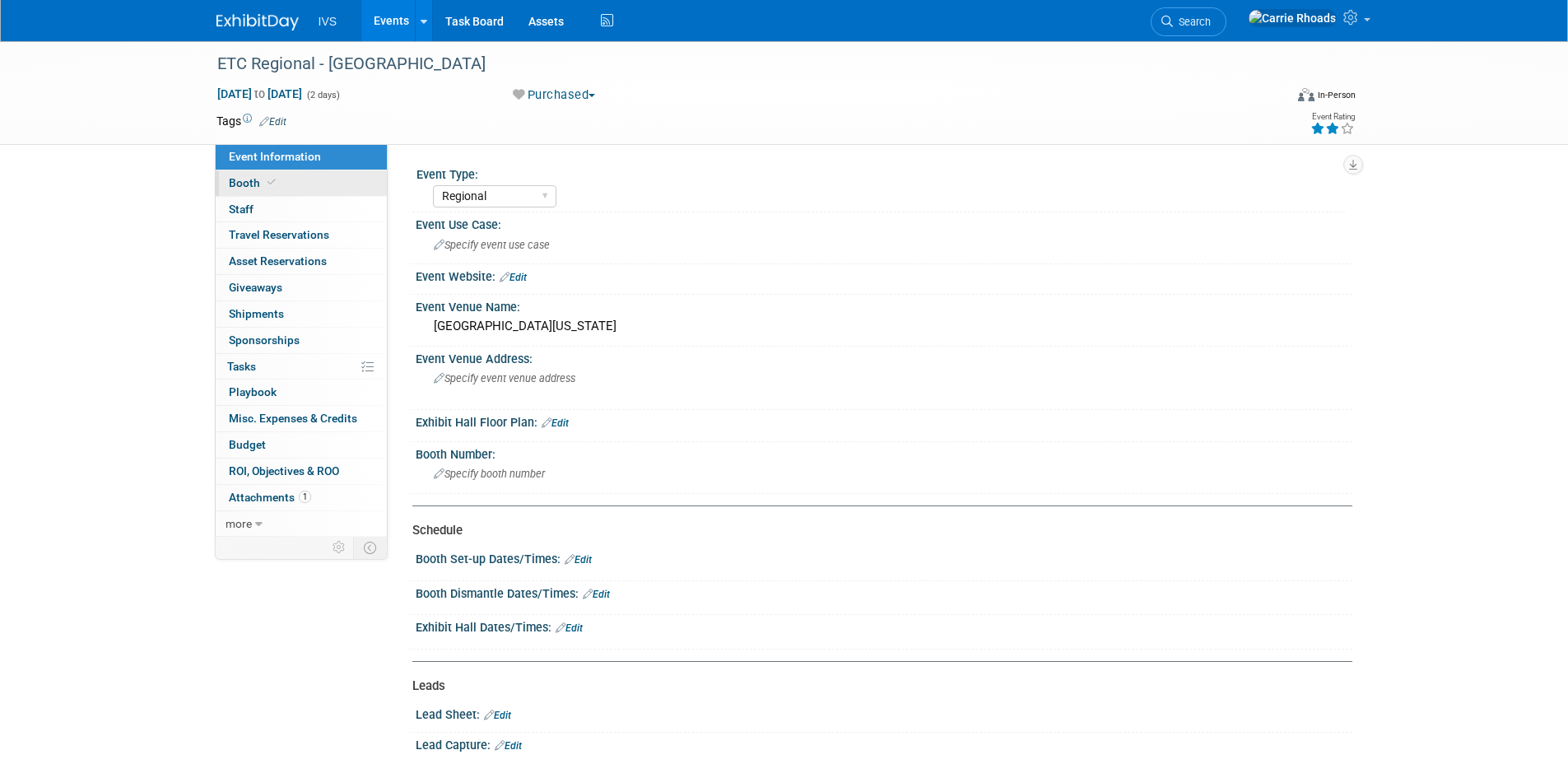
click at [245, 190] on link "Booth" at bounding box center [301, 183] width 171 height 26
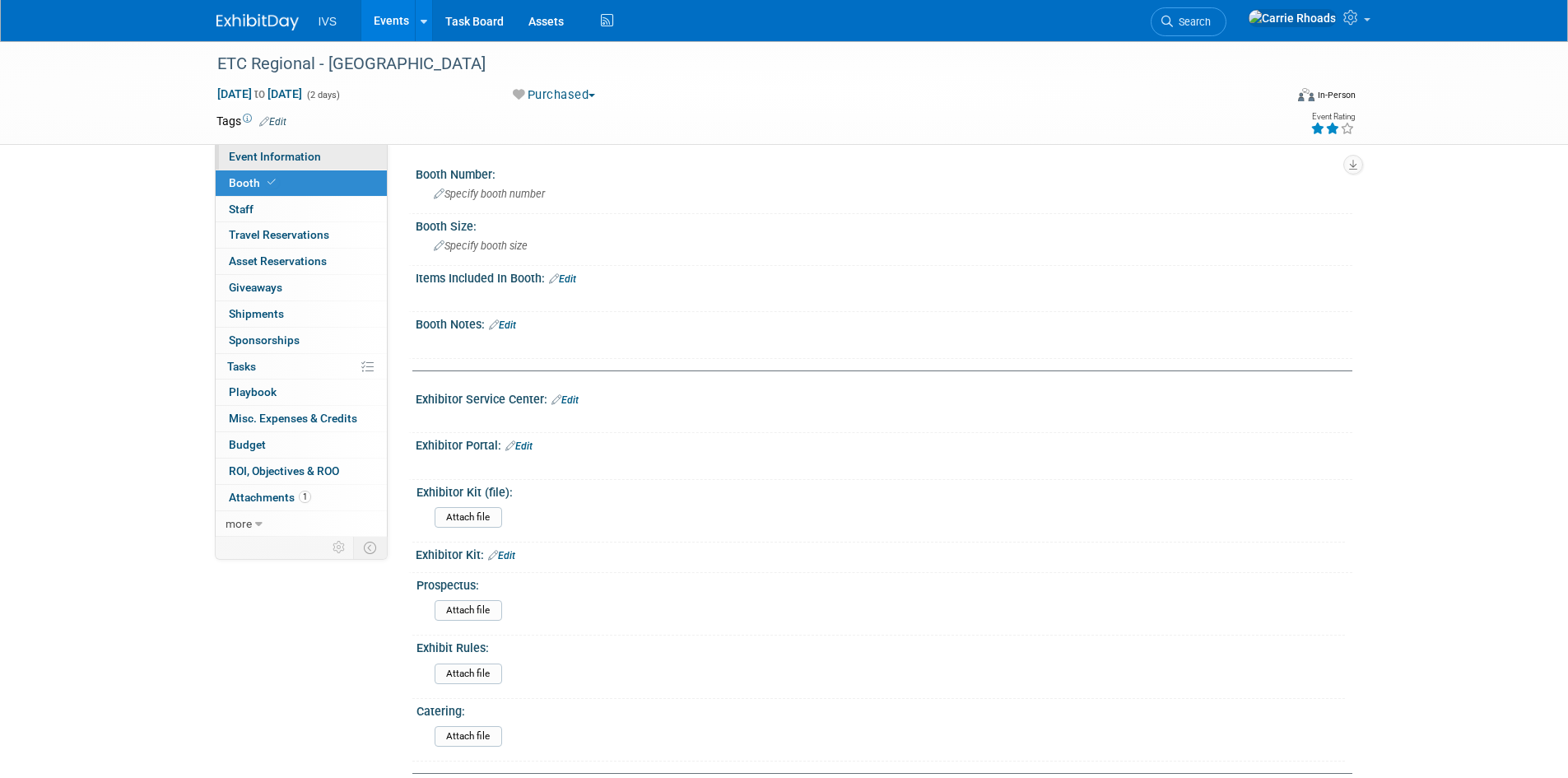
click at [274, 165] on link "Event Information" at bounding box center [301, 156] width 171 height 26
select select "Regional"
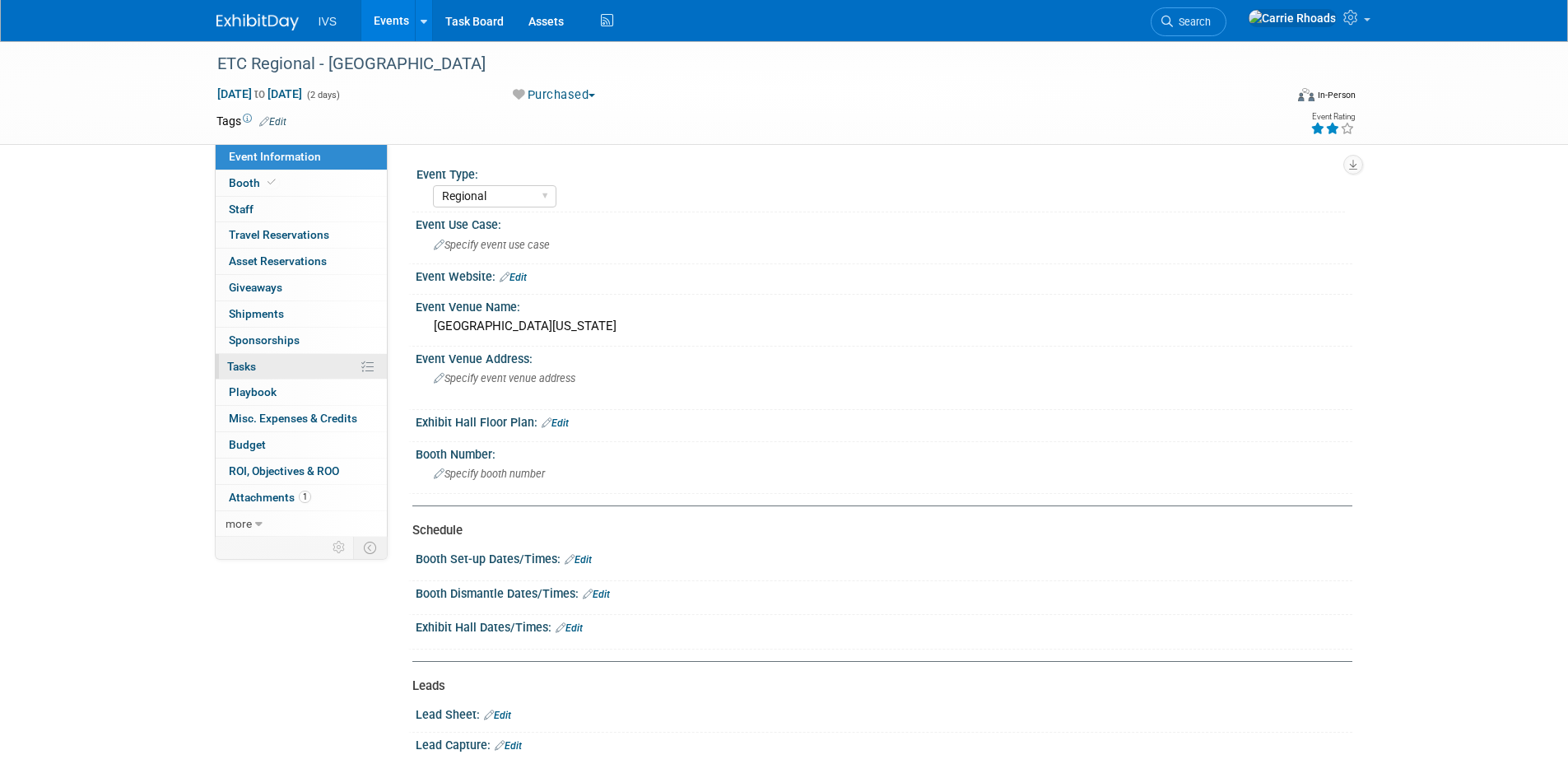
click at [244, 368] on span "Tasks 0%" at bounding box center [241, 367] width 29 height 13
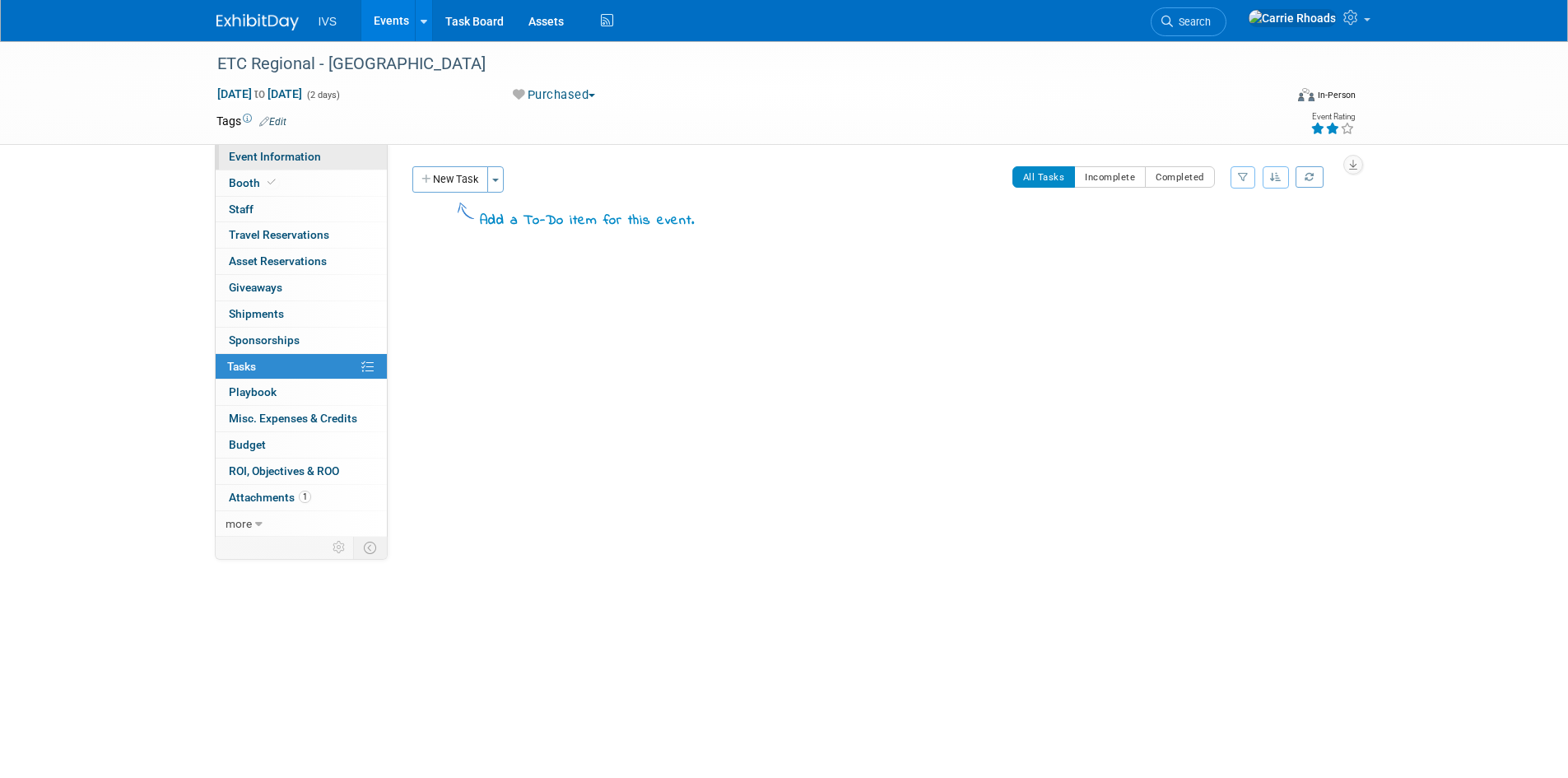
click at [261, 161] on span "Event Information" at bounding box center [275, 156] width 92 height 13
select select "Regional"
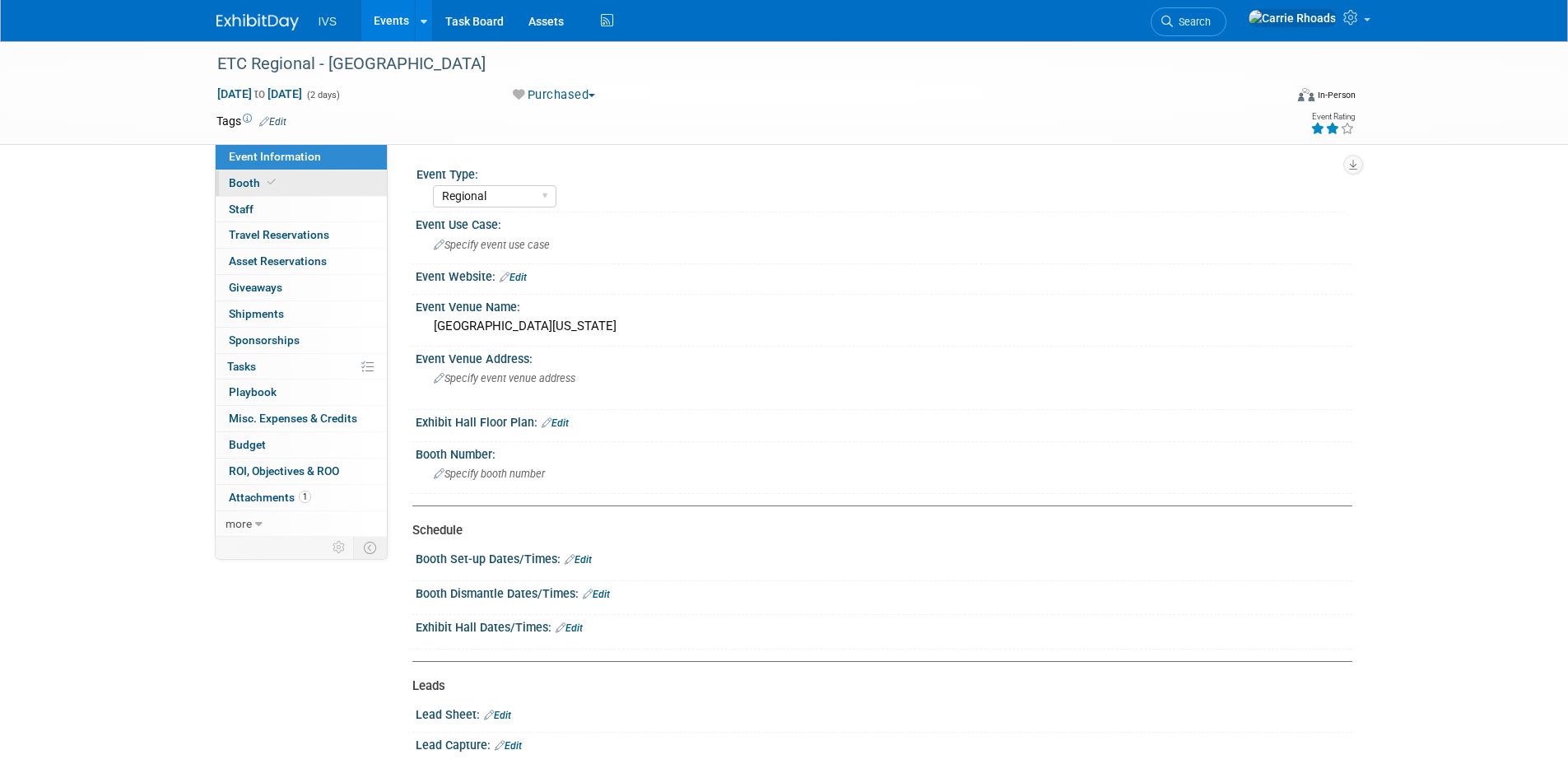
click at [244, 182] on span "Booth" at bounding box center [254, 183] width 50 height 13
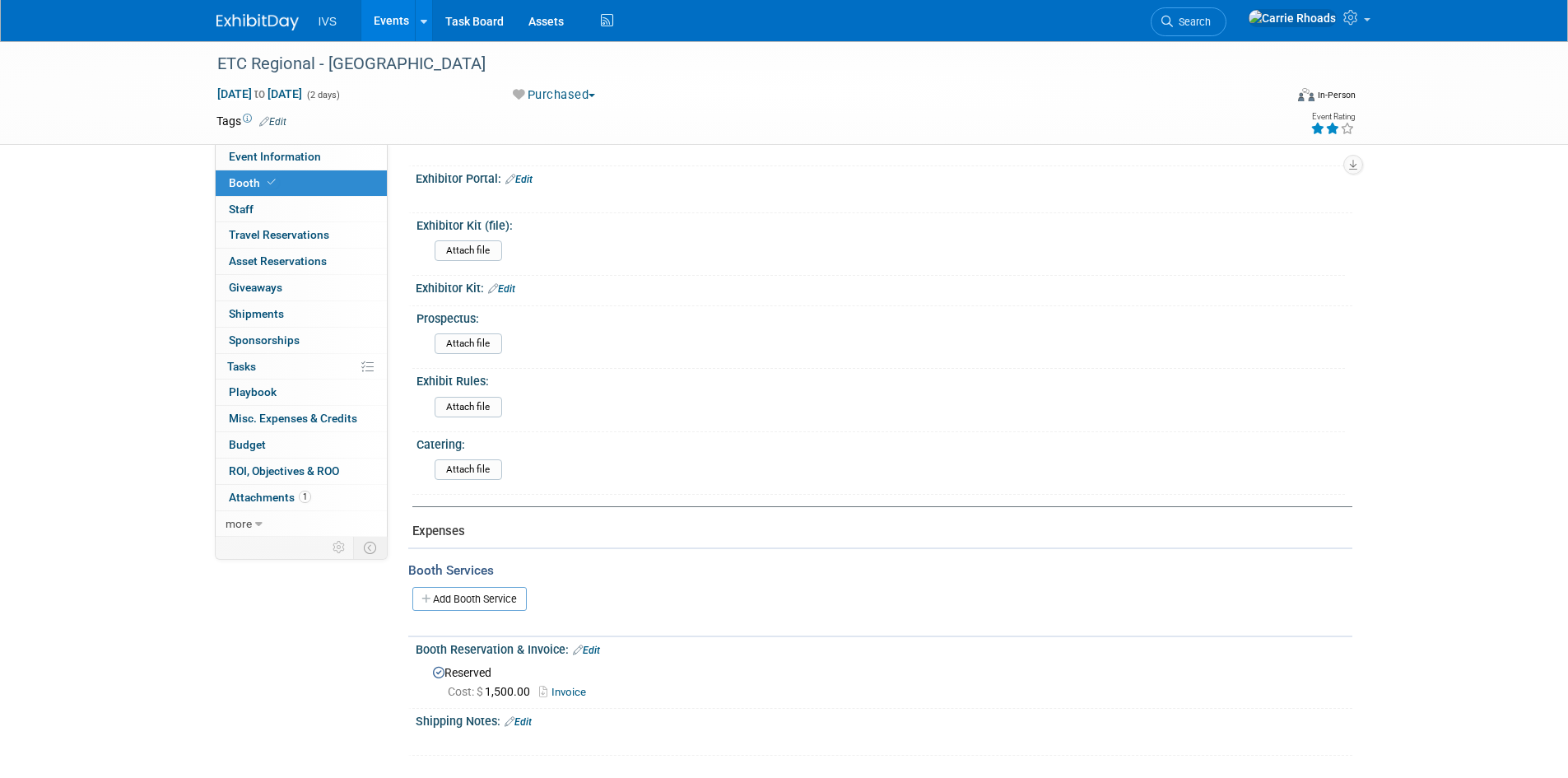
scroll to position [277, 0]
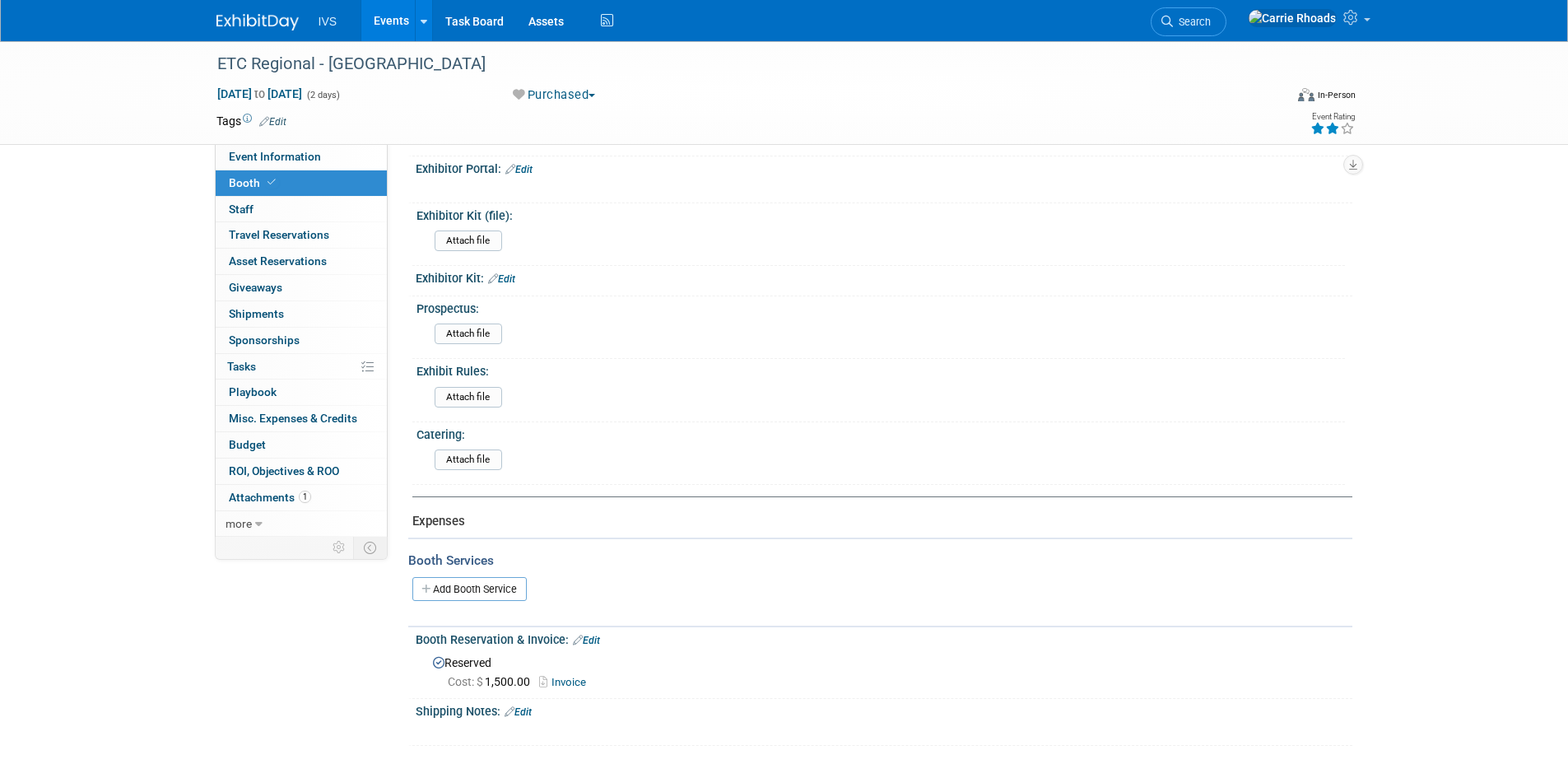
click at [581, 680] on link "Invoice" at bounding box center [567, 682] width 56 height 12
click at [250, 20] on img at bounding box center [258, 22] width 82 height 16
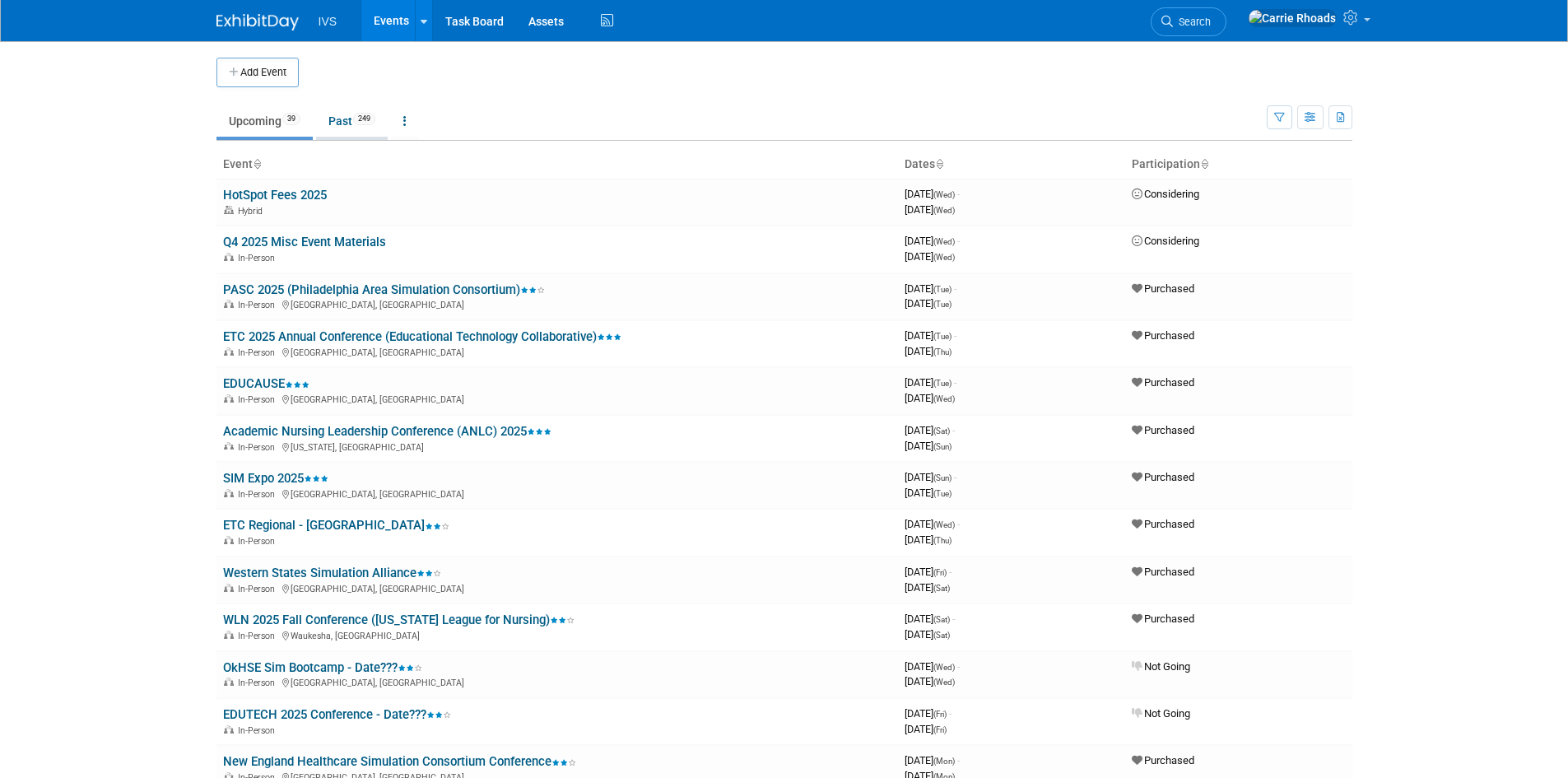
click at [340, 122] on link "Past 249" at bounding box center [352, 121] width 72 height 32
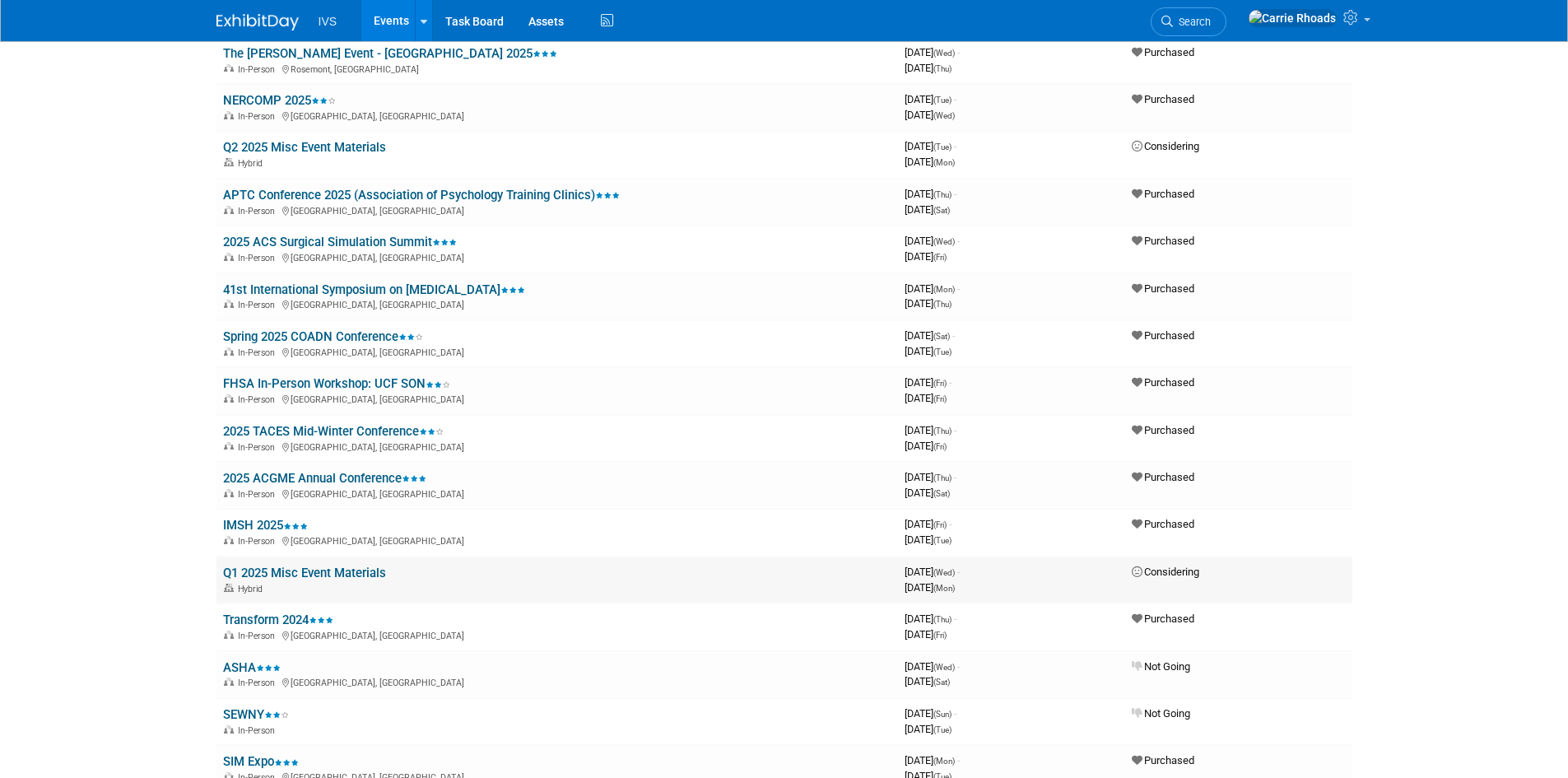
scroll to position [2306, 0]
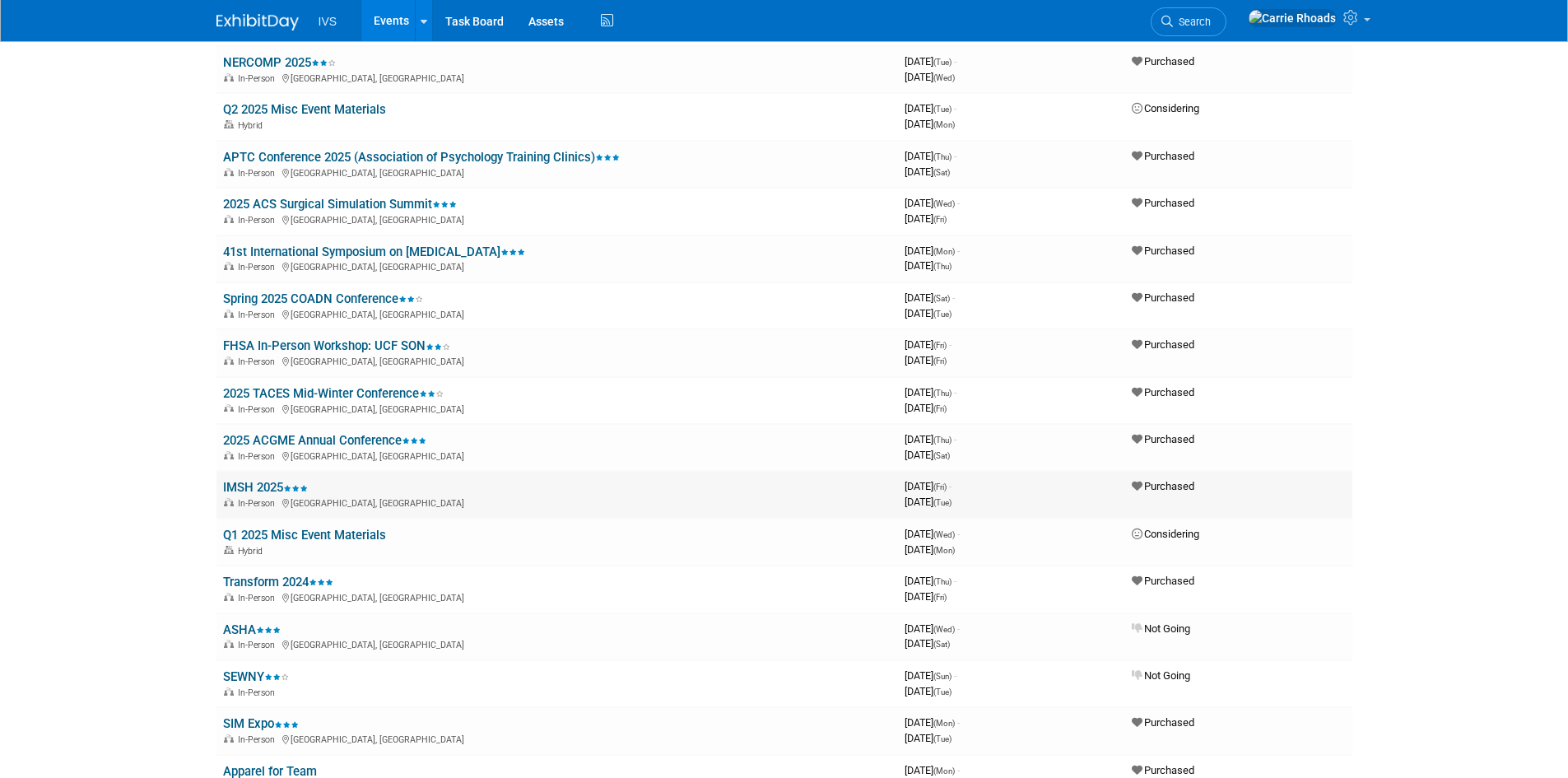
click at [236, 490] on link "IMSH 2025" at bounding box center [265, 487] width 85 height 14
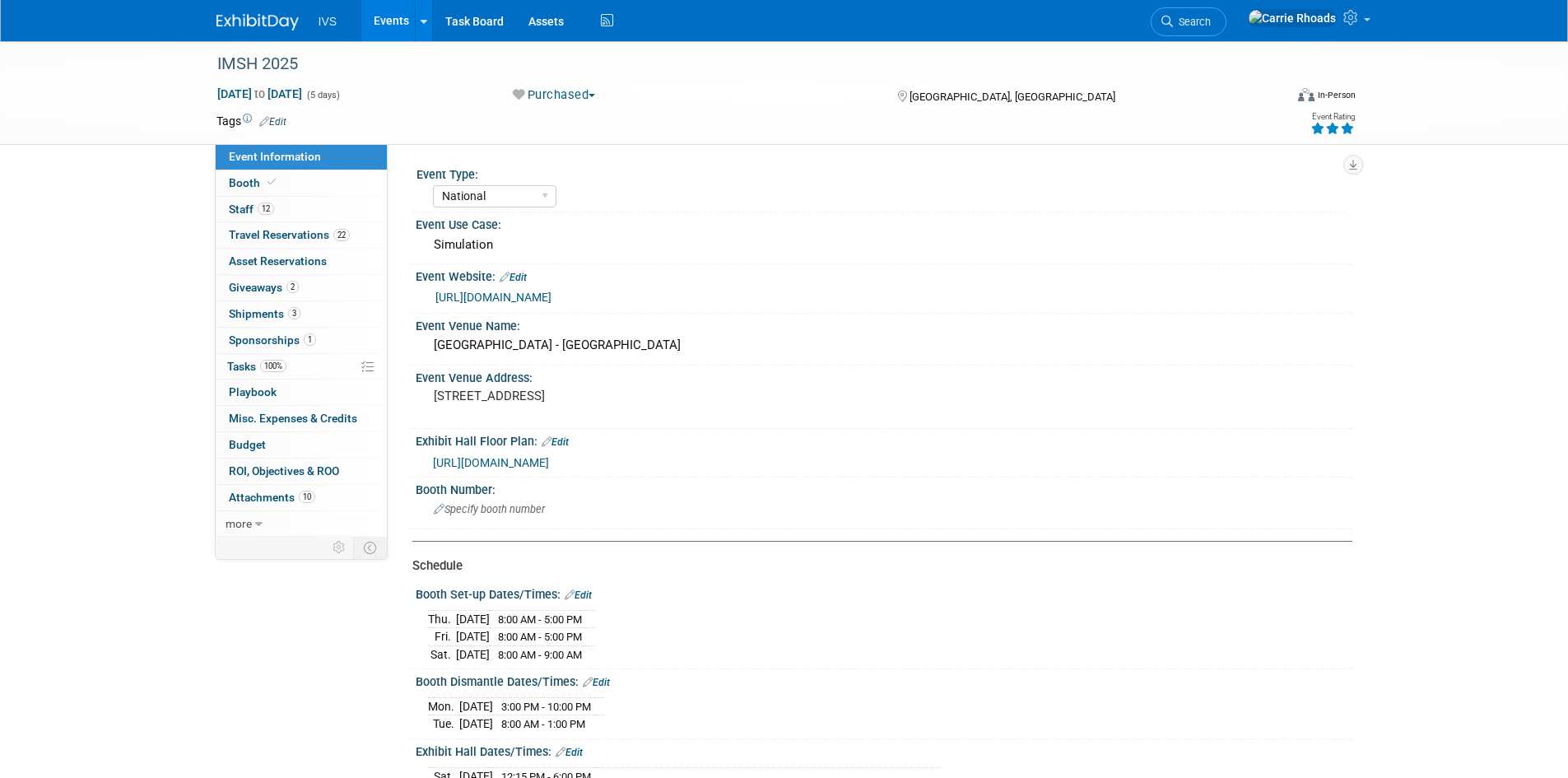
select select "National"
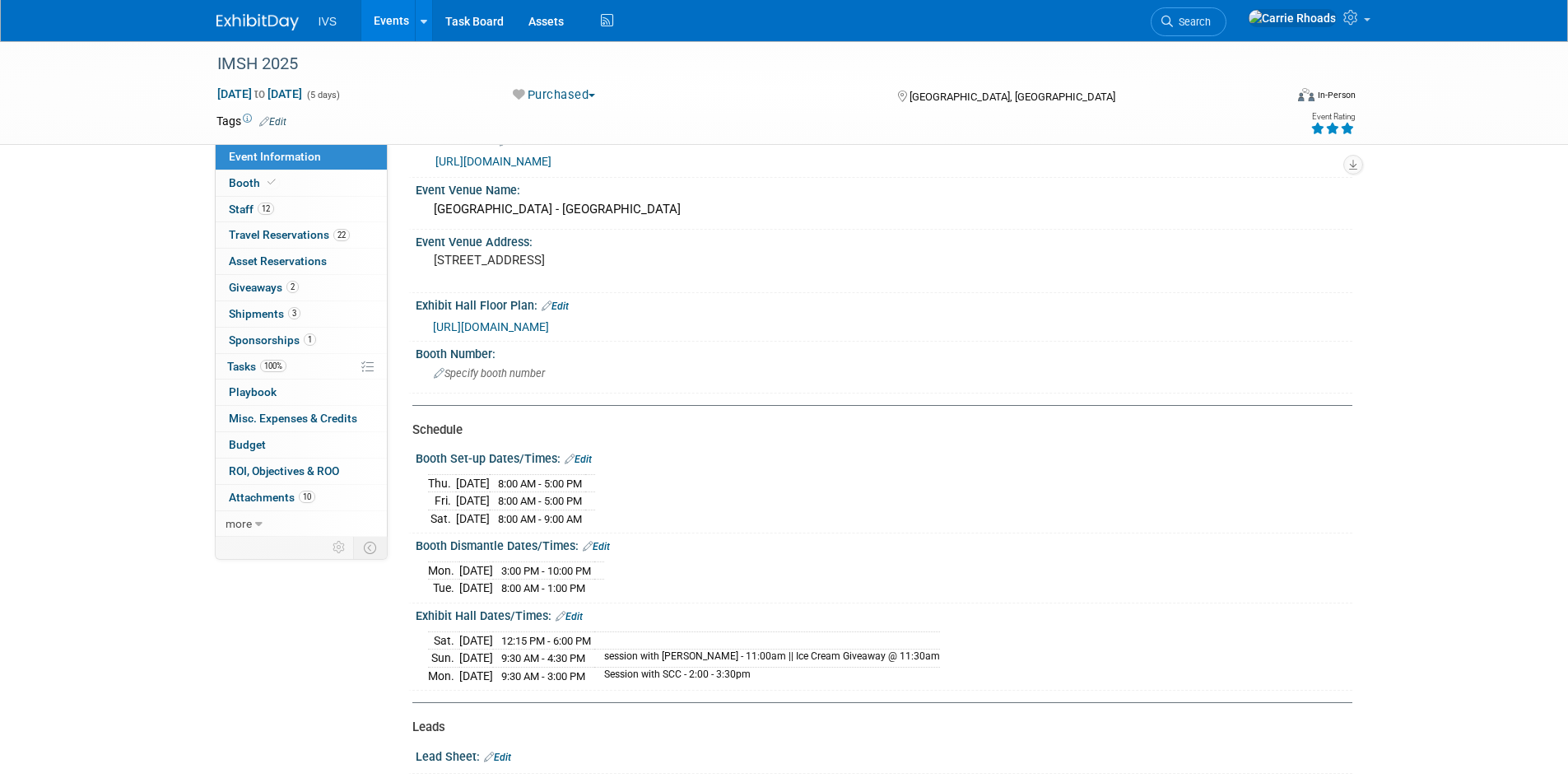
scroll to position [165, 0]
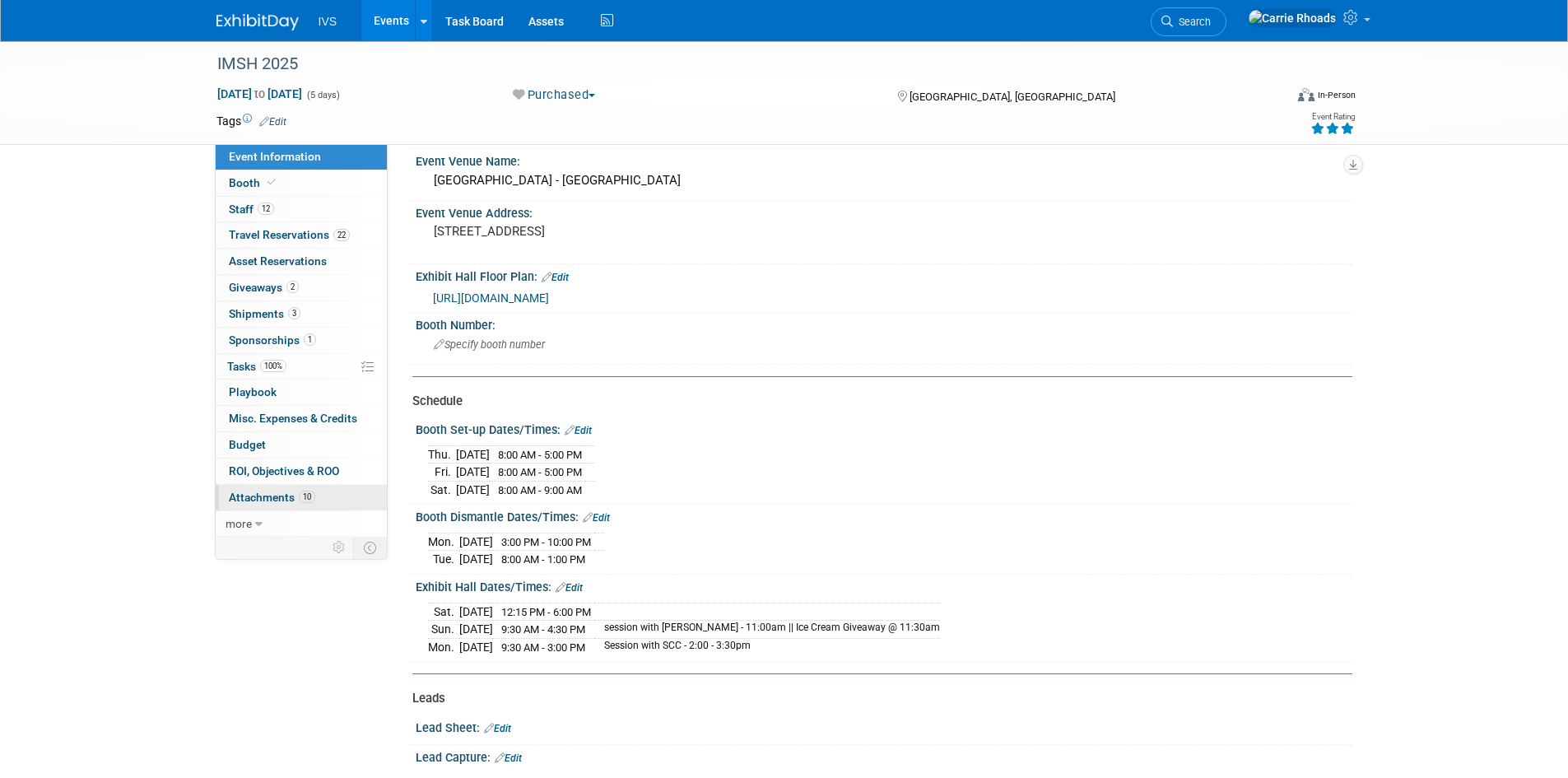
click at [248, 495] on span "Attachments 10" at bounding box center [272, 497] width 86 height 13
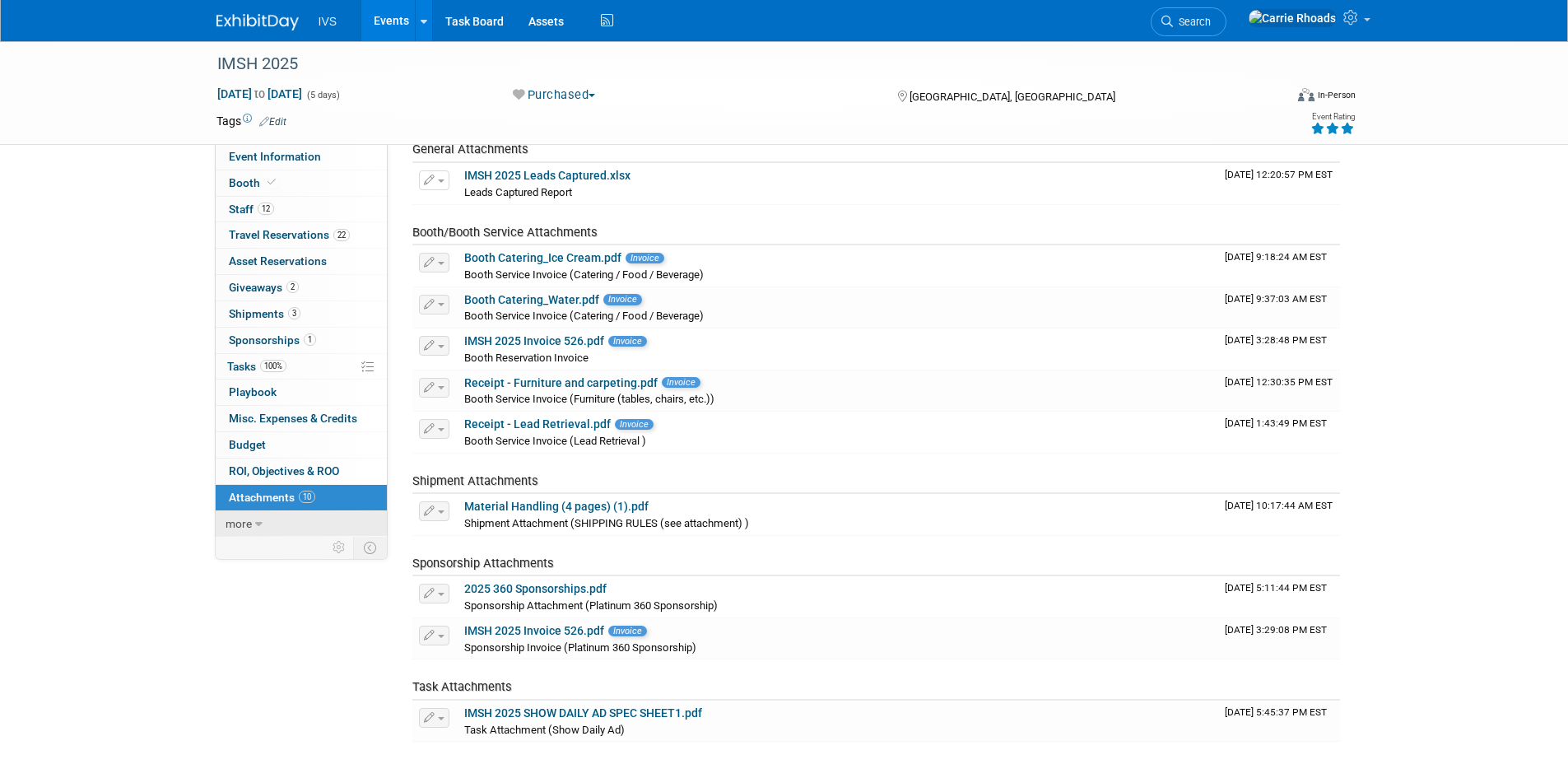
scroll to position [74, 0]
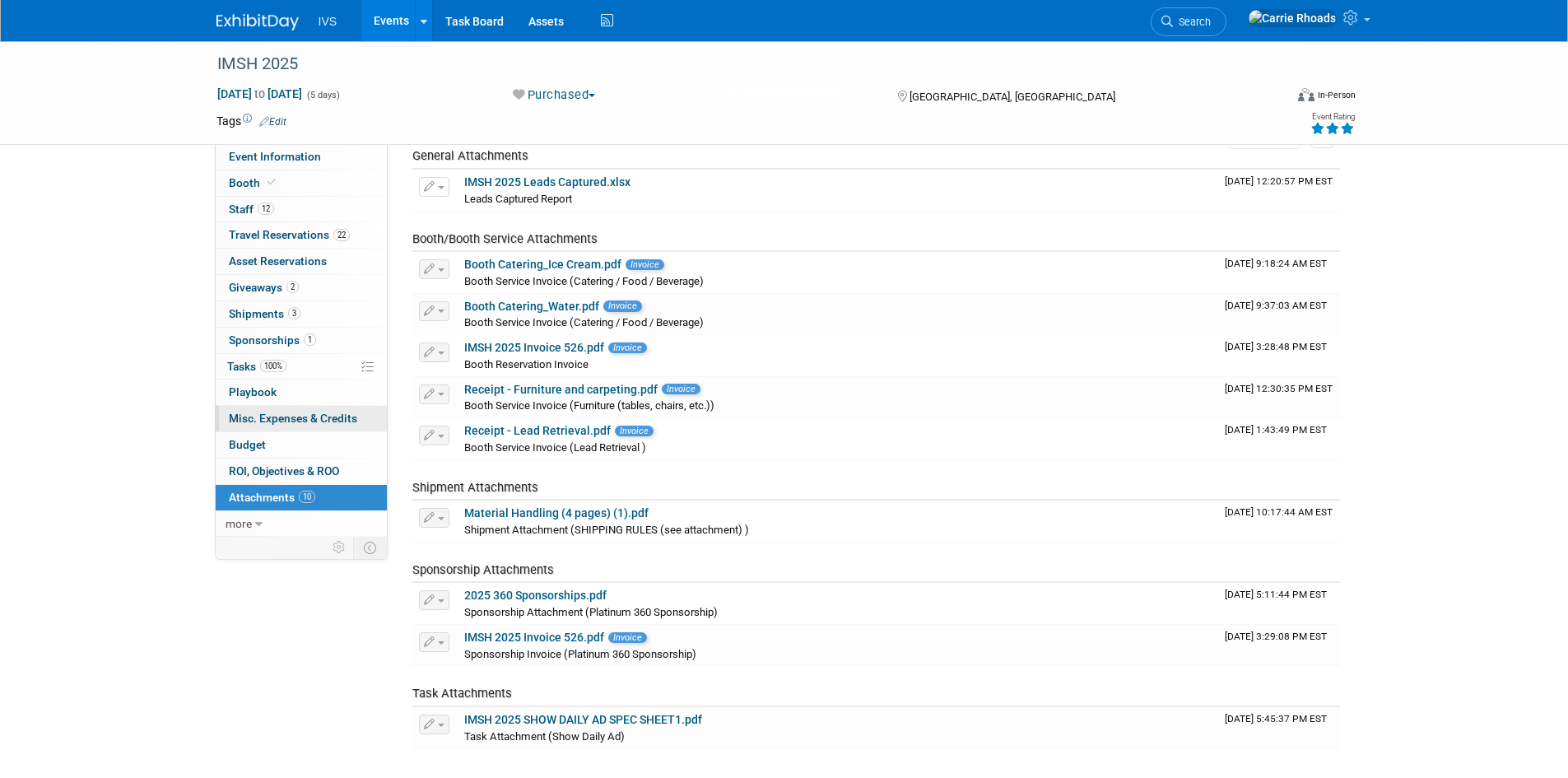
click at [284, 417] on span "Misc. Expenses & Credits 0" at bounding box center [293, 419] width 128 height 13
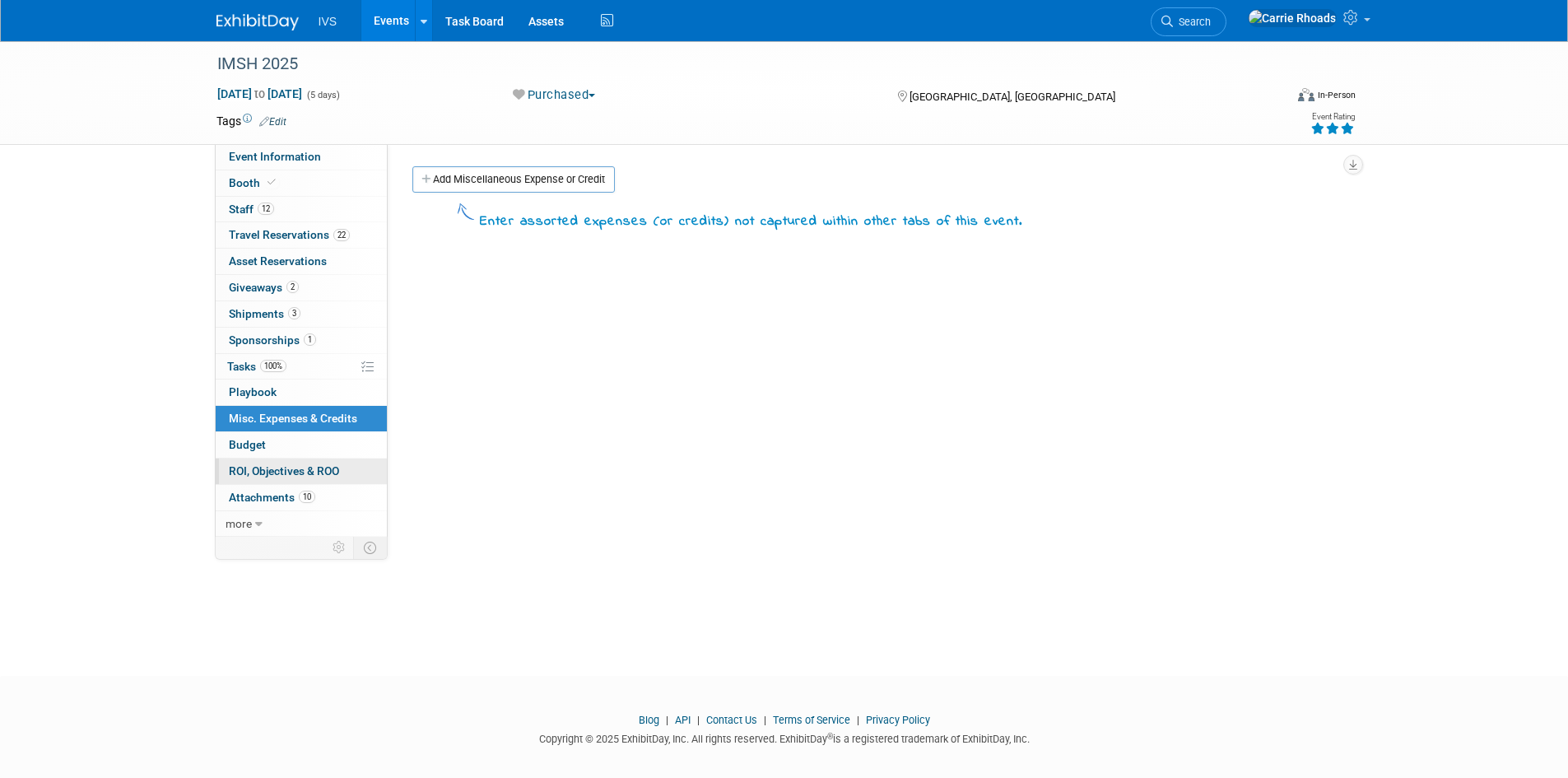
click at [266, 469] on span "ROI, Objectives & ROO 0" at bounding box center [284, 471] width 110 height 13
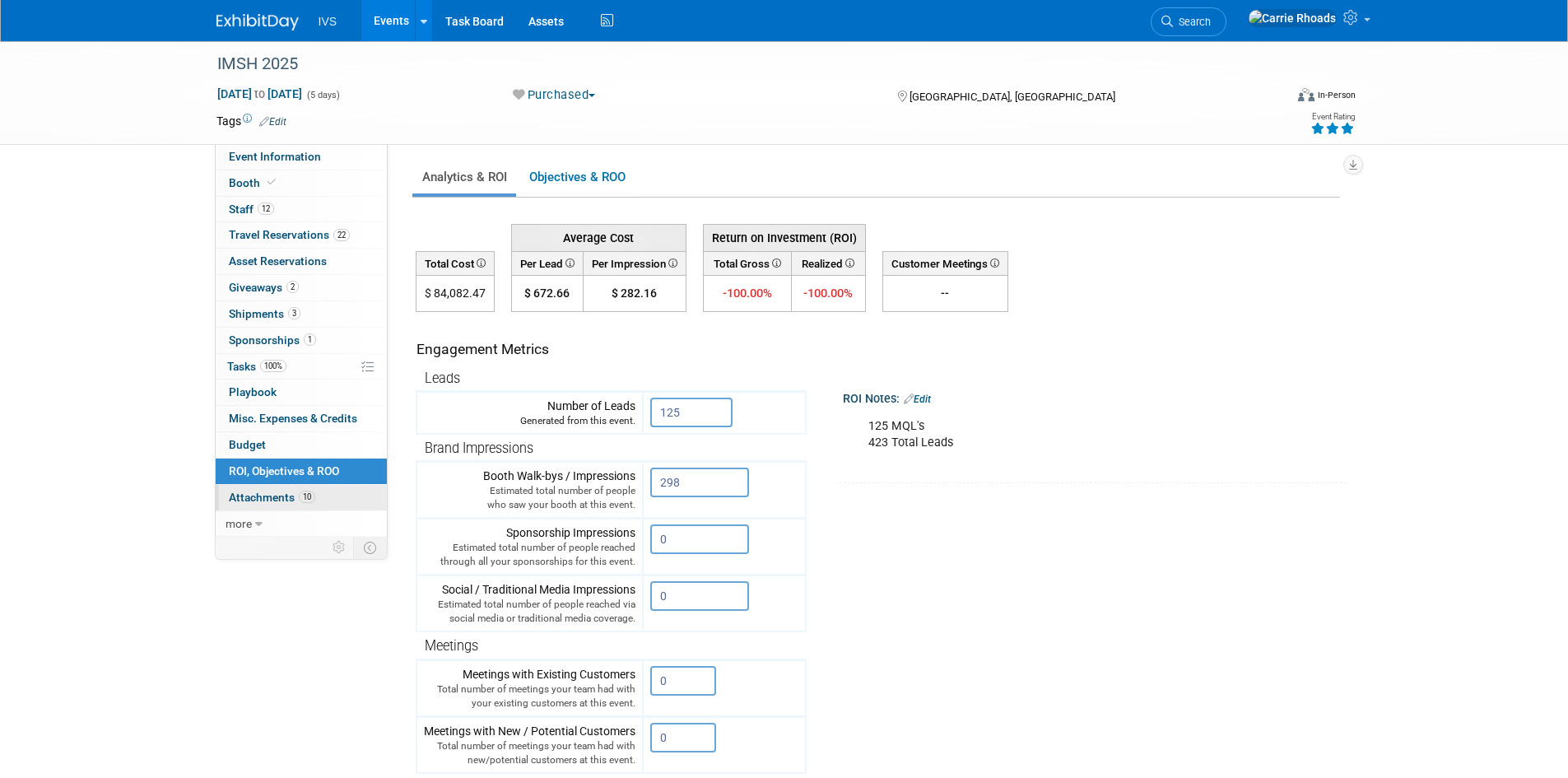
click at [261, 500] on span "Attachments 10" at bounding box center [272, 497] width 86 height 13
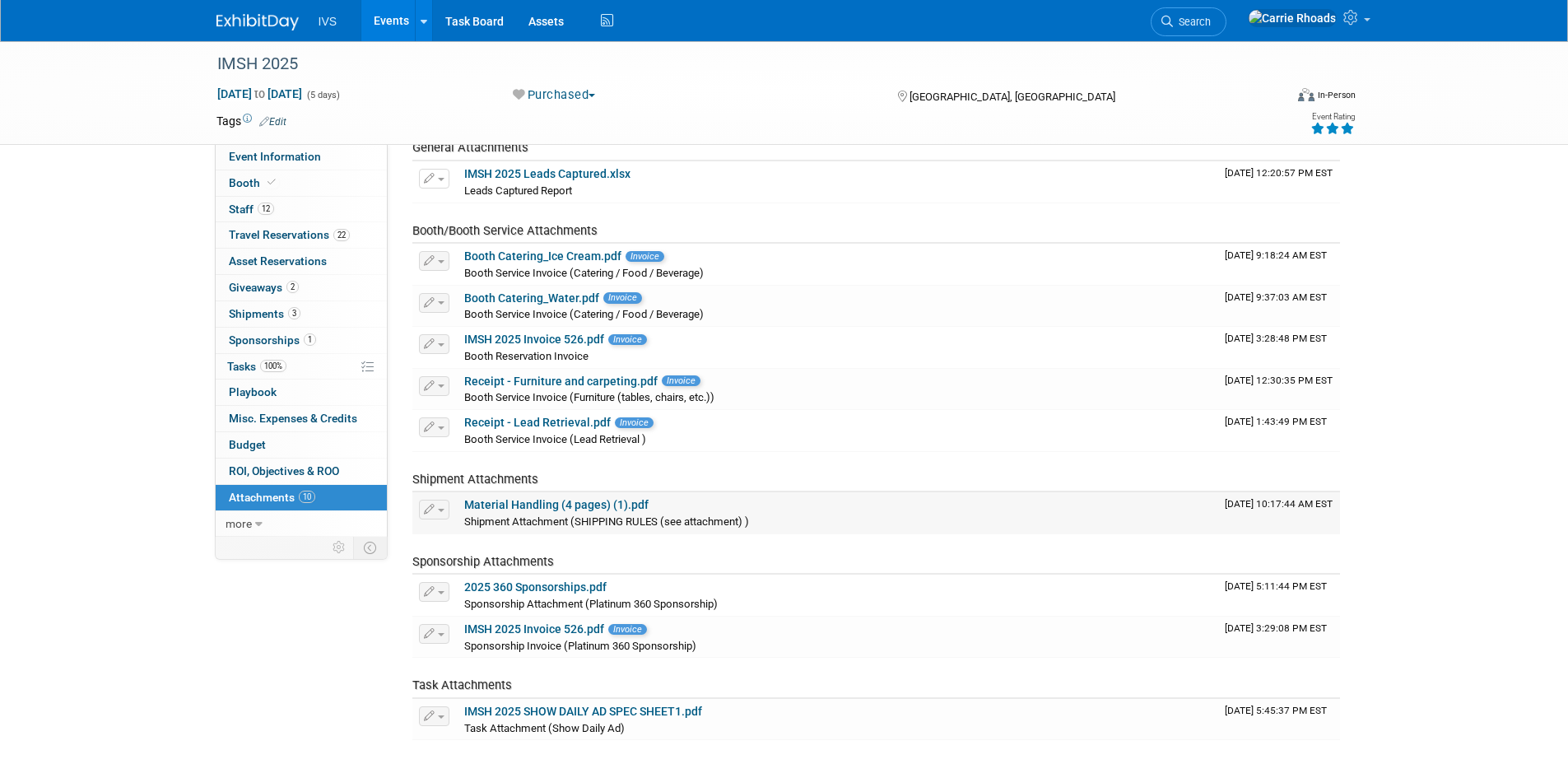
scroll to position [165, 0]
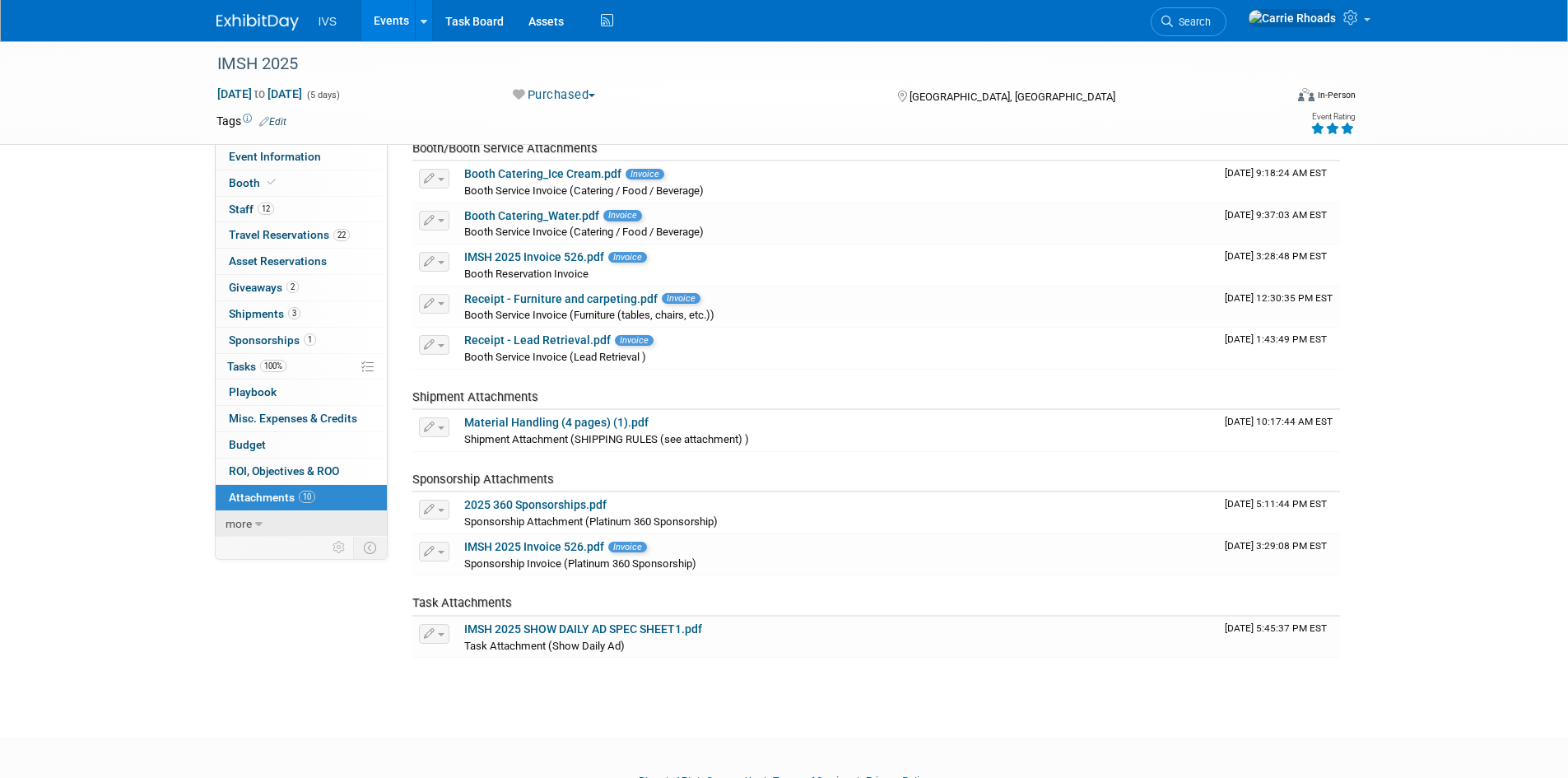
click at [242, 524] on span "more" at bounding box center [239, 524] width 27 height 13
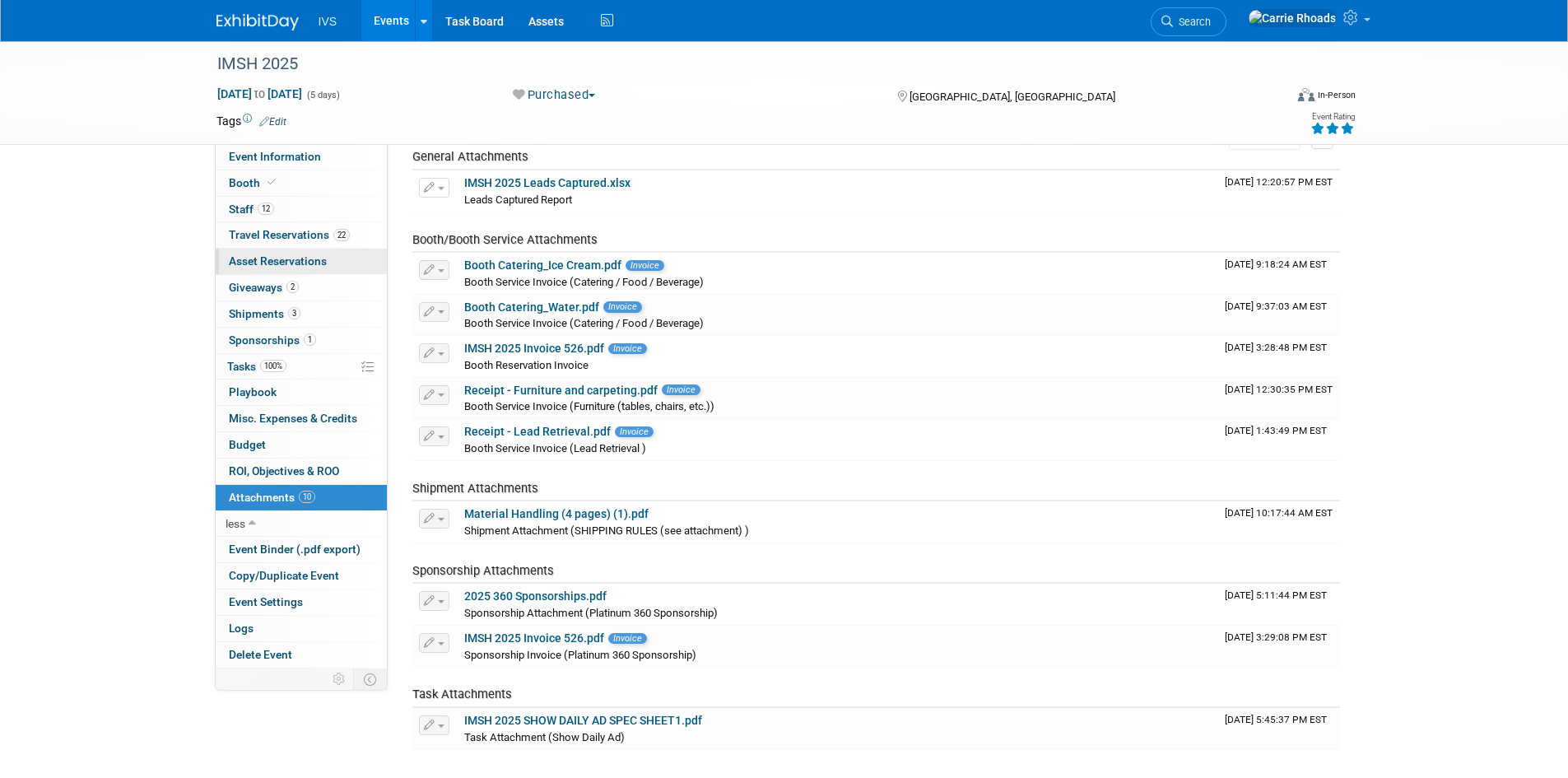
scroll to position [0, 0]
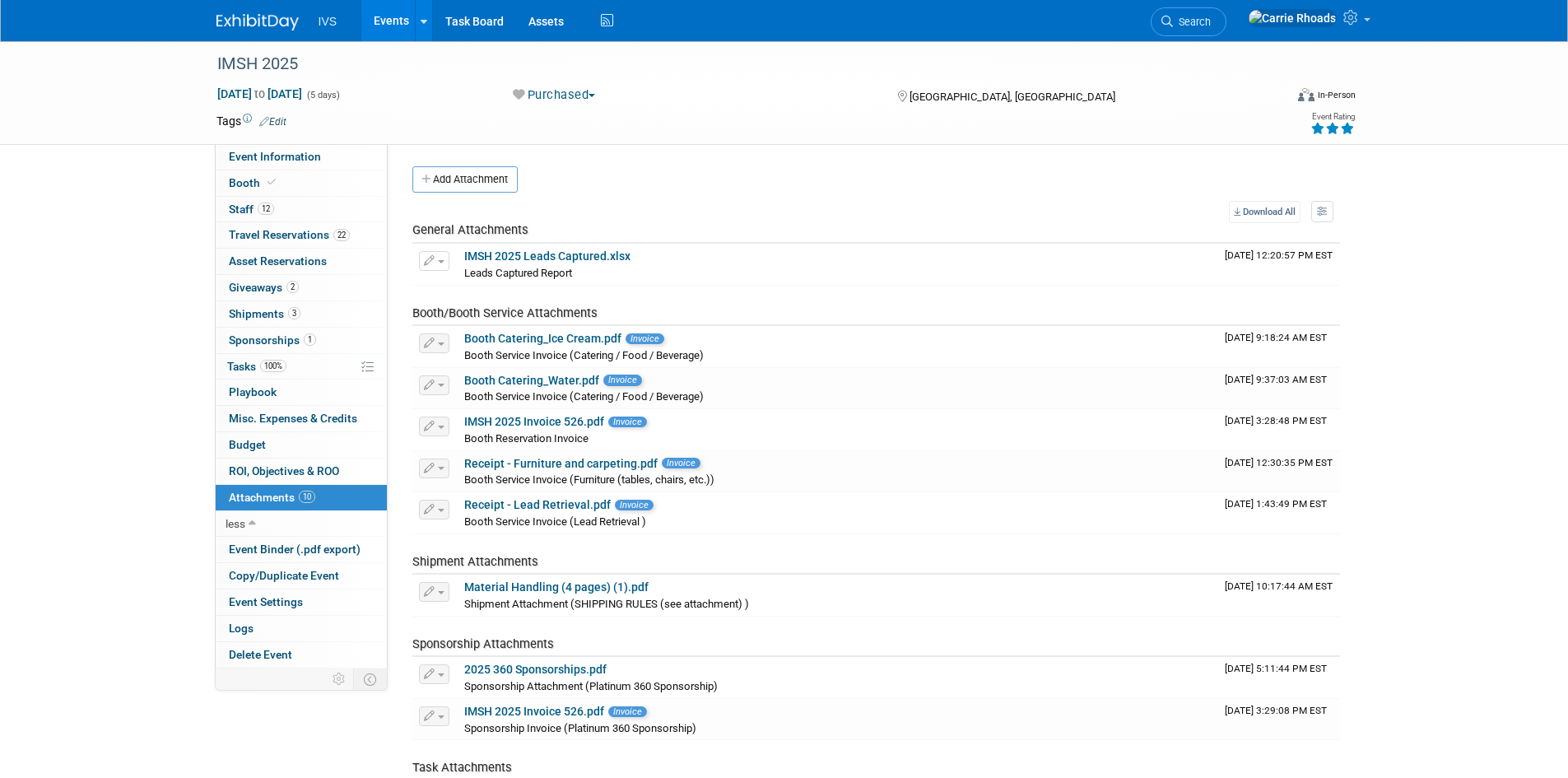
click at [265, 499] on span "Attachments 10" at bounding box center [272, 497] width 86 height 13
click at [261, 438] on span "Budget" at bounding box center [247, 445] width 37 height 13
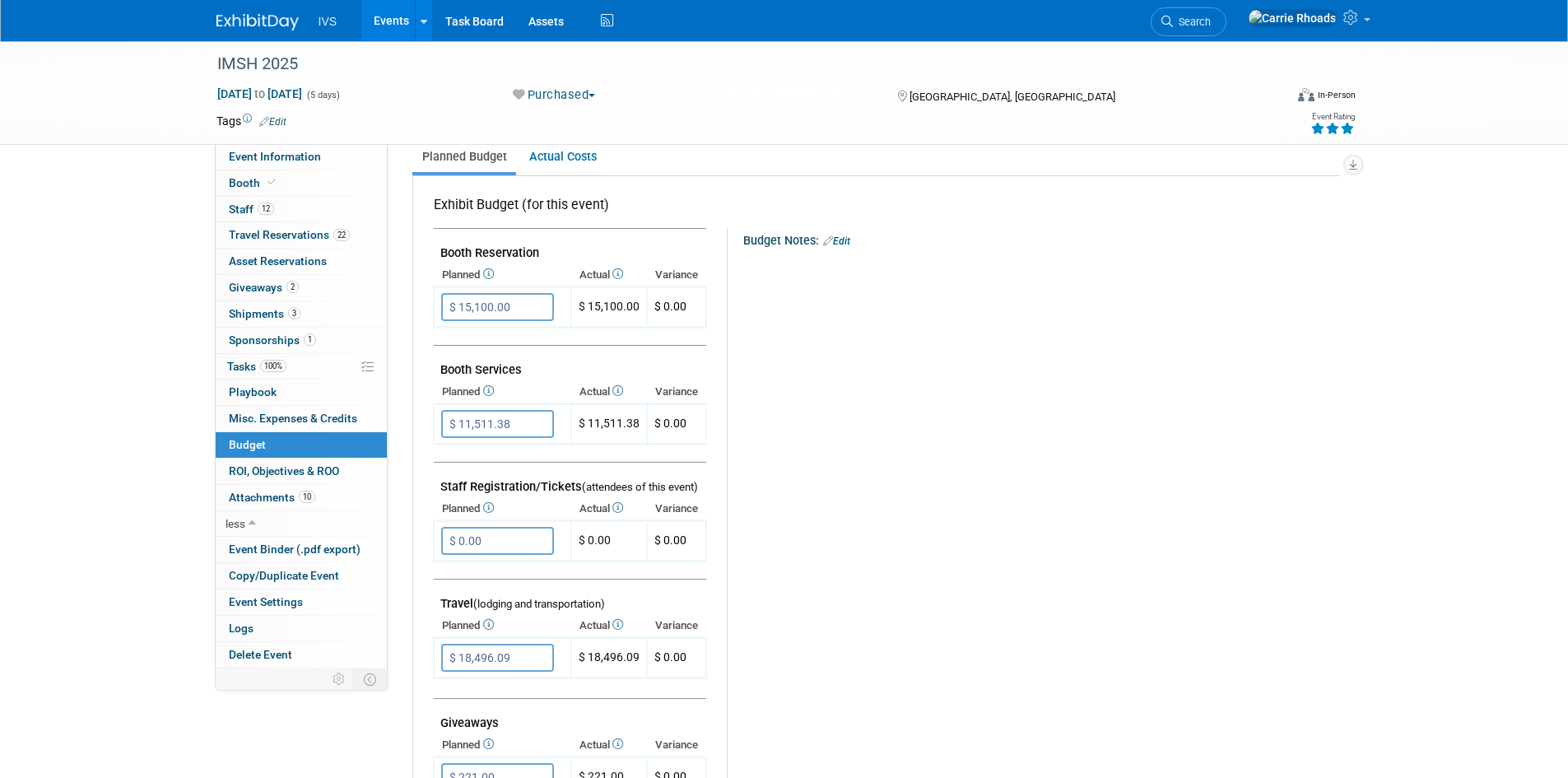
scroll to position [165, 0]
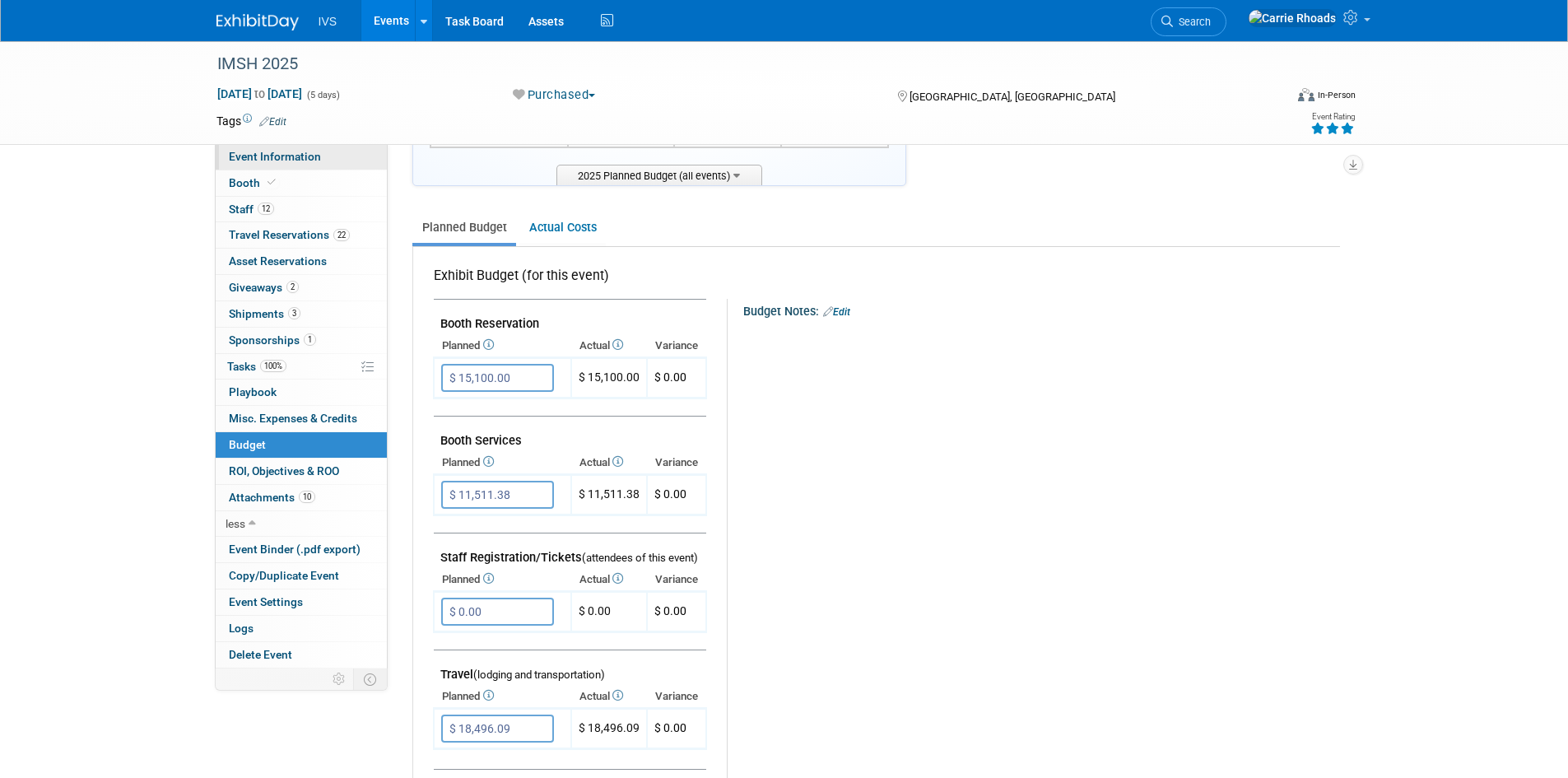
click at [290, 155] on span "Event Information" at bounding box center [275, 156] width 92 height 13
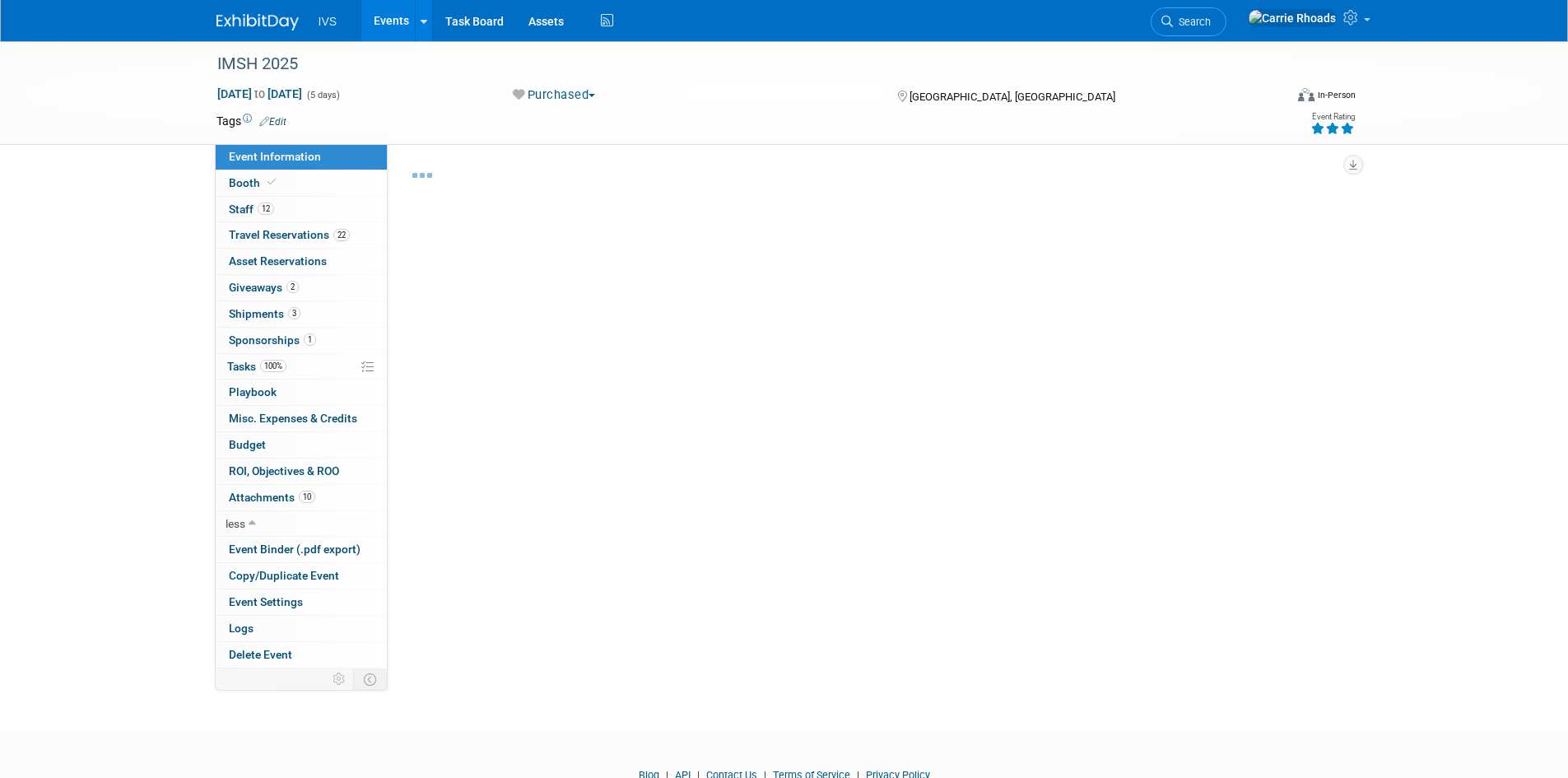
select select "National"
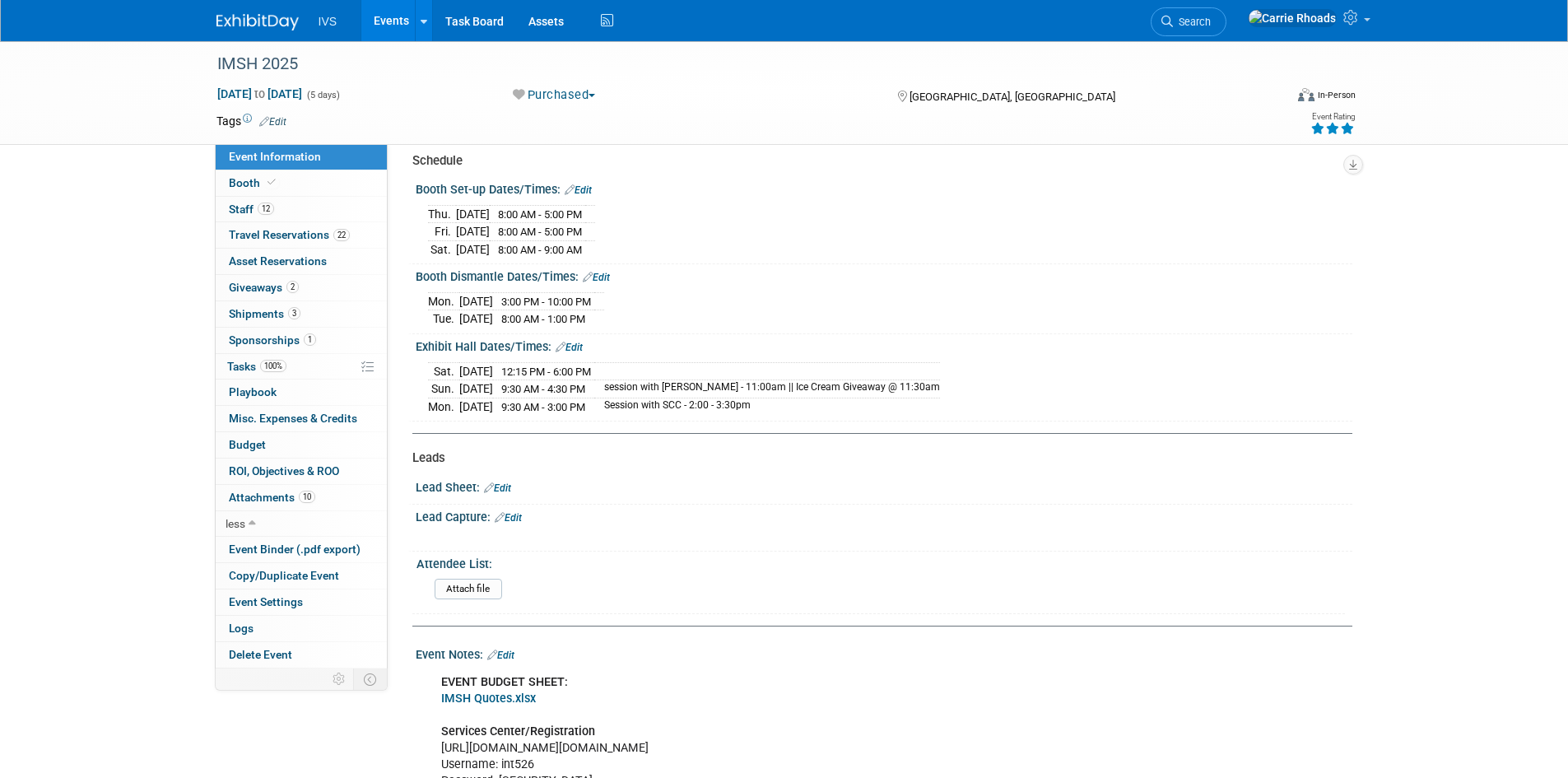
scroll to position [280, 0]
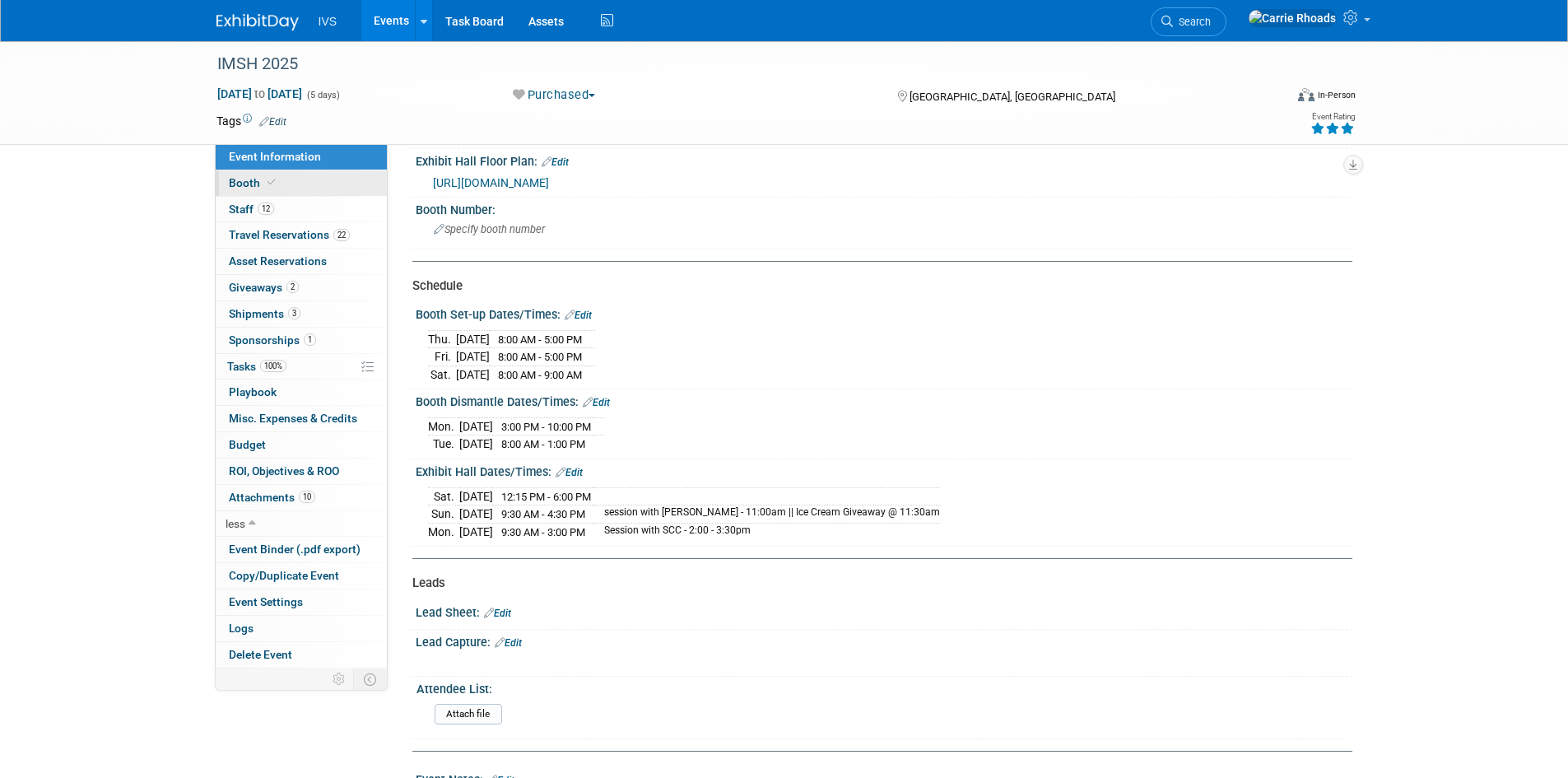
click at [249, 181] on span "Booth" at bounding box center [254, 183] width 50 height 13
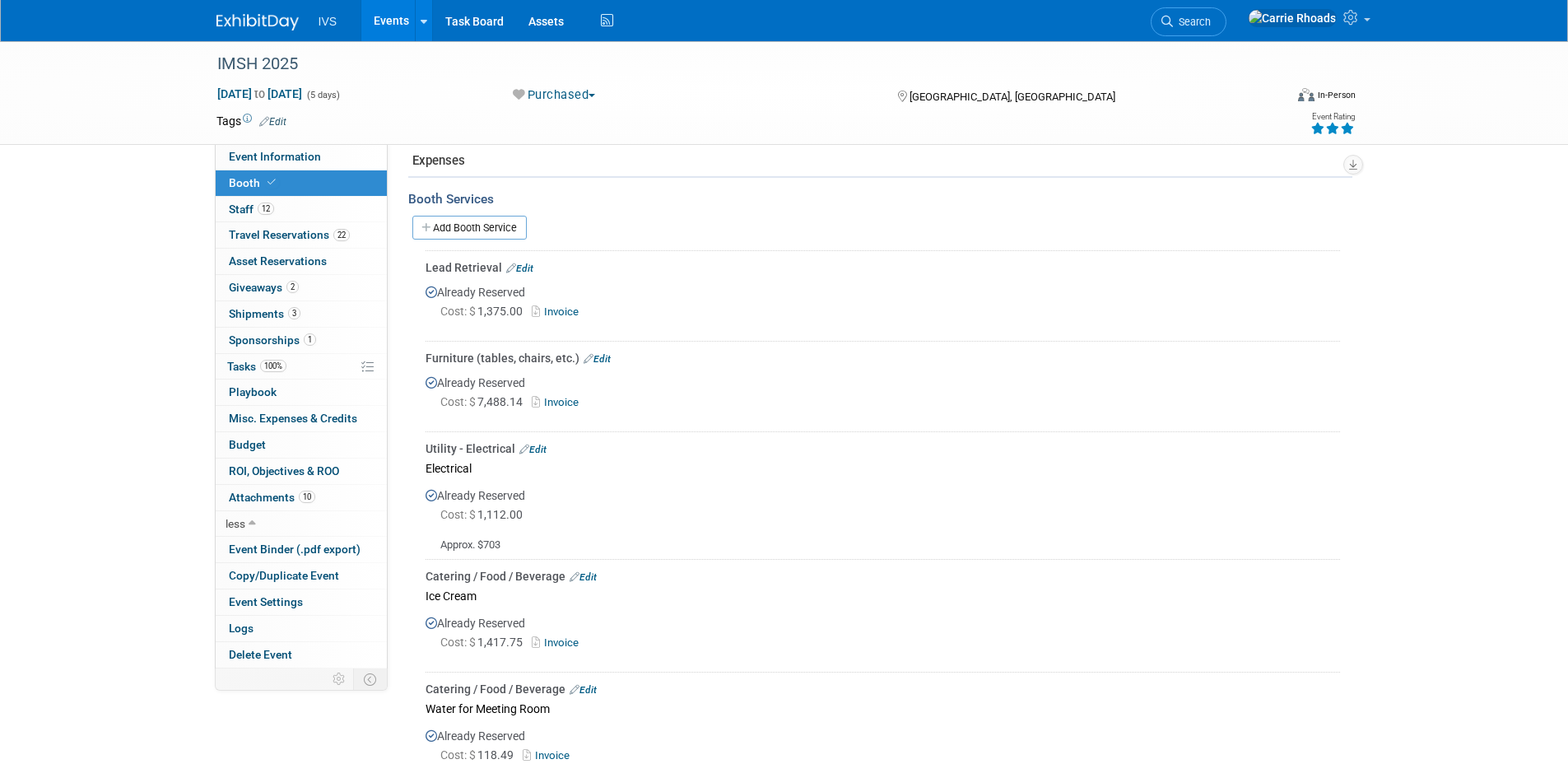
scroll to position [742, 0]
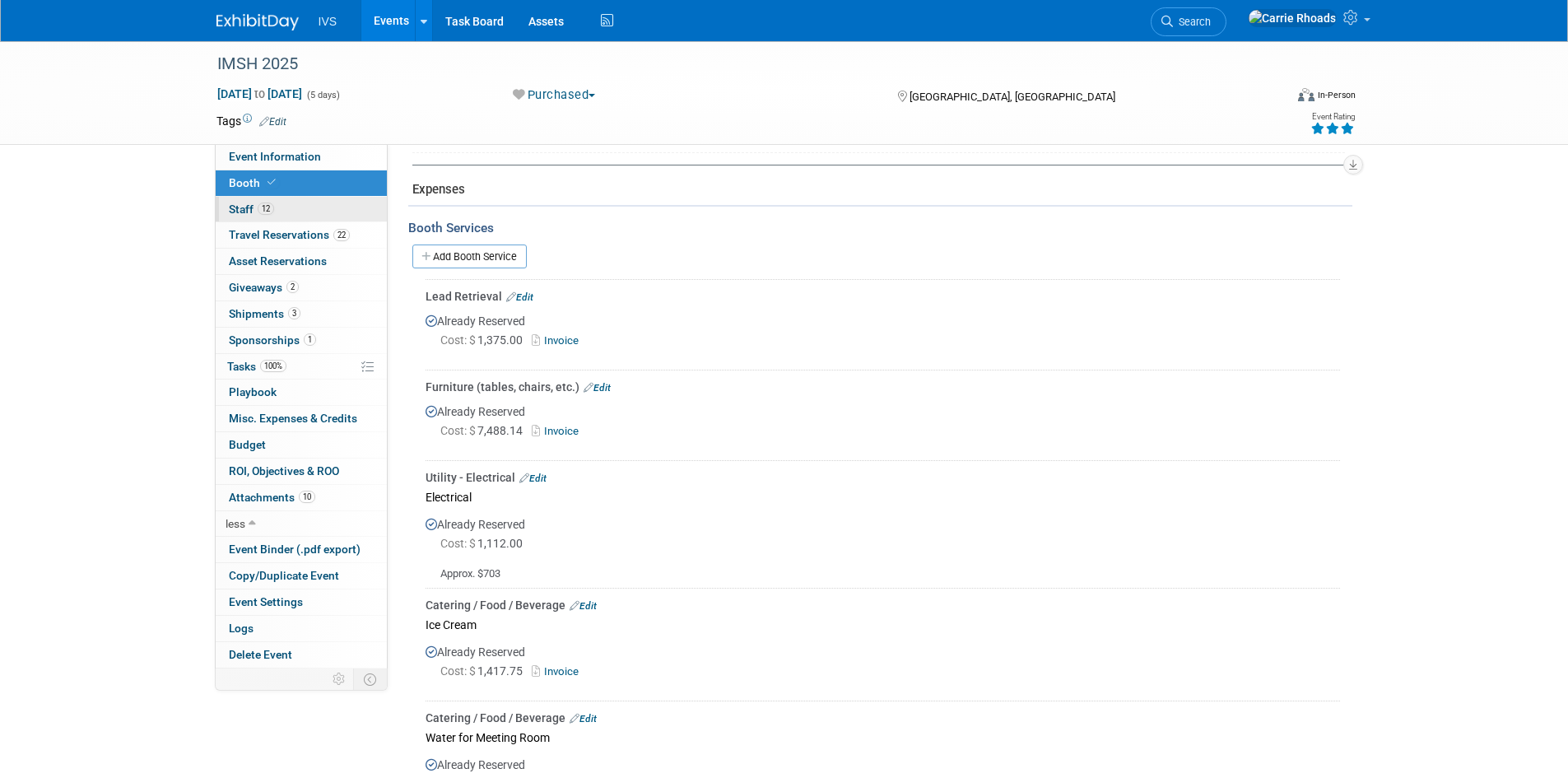
click at [248, 212] on span "Staff 12" at bounding box center [251, 209] width 45 height 13
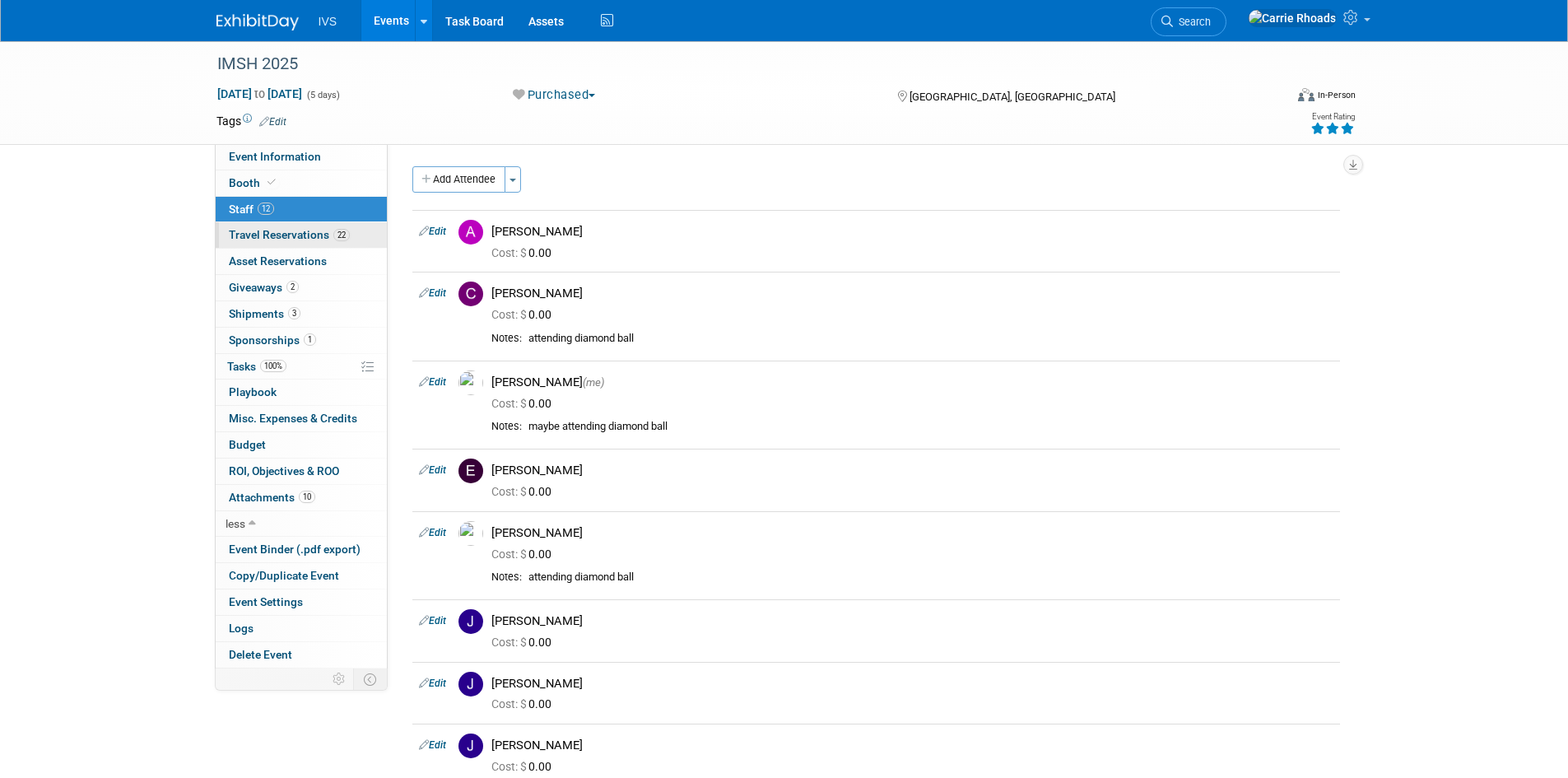
click at [252, 232] on span "Travel Reservations 22" at bounding box center [289, 235] width 121 height 13
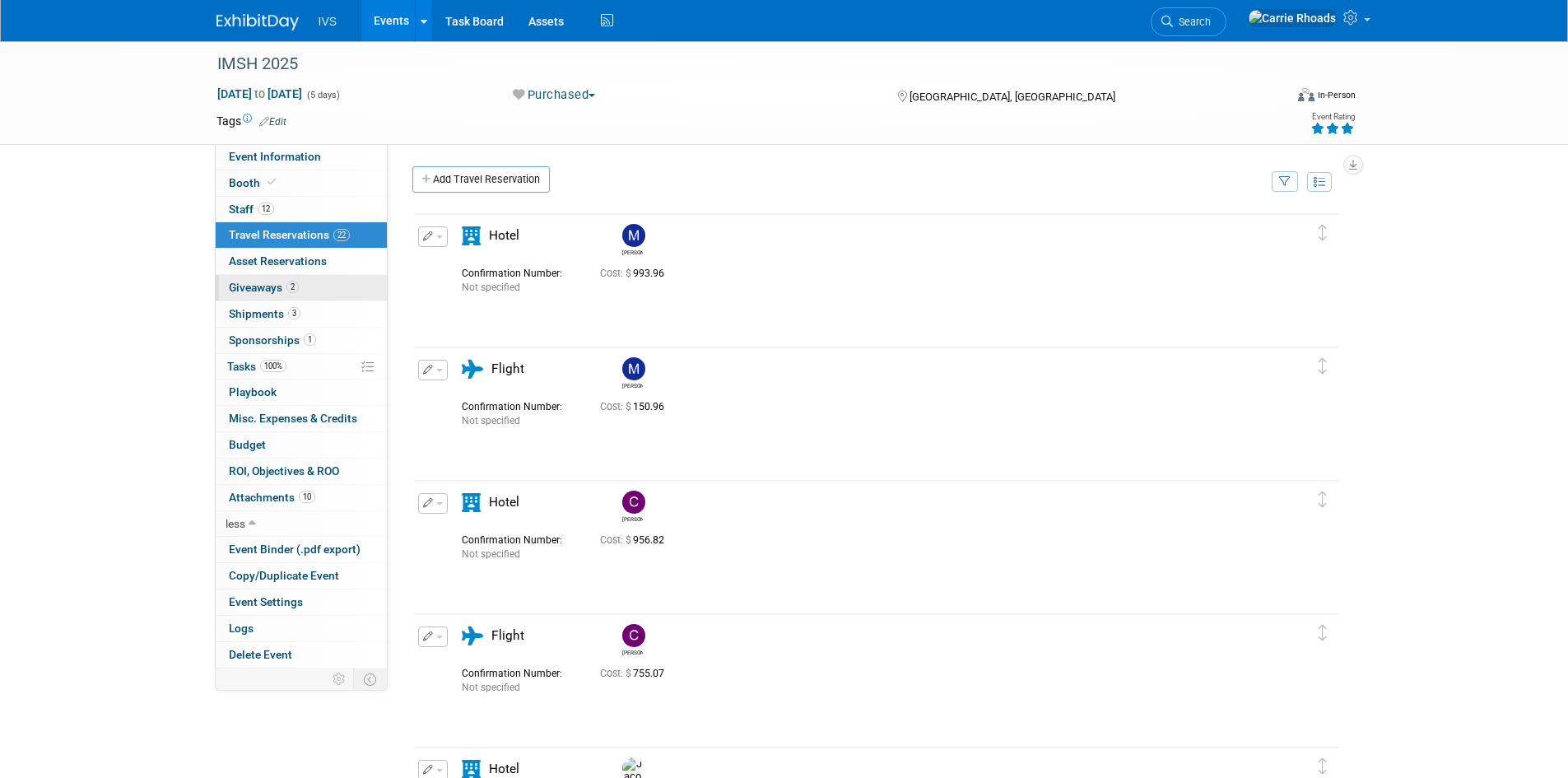
click at [247, 285] on span "Giveaways 2" at bounding box center [263, 287] width 70 height 13
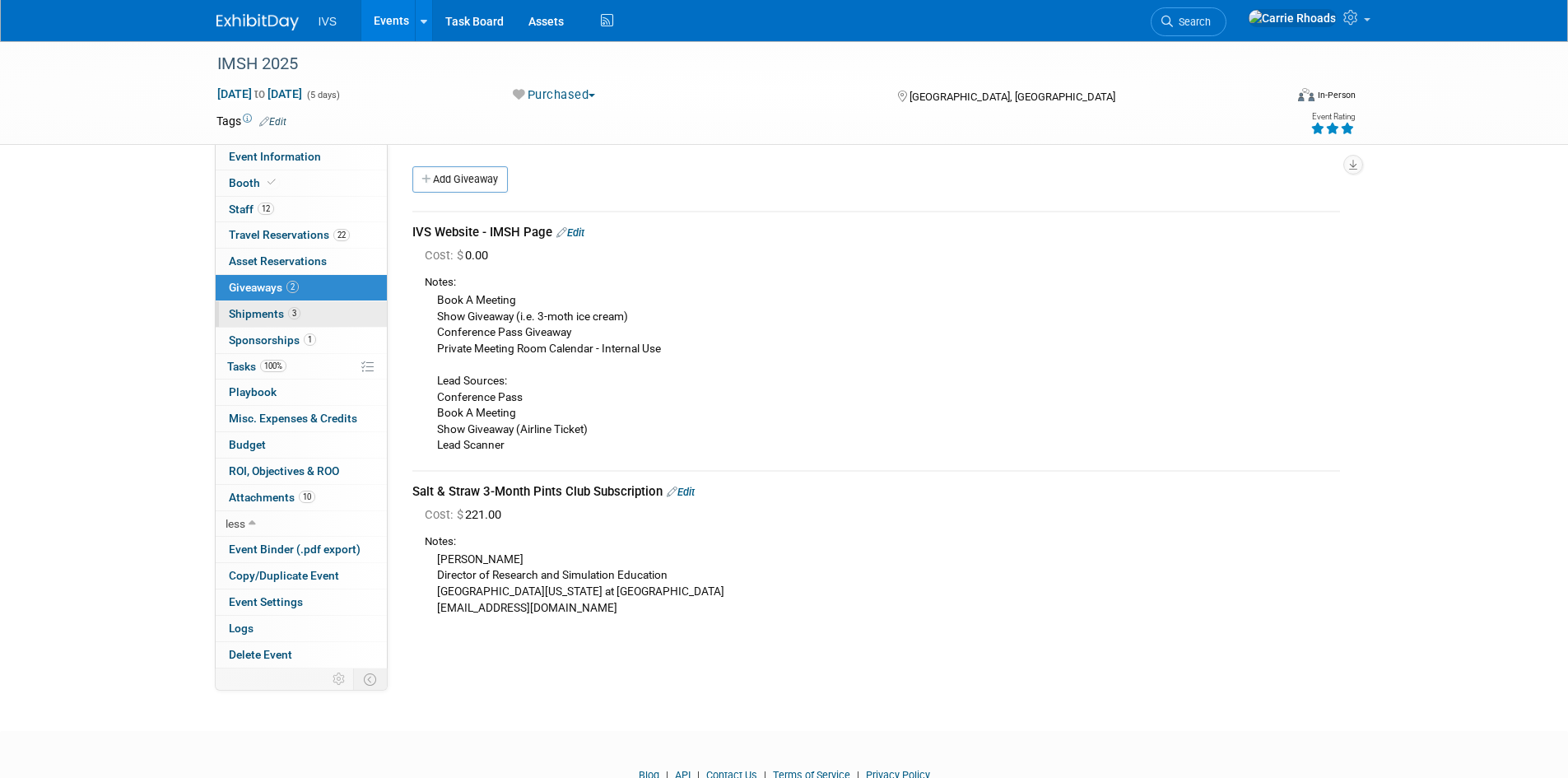
click at [247, 313] on span "Shipments 3" at bounding box center [264, 314] width 72 height 13
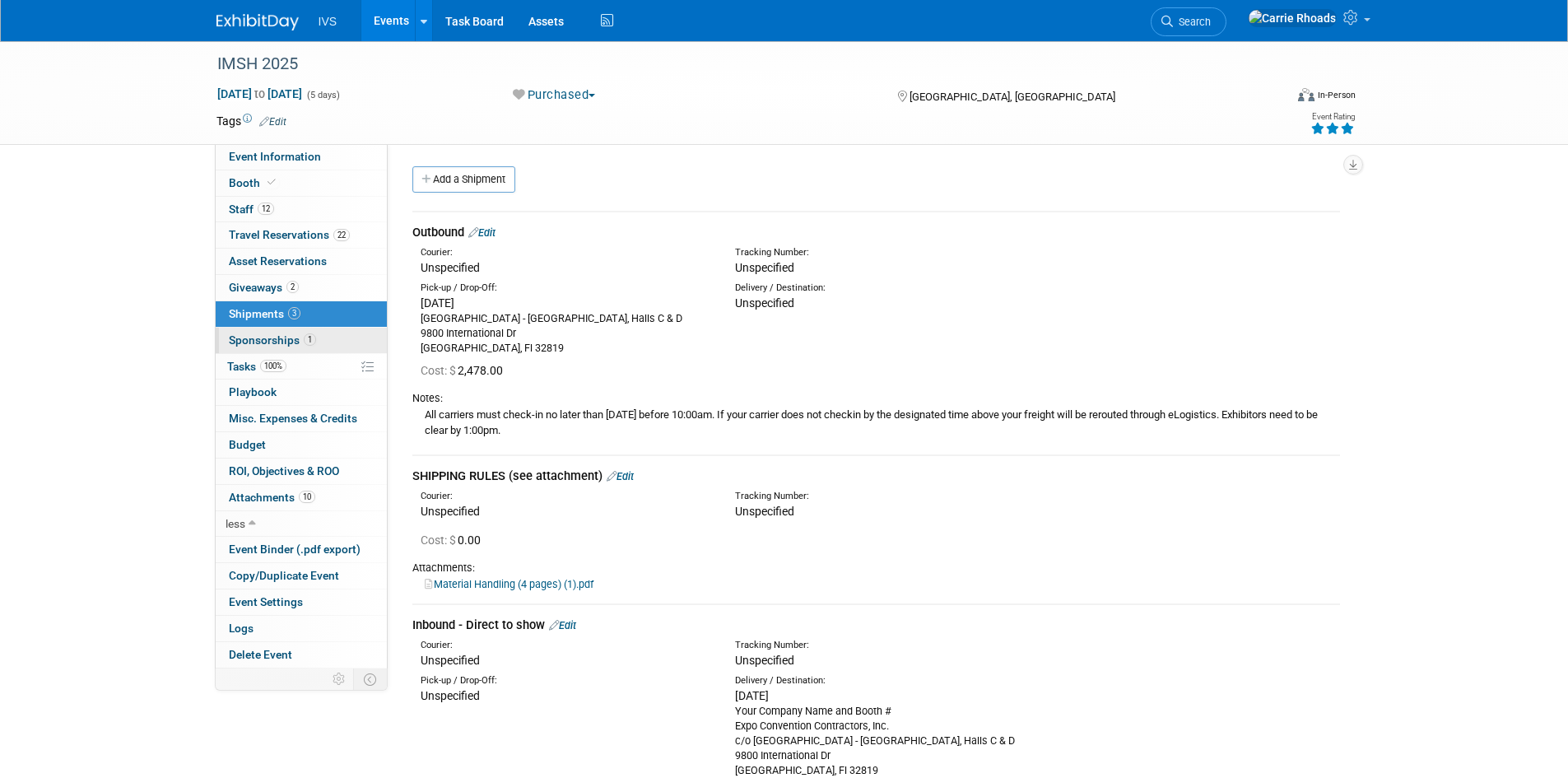
click at [250, 340] on span "Sponsorships 1" at bounding box center [272, 340] width 87 height 13
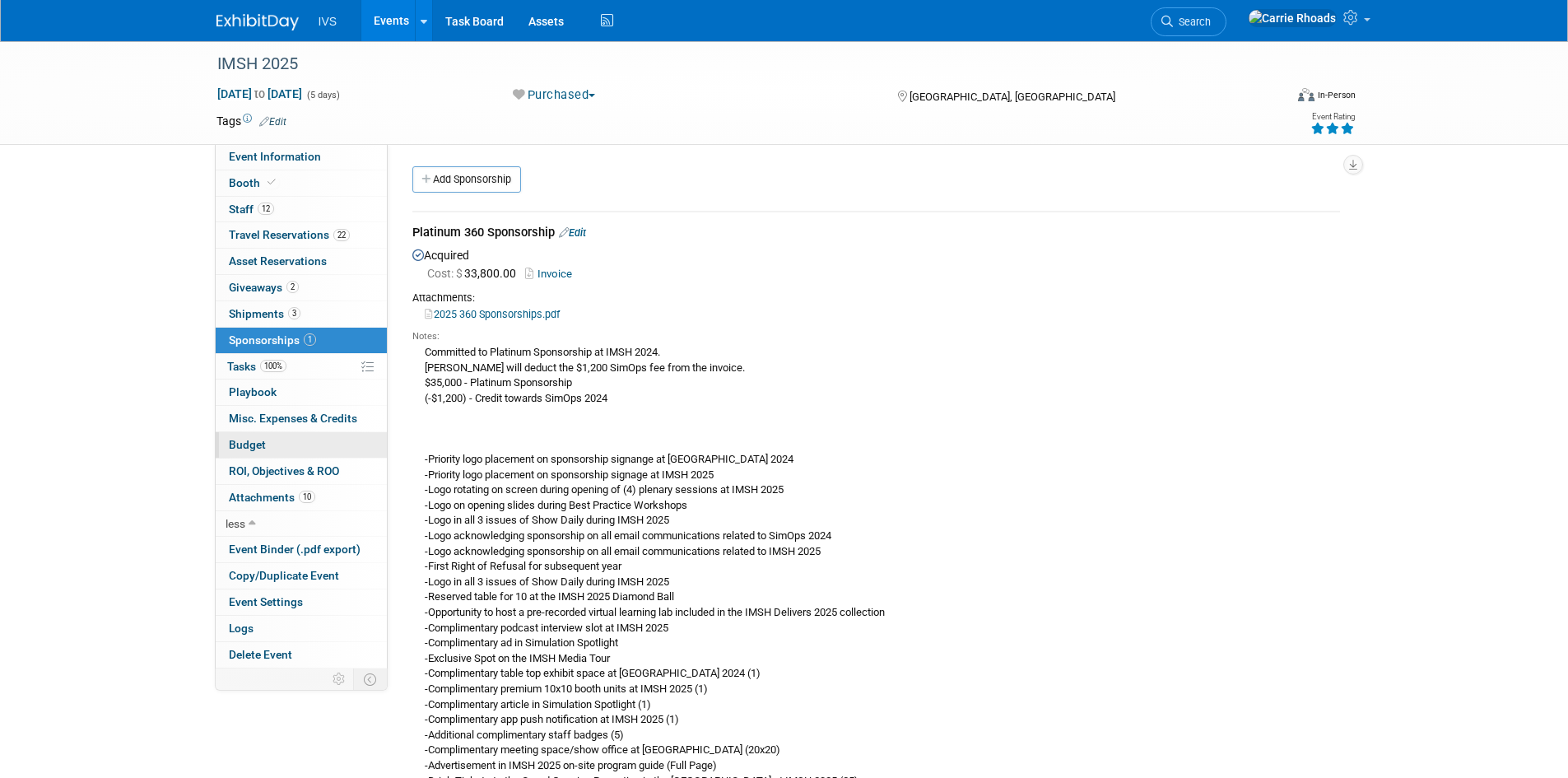
click at [249, 448] on span "Budget" at bounding box center [247, 445] width 37 height 13
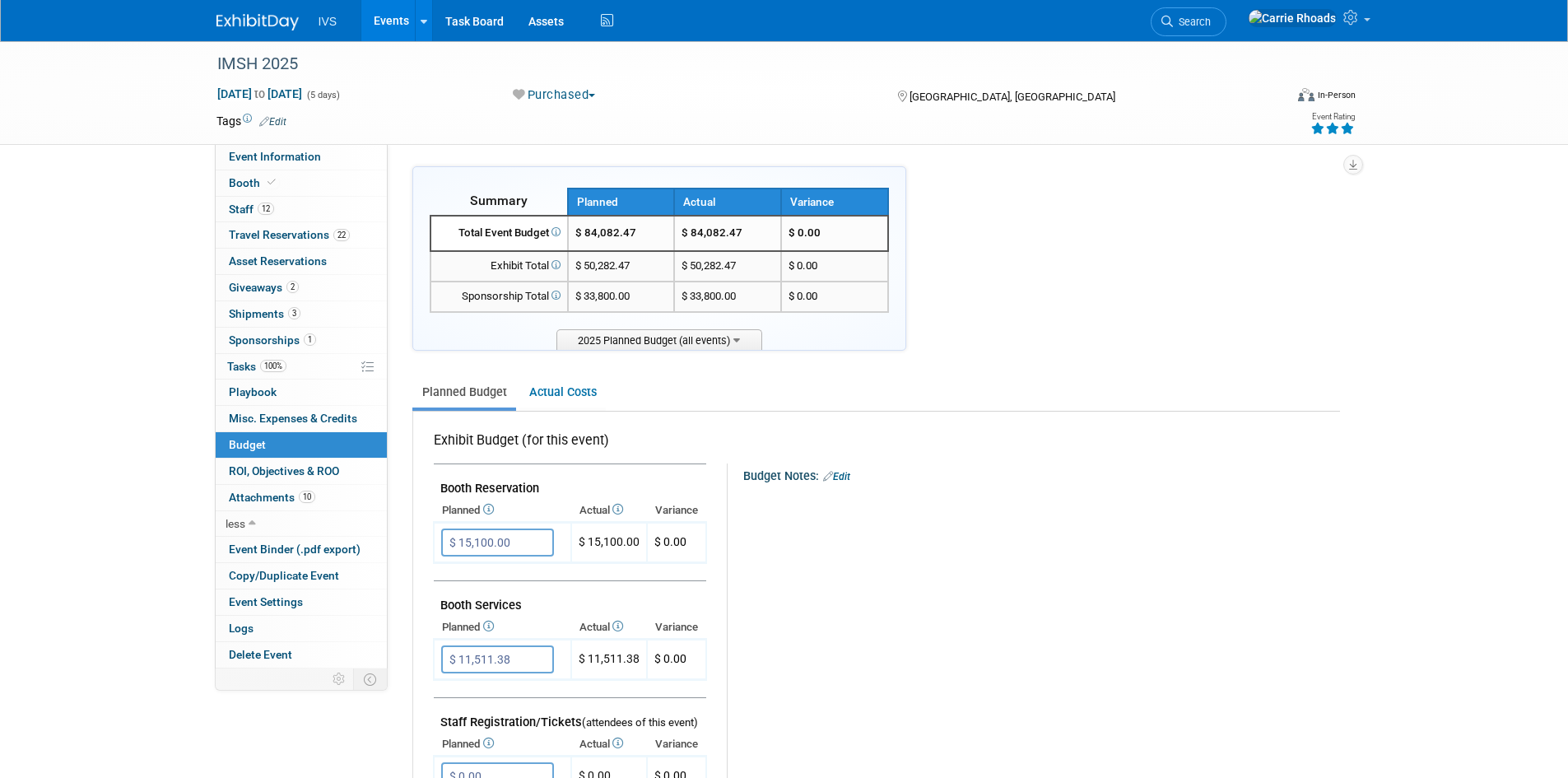
click at [258, 26] on img at bounding box center [258, 22] width 82 height 16
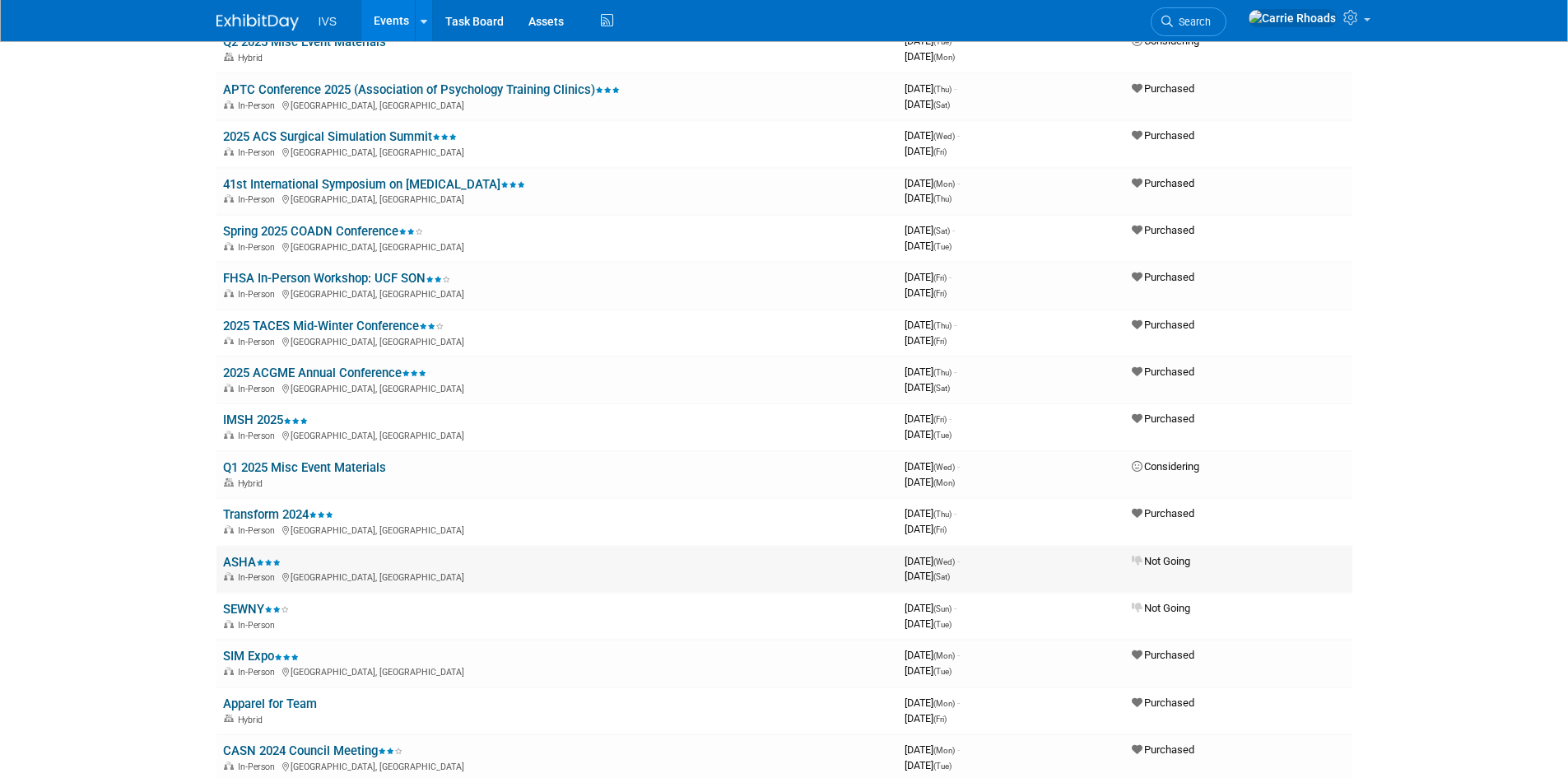
scroll to position [2388, 0]
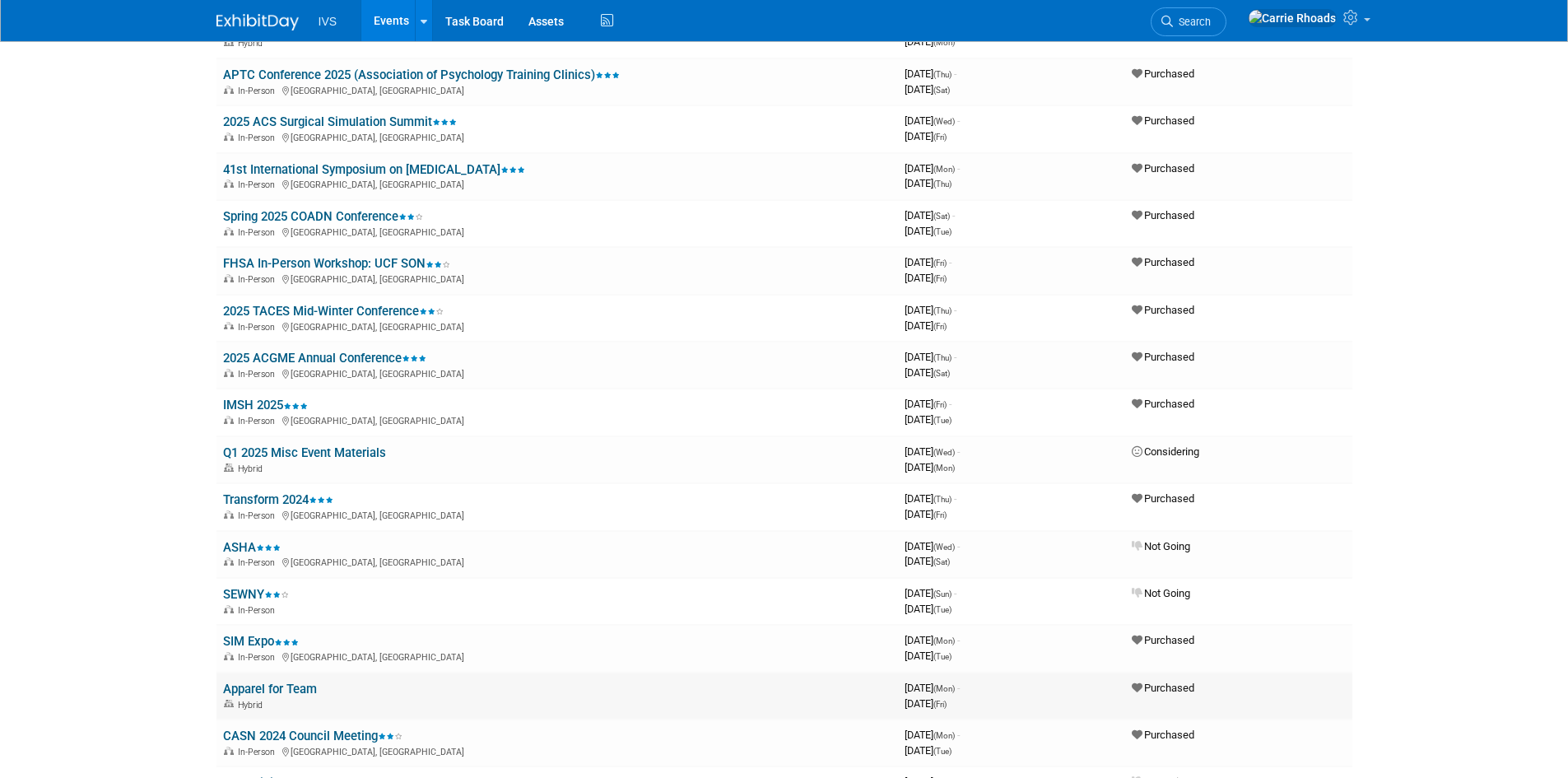
click at [262, 694] on link "Apparel for Team" at bounding box center [270, 689] width 94 height 14
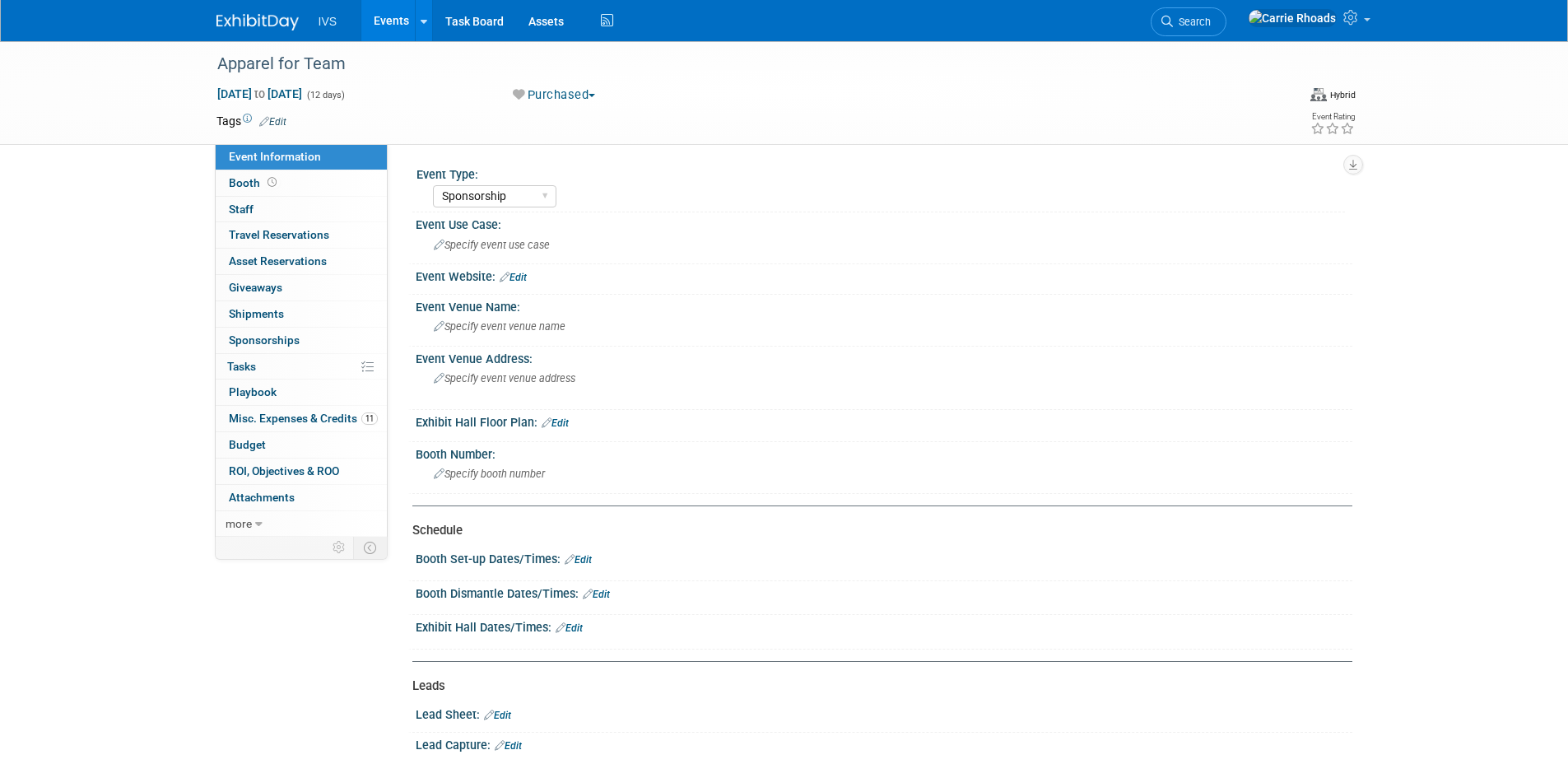
select select "Sponsorship"
click at [247, 184] on span "Booth" at bounding box center [254, 183] width 51 height 13
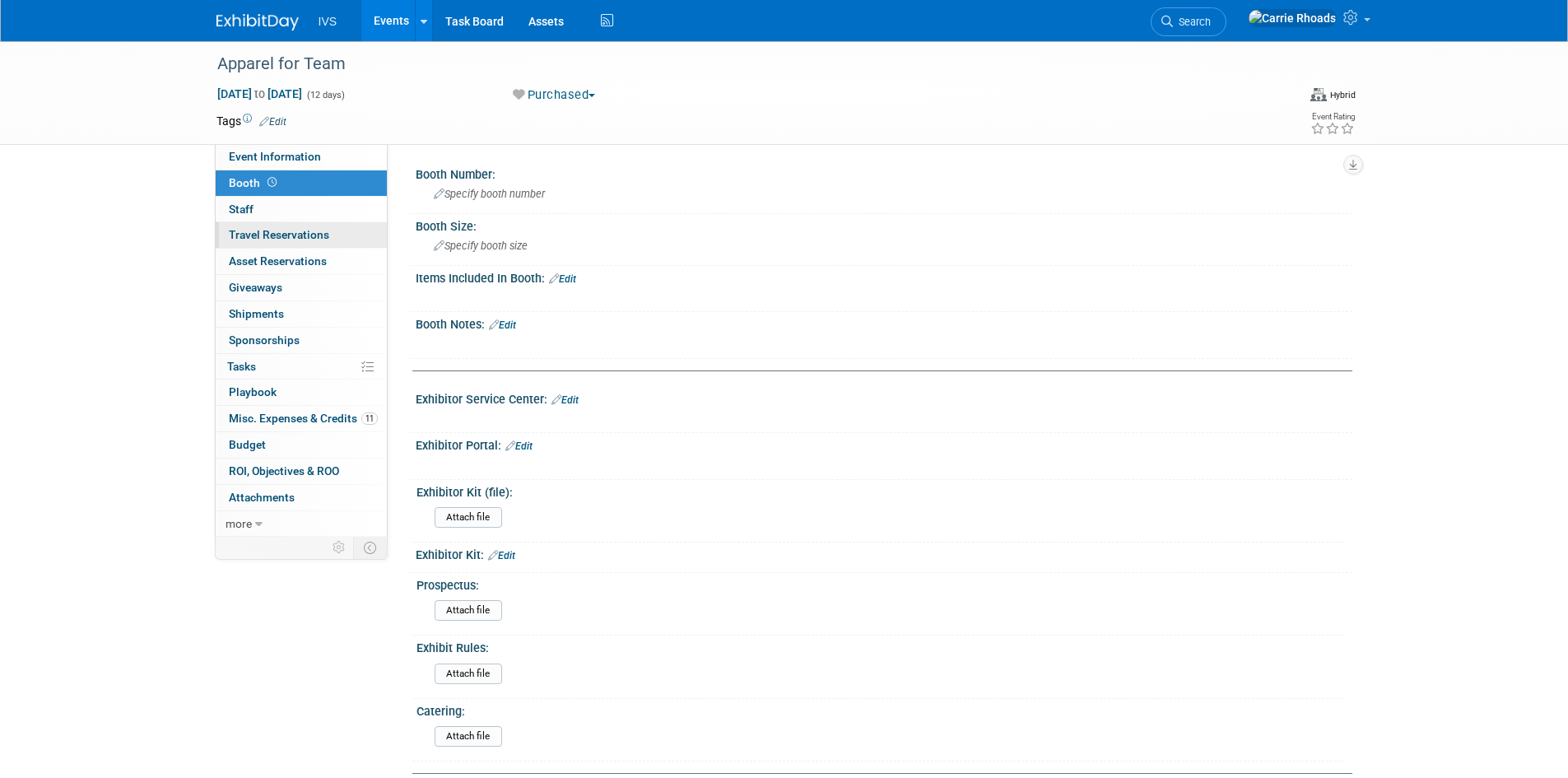
click at [246, 228] on span "Travel Reservations 0" at bounding box center [279, 235] width 101 height 13
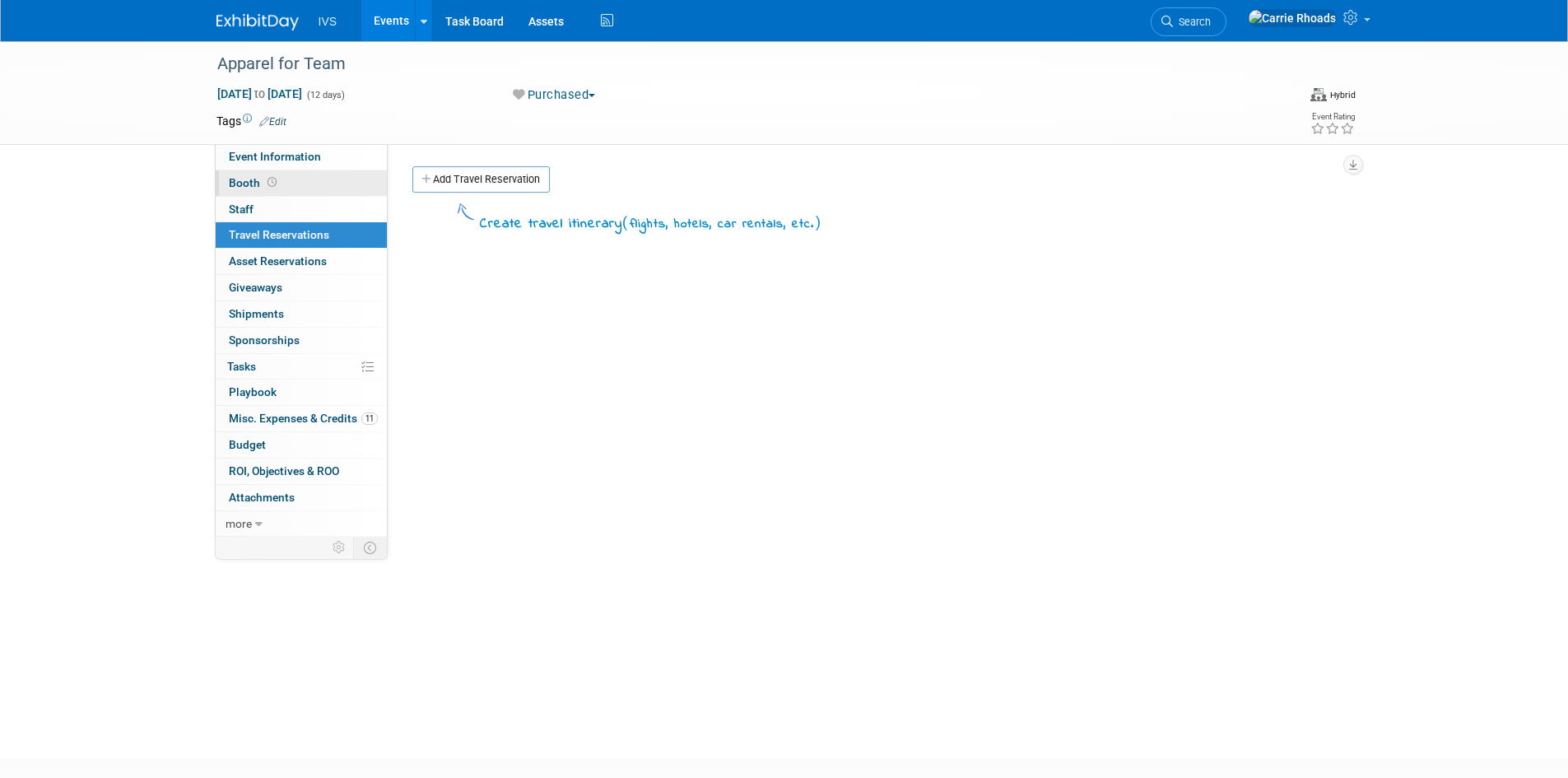
click at [243, 185] on span "Booth" at bounding box center [254, 183] width 51 height 13
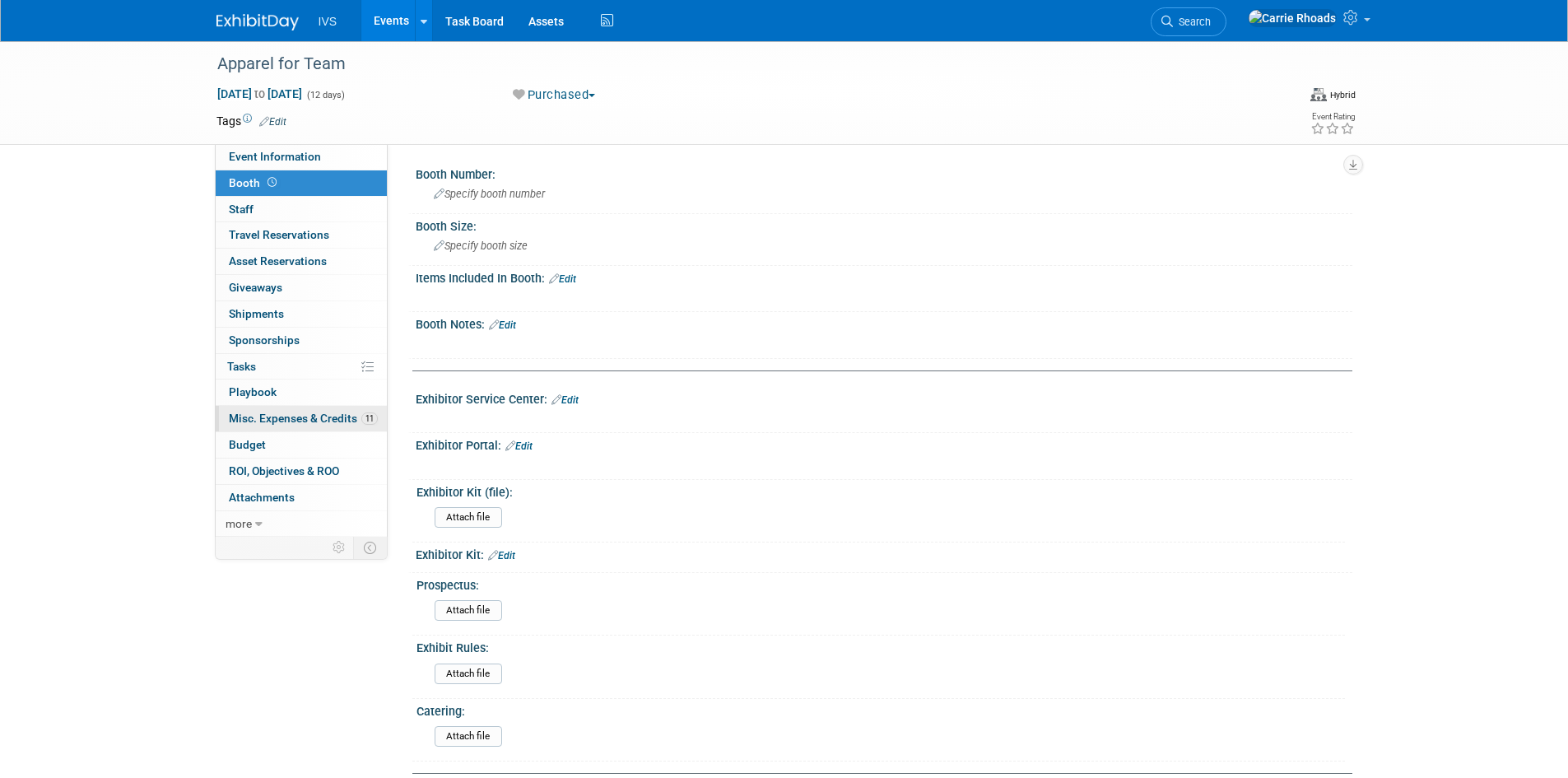
click at [285, 423] on span "Misc. Expenses & Credits 11" at bounding box center [304, 419] width 149 height 13
